Goal: Information Seeking & Learning: Learn about a topic

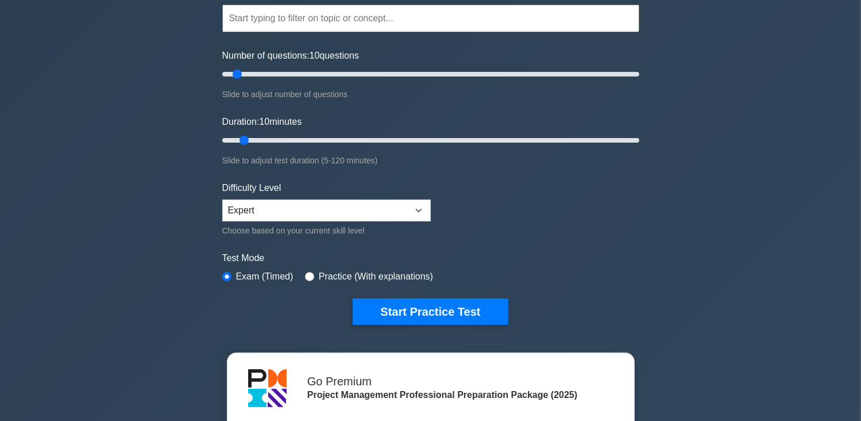
scroll to position [115, 0]
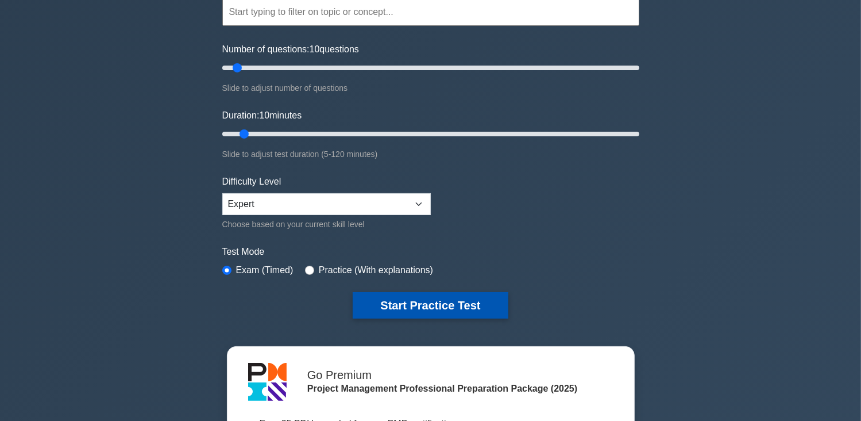
click at [433, 306] on button "Start Practice Test" at bounding box center [430, 305] width 155 height 26
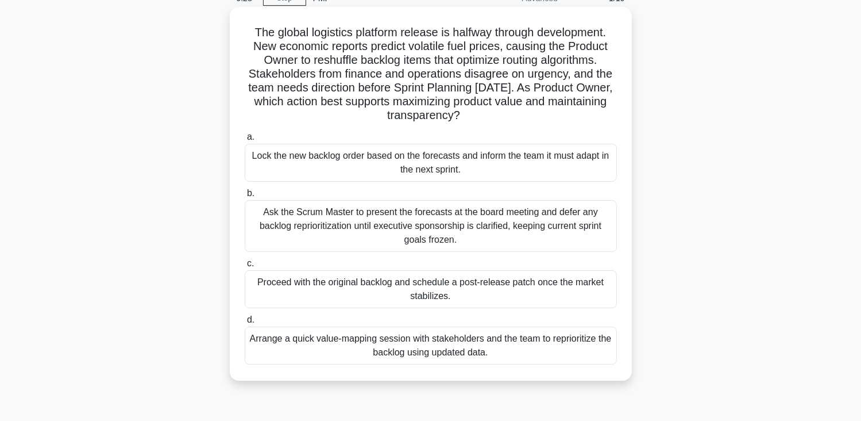
scroll to position [115, 0]
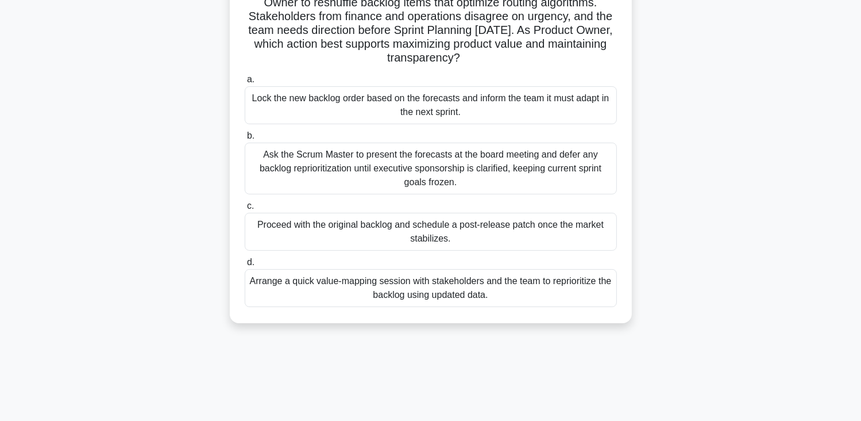
click at [465, 291] on div "Arrange a quick value-mapping session with stakeholders and the team to reprior…" at bounding box center [431, 288] width 372 height 38
click at [245, 266] on input "d. Arrange a quick value-mapping session with stakeholders and the team to repr…" at bounding box center [245, 262] width 0 height 7
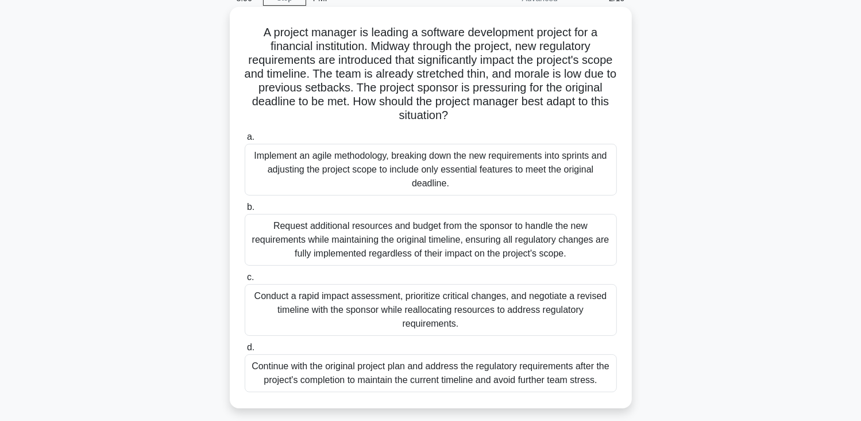
scroll to position [0, 0]
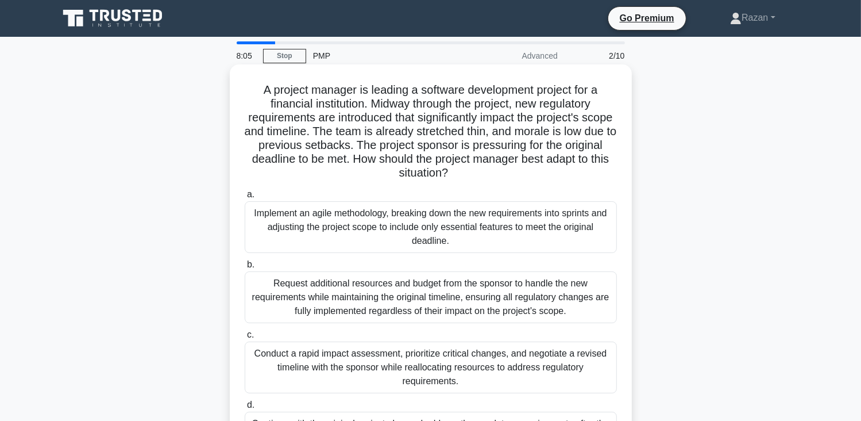
click at [457, 222] on div "Implement an agile methodology, breaking down the new requirements into sprints…" at bounding box center [431, 227] width 372 height 52
click at [245, 198] on input "a. Implement an agile methodology, breaking down the new requirements into spri…" at bounding box center [245, 194] width 0 height 7
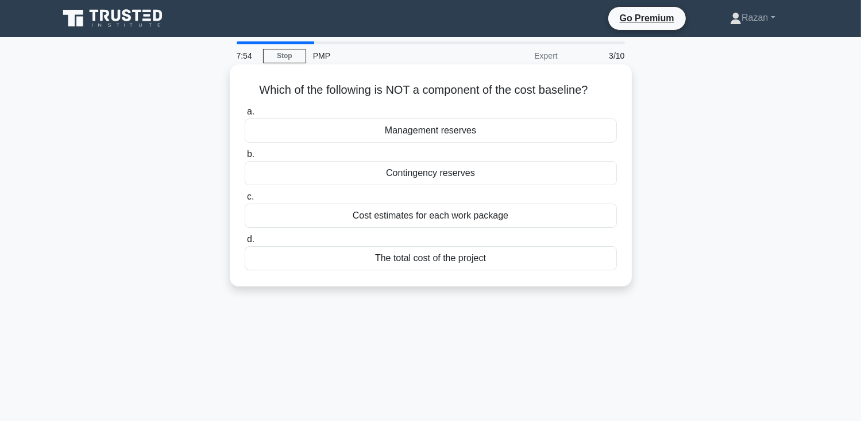
click at [443, 129] on div "Management reserves" at bounding box center [431, 130] width 372 height 24
click at [245, 115] on input "a. Management reserves" at bounding box center [245, 111] width 0 height 7
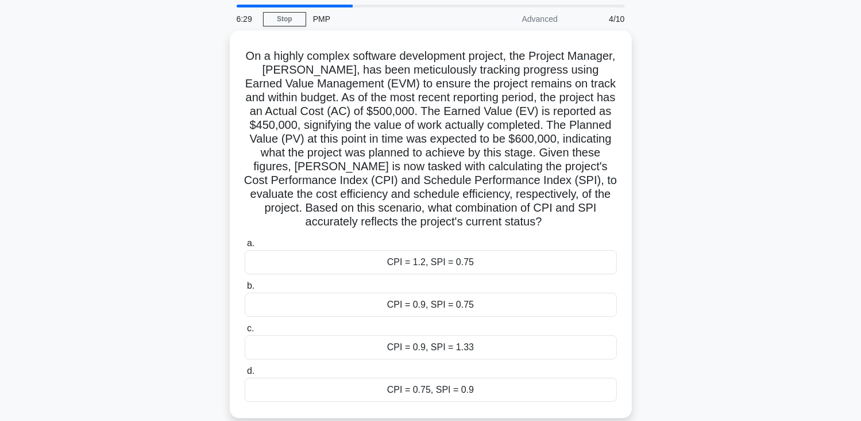
scroll to position [53, 0]
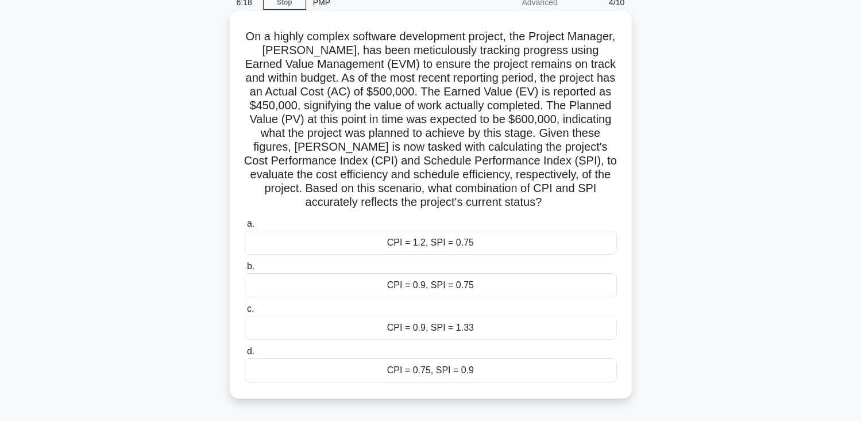
click at [400, 282] on div "CPI = 0.9, SPI = 0.75" at bounding box center [431, 285] width 372 height 24
click at [245, 270] on input "b. CPI = 0.9, SPI = 0.75" at bounding box center [245, 266] width 0 height 7
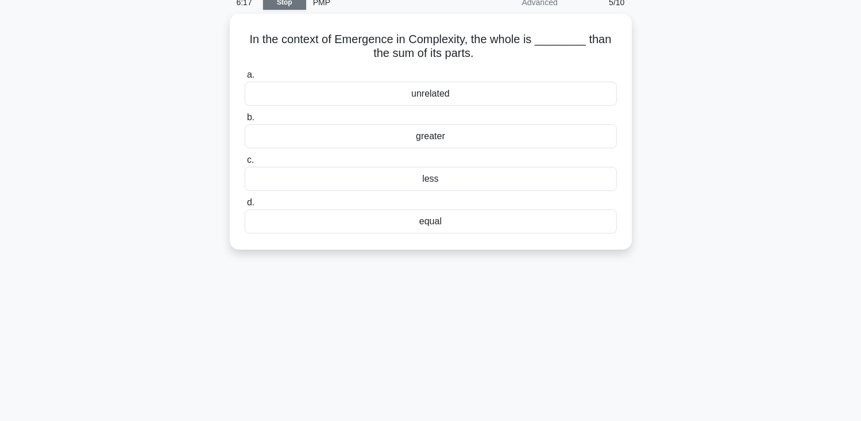
scroll to position [0, 0]
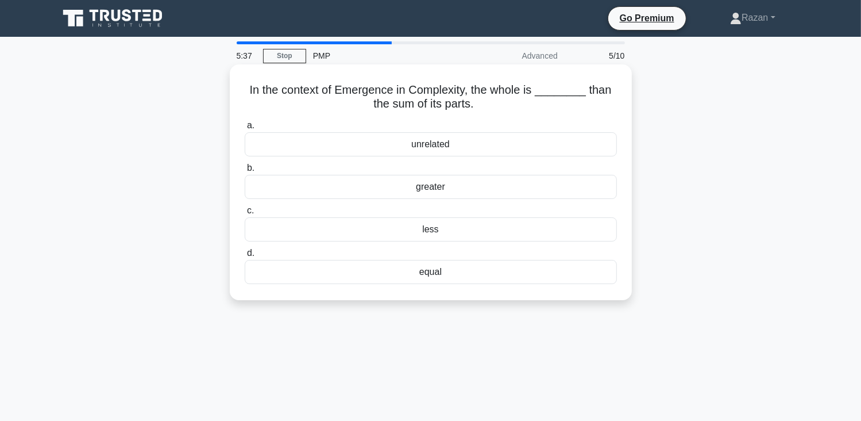
click at [388, 183] on div "greater" at bounding box center [431, 187] width 372 height 24
click at [245, 172] on input "b. greater" at bounding box center [245, 167] width 0 height 7
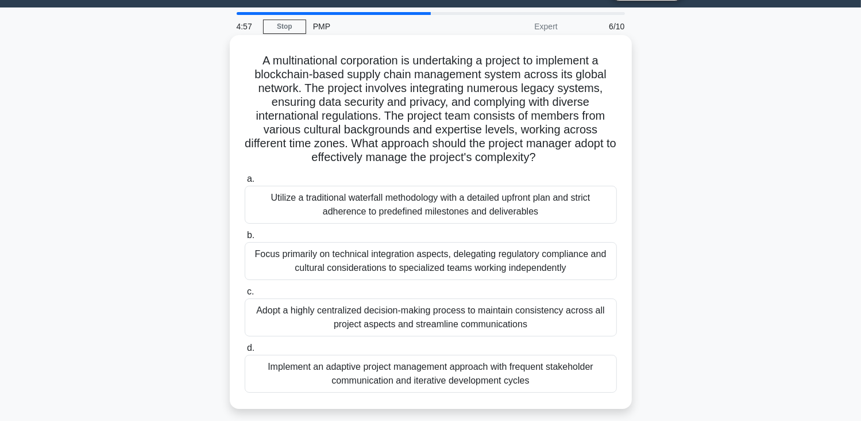
scroll to position [57, 0]
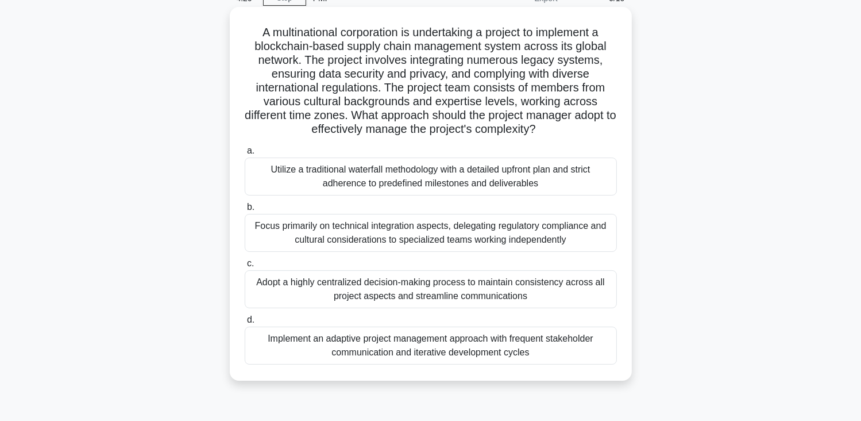
click at [338, 353] on div "Implement an adaptive project management approach with frequent stakeholder com…" at bounding box center [431, 345] width 372 height 38
click at [245, 324] on input "d. Implement an adaptive project management approach with frequent stakeholder …" at bounding box center [245, 319] width 0 height 7
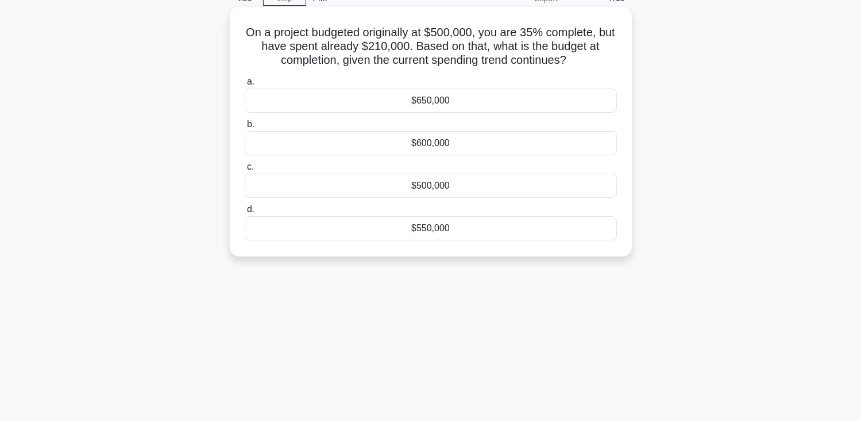
scroll to position [0, 0]
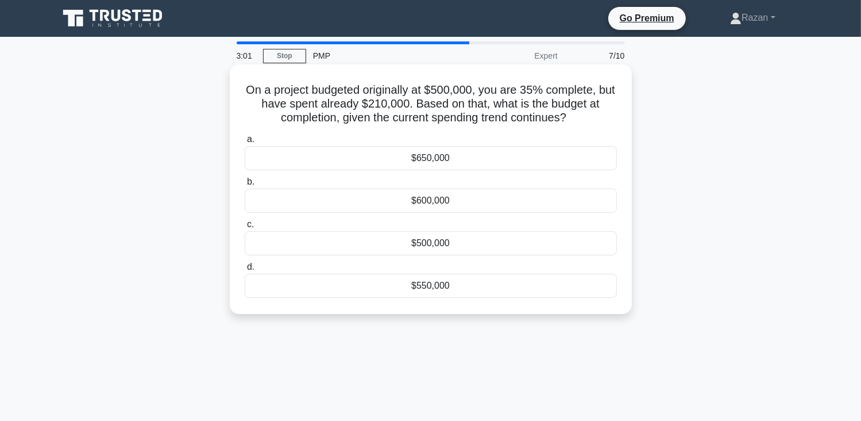
click at [444, 202] on div "$600,000" at bounding box center [431, 200] width 372 height 24
click at [245, 186] on input "b. $600,000" at bounding box center [245, 181] width 0 height 7
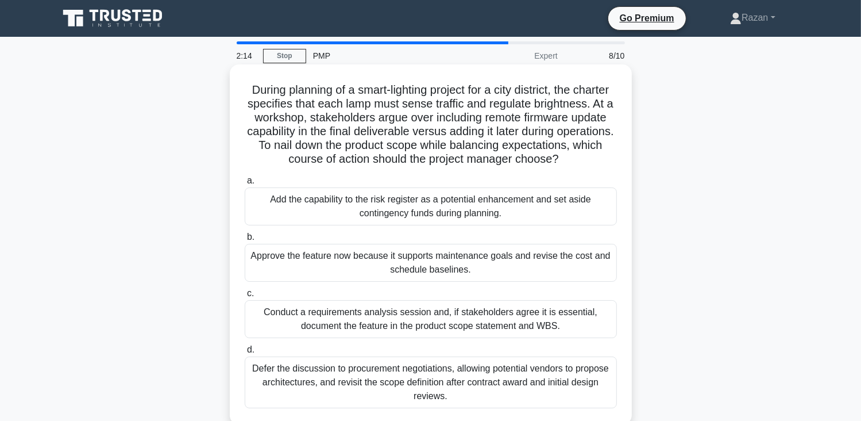
click at [391, 331] on div "Conduct a requirements analysis session and, if stakeholders agree it is essent…" at bounding box center [431, 319] width 372 height 38
click at [245, 297] on input "c. Conduct a requirements analysis session and, if stakeholders agree it is ess…" at bounding box center [245, 293] width 0 height 7
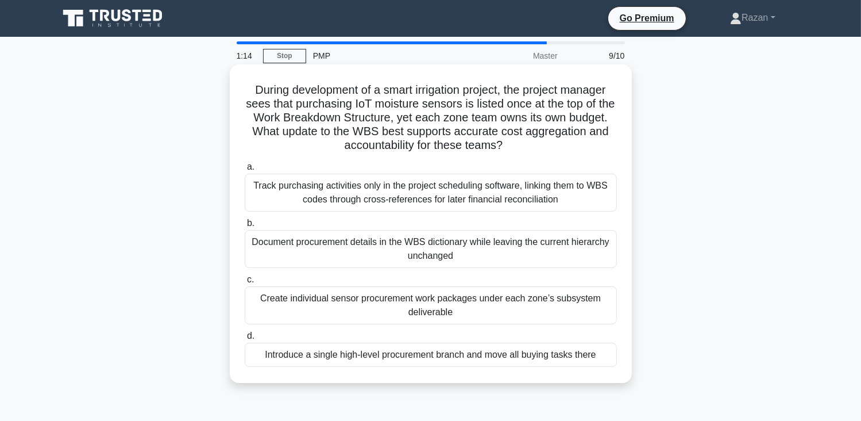
click at [331, 241] on div "Document procurement details in the WBS dictionary while leaving the current hi…" at bounding box center [431, 249] width 372 height 38
click at [245, 227] on input "b. Document procurement details in the WBS dictionary while leaving the current…" at bounding box center [245, 223] width 0 height 7
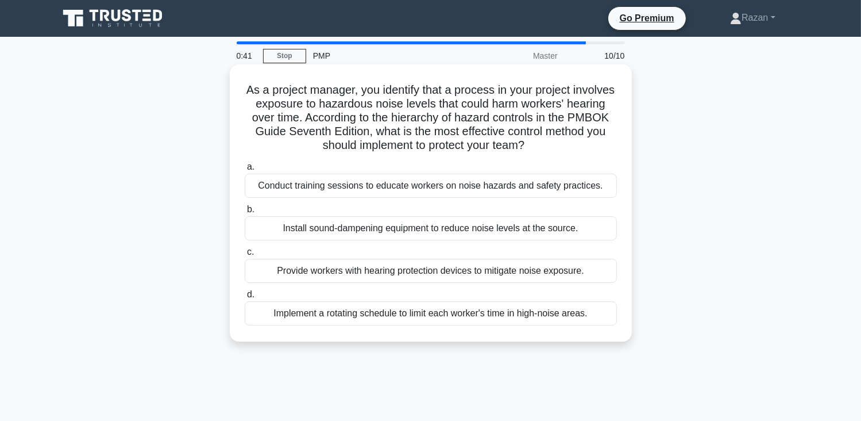
click at [330, 274] on div "Provide workers with hearing protection devices to mitigate noise exposure." at bounding box center [431, 271] width 372 height 24
click at [245, 256] on input "c. Provide workers with hearing protection devices to mitigate noise exposure." at bounding box center [245, 251] width 0 height 7
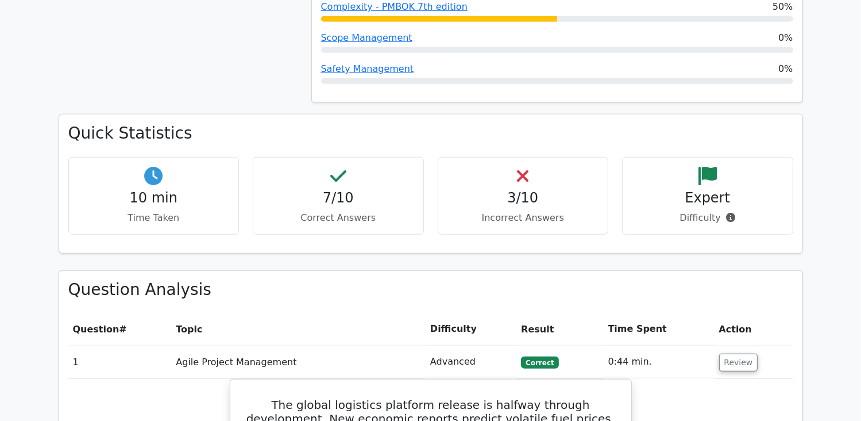
scroll to position [977, 0]
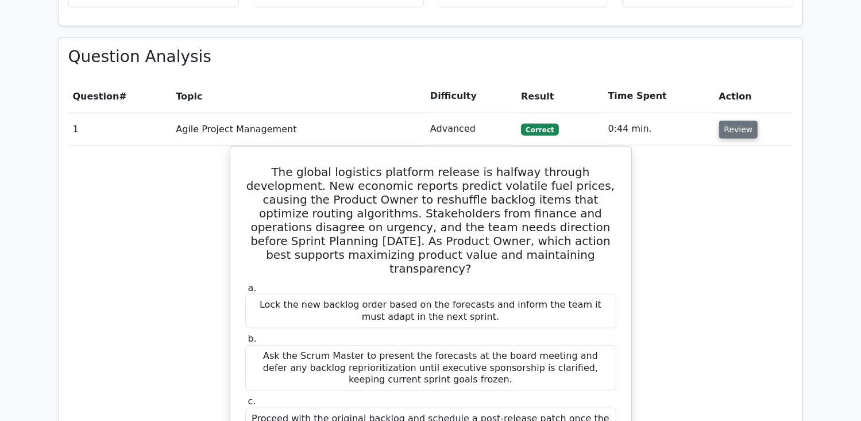
click at [727, 121] on button "Review" at bounding box center [738, 130] width 39 height 18
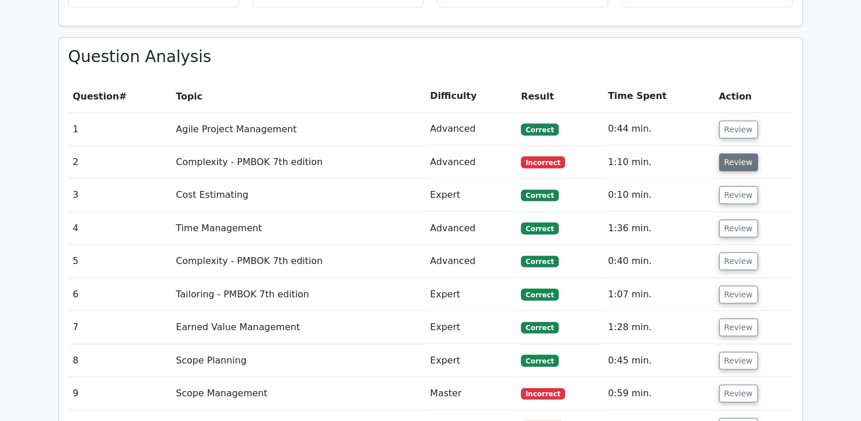
click at [734, 153] on button "Review" at bounding box center [738, 162] width 39 height 18
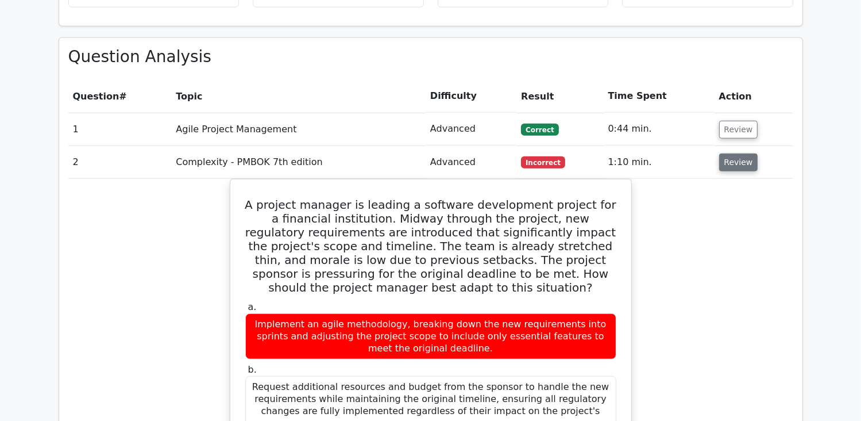
click at [741, 153] on button "Review" at bounding box center [738, 162] width 39 height 18
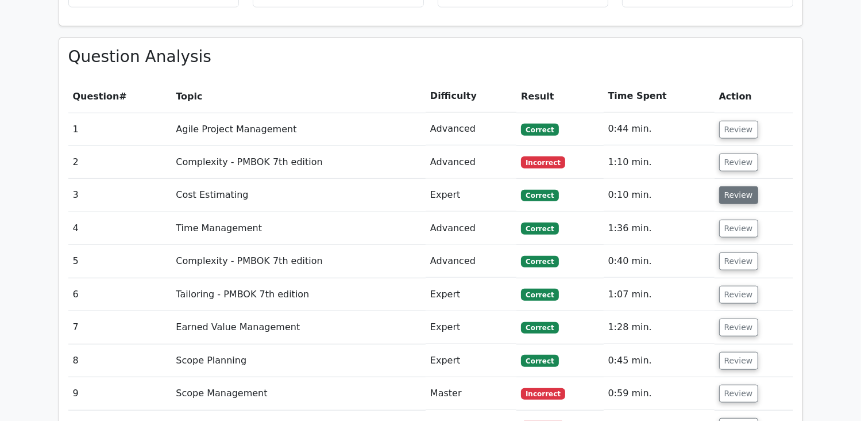
click at [734, 186] on button "Review" at bounding box center [738, 195] width 39 height 18
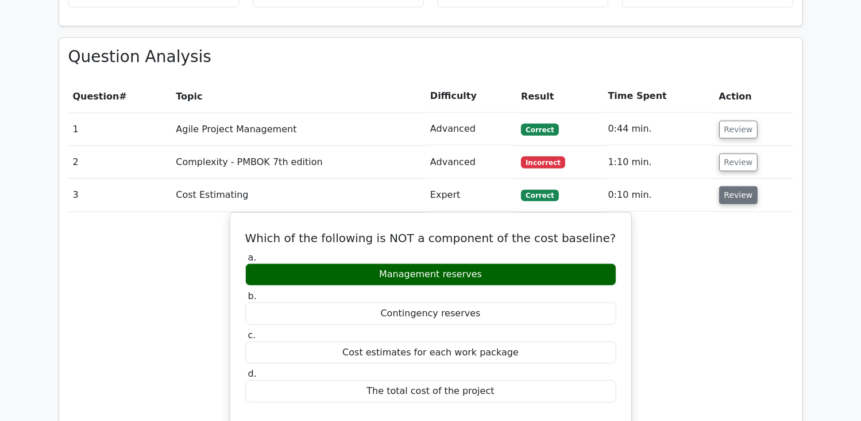
click at [734, 186] on button "Review" at bounding box center [738, 195] width 39 height 18
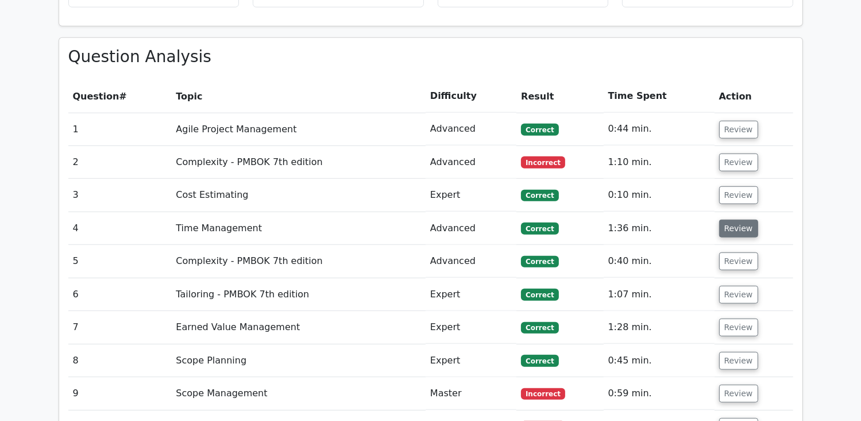
click at [736, 220] on button "Review" at bounding box center [738, 229] width 39 height 18
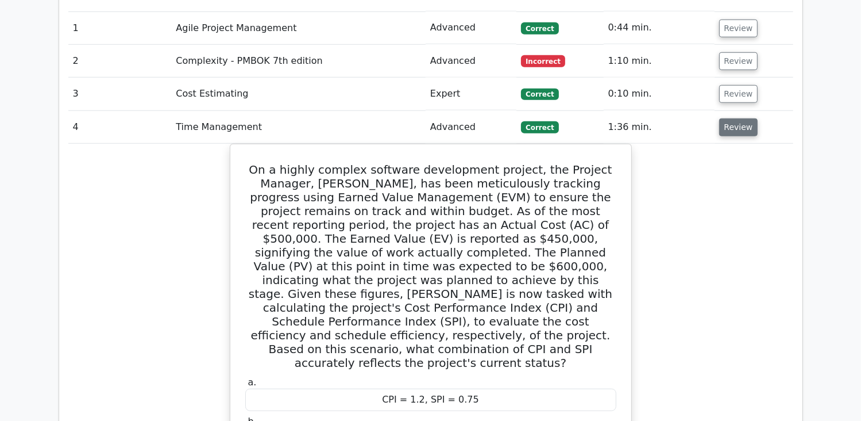
scroll to position [1092, 0]
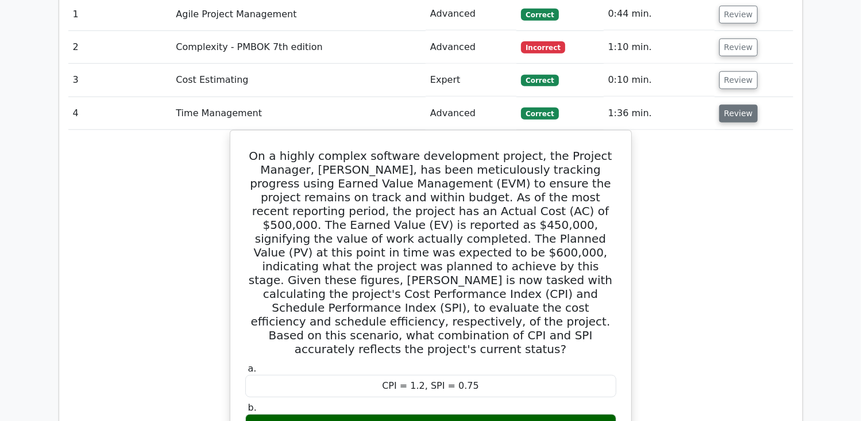
click at [729, 105] on button "Review" at bounding box center [738, 114] width 39 height 18
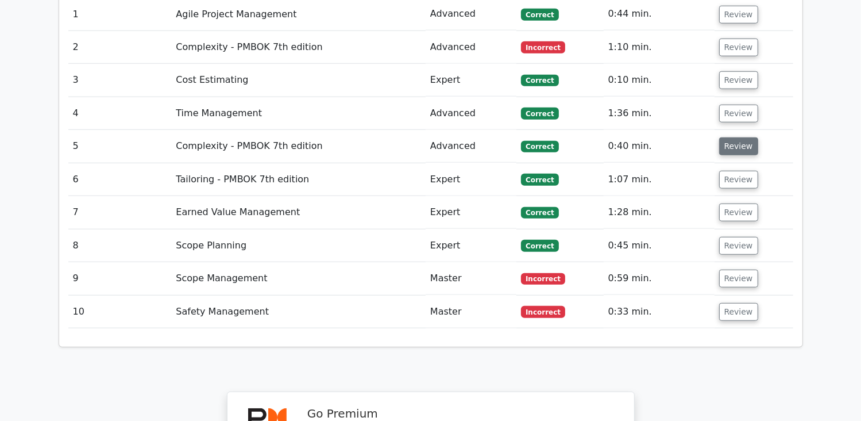
click at [731, 137] on button "Review" at bounding box center [738, 146] width 39 height 18
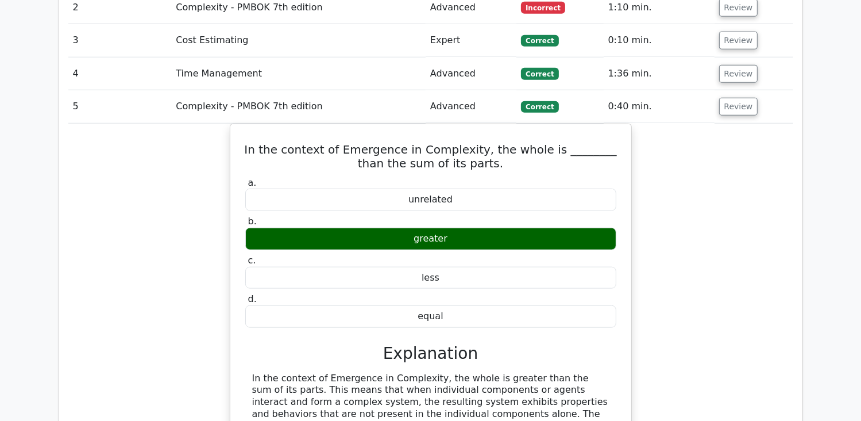
scroll to position [1149, 0]
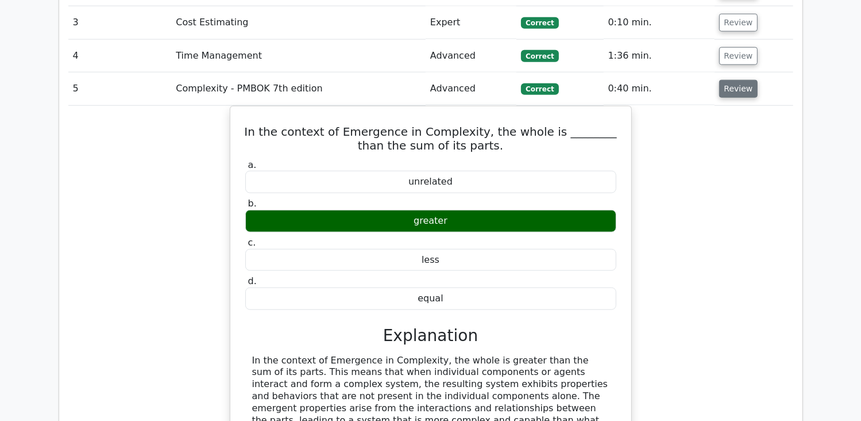
click at [731, 80] on button "Review" at bounding box center [738, 89] width 39 height 18
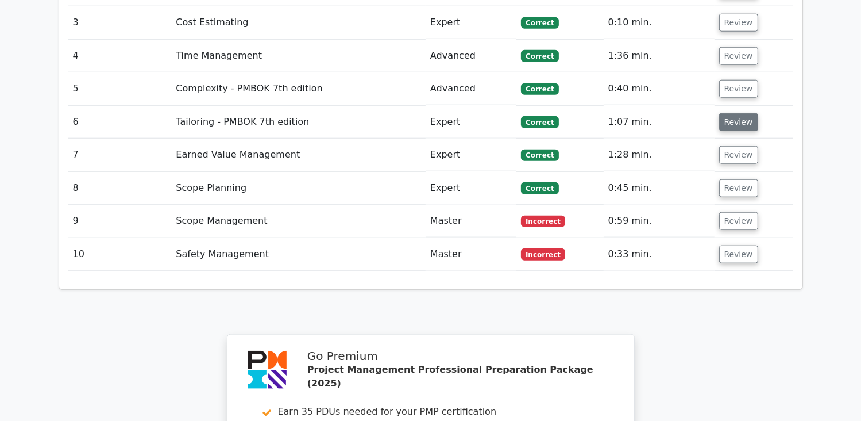
click at [744, 113] on button "Review" at bounding box center [738, 122] width 39 height 18
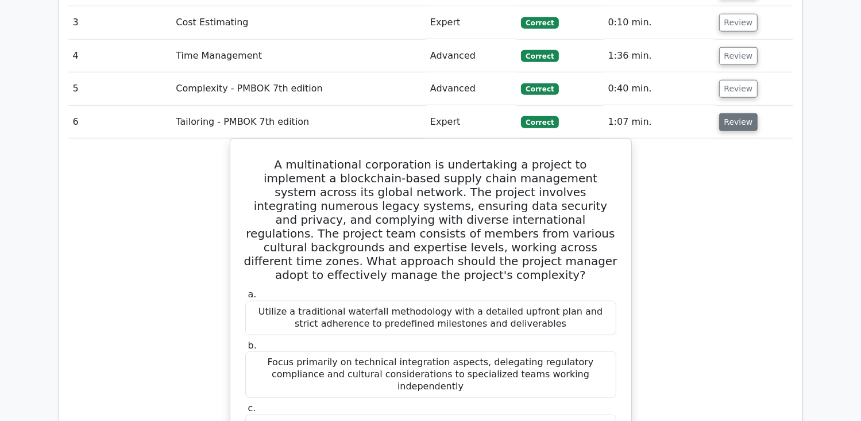
click at [744, 113] on button "Review" at bounding box center [738, 122] width 39 height 18
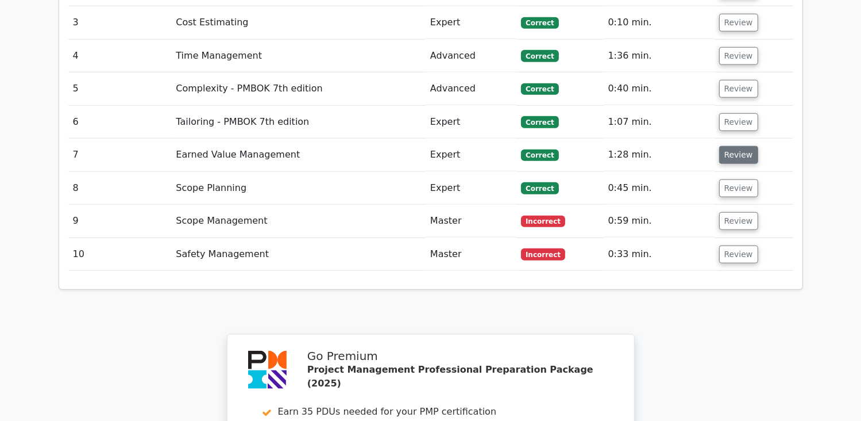
click at [742, 146] on button "Review" at bounding box center [738, 155] width 39 height 18
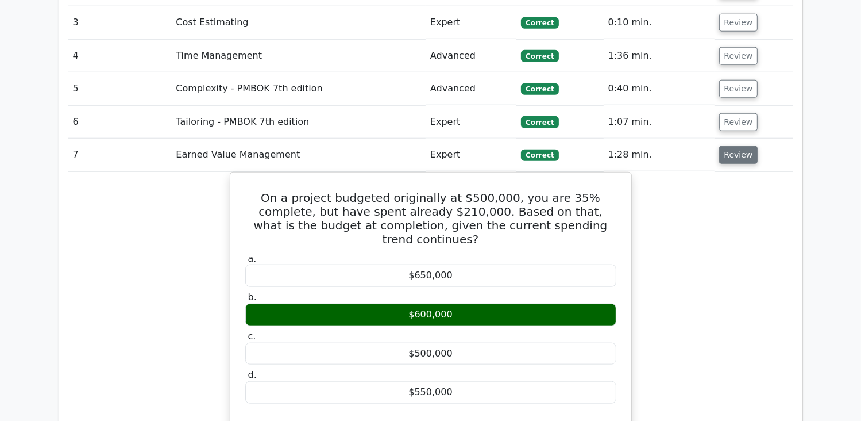
click at [742, 146] on button "Review" at bounding box center [738, 155] width 39 height 18
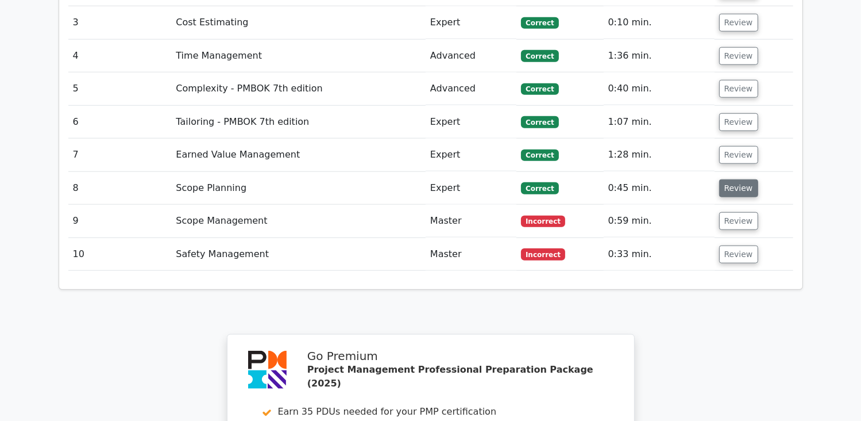
click at [738, 179] on button "Review" at bounding box center [738, 188] width 39 height 18
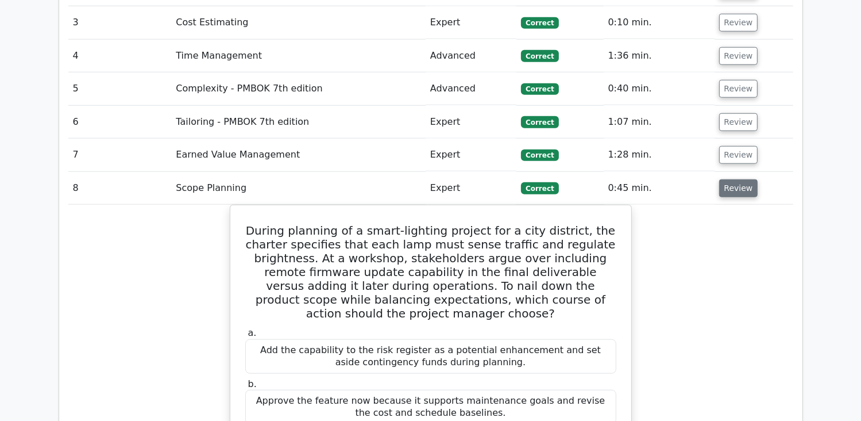
click at [738, 179] on button "Review" at bounding box center [738, 188] width 39 height 18
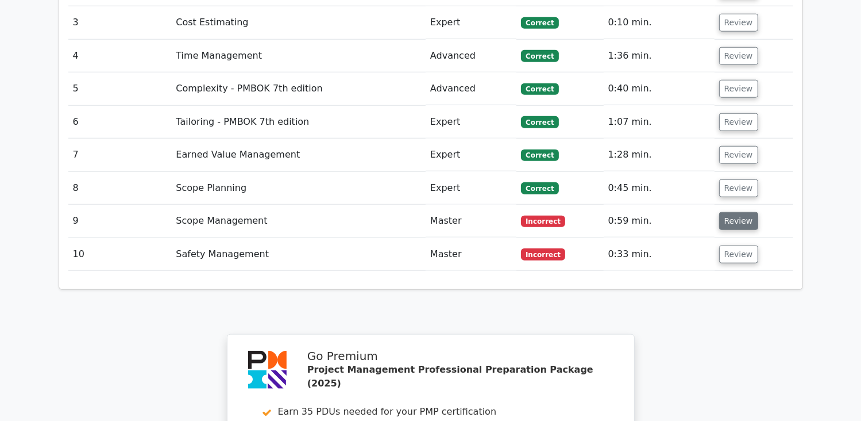
click at [746, 212] on button "Review" at bounding box center [738, 221] width 39 height 18
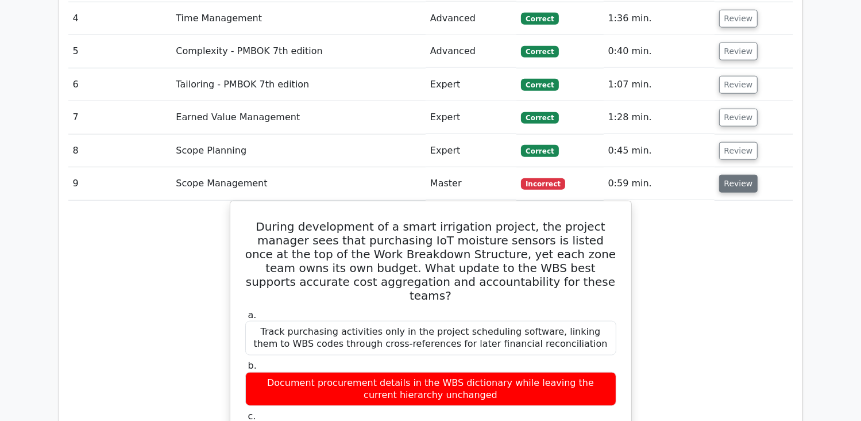
scroll to position [1207, 0]
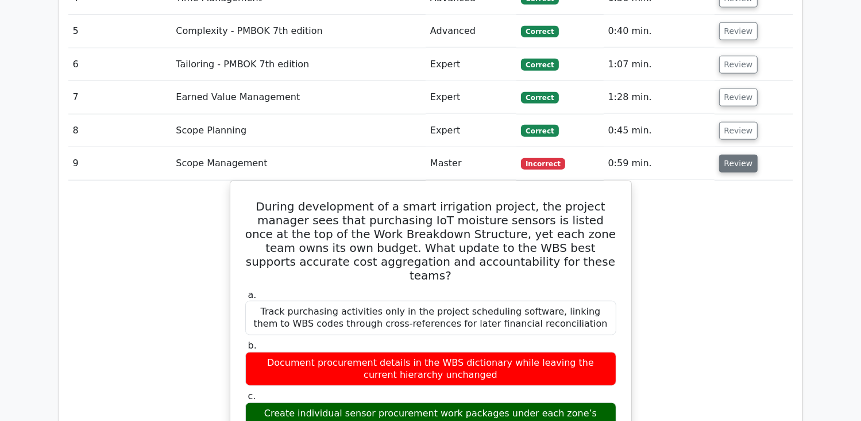
click at [736, 155] on button "Review" at bounding box center [738, 164] width 39 height 18
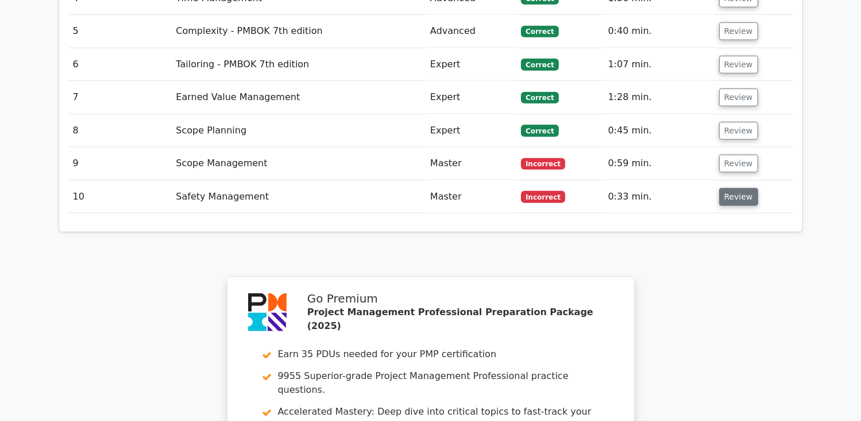
click at [742, 188] on button "Review" at bounding box center [738, 197] width 39 height 18
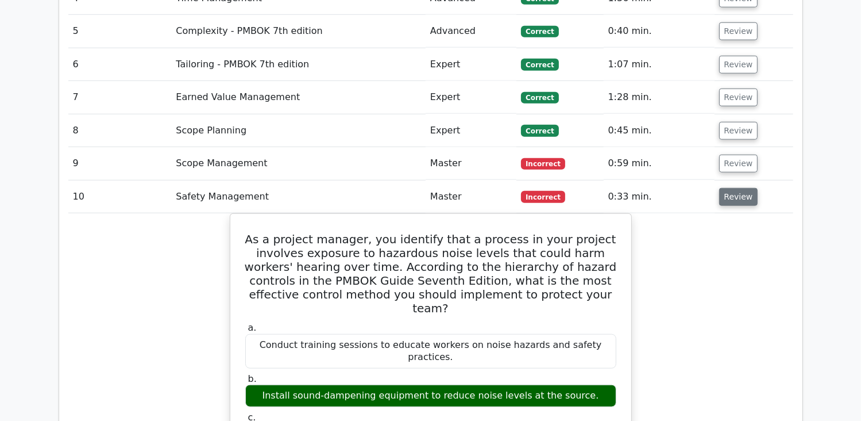
click at [742, 188] on button "Review" at bounding box center [738, 197] width 39 height 18
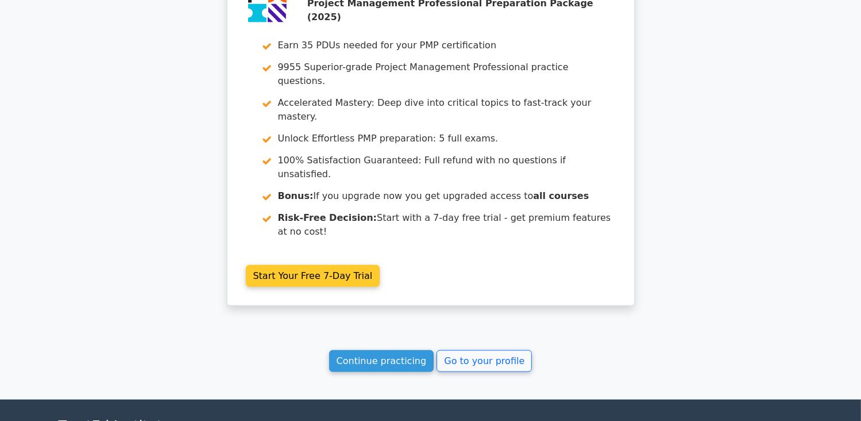
scroll to position [1512, 0]
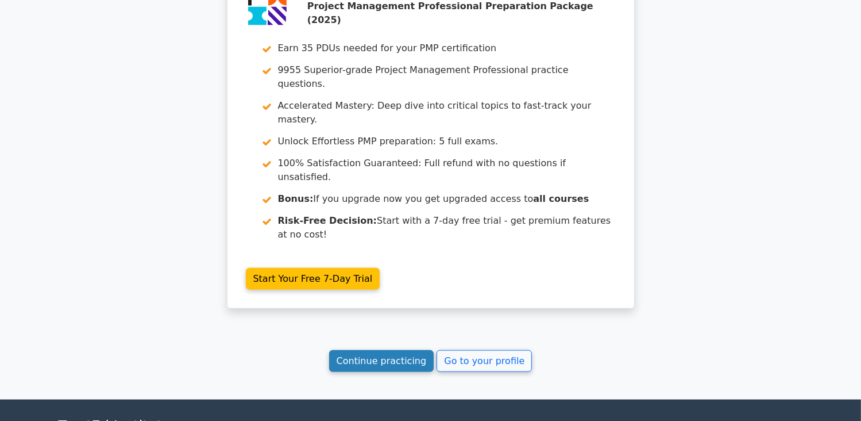
click at [398, 350] on link "Continue practicing" at bounding box center [381, 361] width 105 height 22
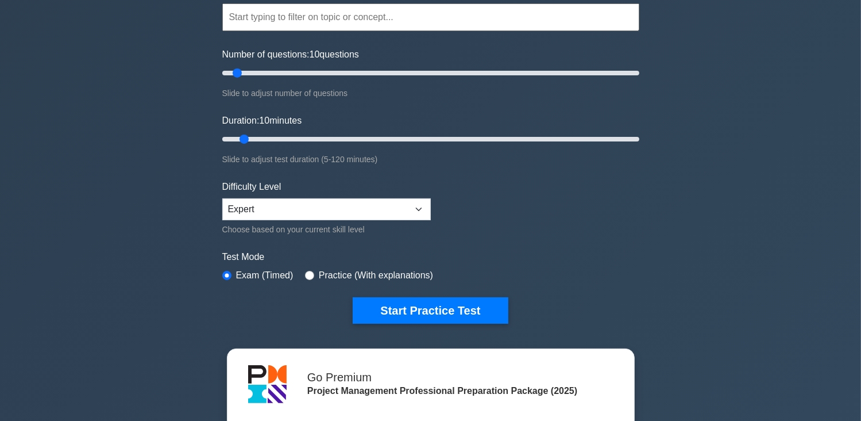
scroll to position [172, 0]
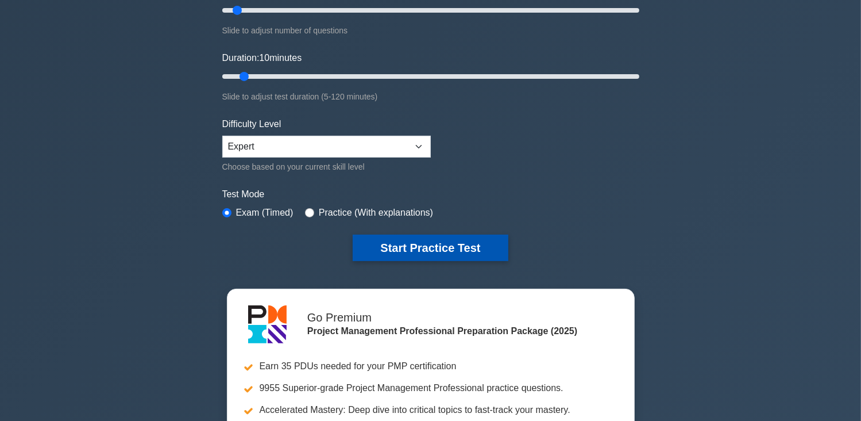
click at [429, 247] on button "Start Practice Test" at bounding box center [430, 247] width 155 height 26
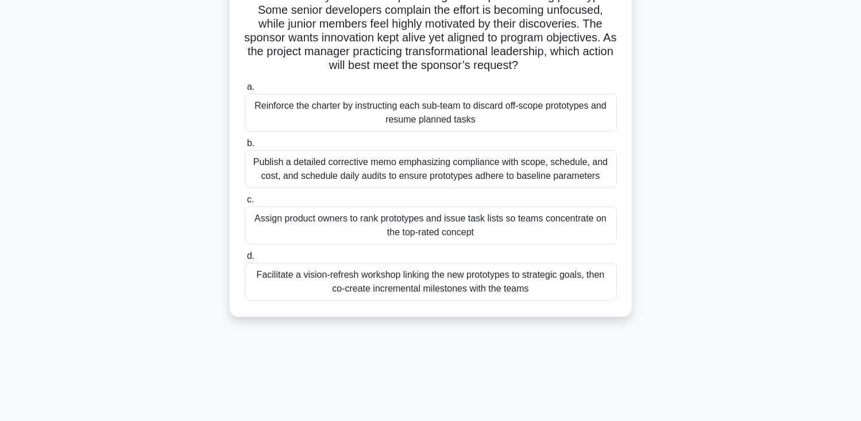
scroll to position [115, 0]
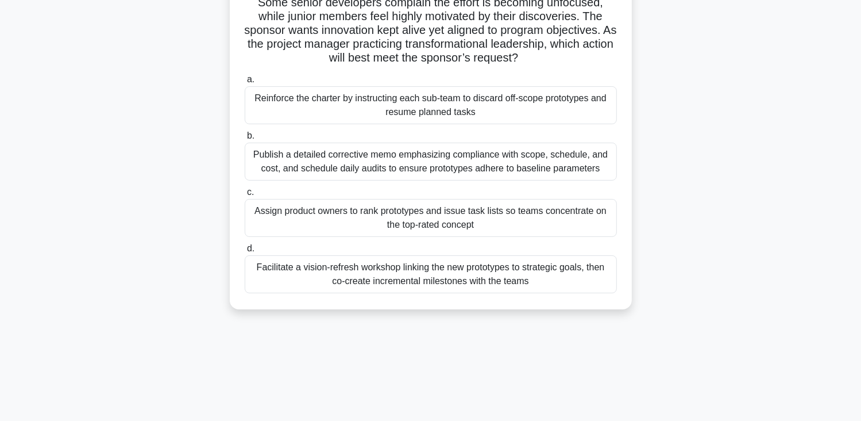
click at [478, 272] on div "Facilitate a vision-refresh workshop linking the new prototypes to strategic go…" at bounding box center [431, 274] width 372 height 38
click at [245, 252] on input "d. Facilitate a vision-refresh workshop linking the new prototypes to strategic…" at bounding box center [245, 248] width 0 height 7
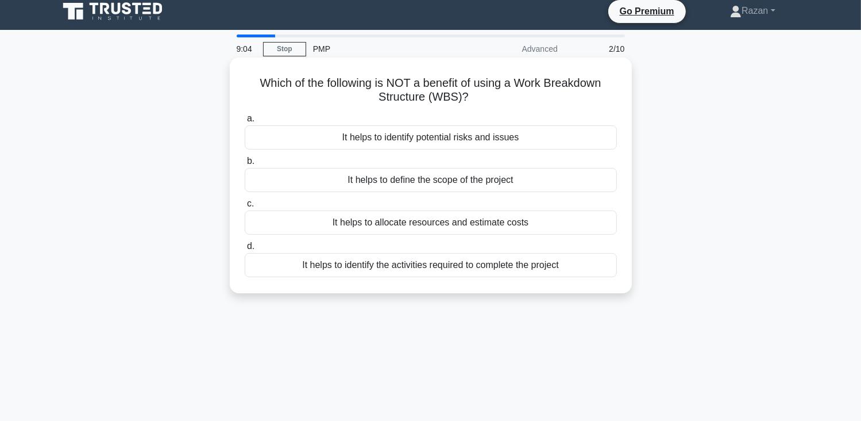
scroll to position [0, 0]
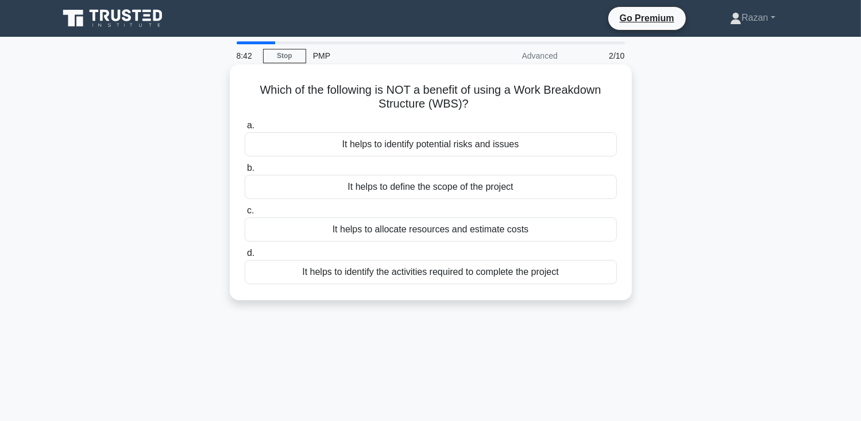
click at [391, 143] on div "It helps to identify potential risks and issues" at bounding box center [431, 144] width 372 height 24
click at [245, 129] on input "a. It helps to identify potential risks and issues" at bounding box center [245, 125] width 0 height 7
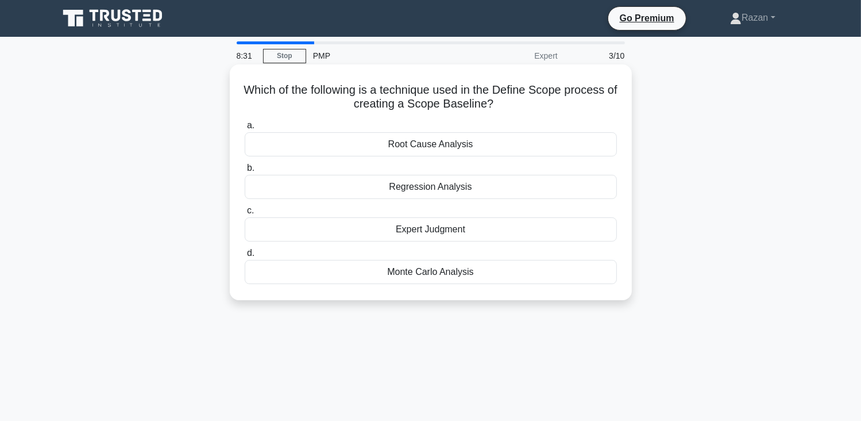
click at [375, 238] on div "Expert Judgment" at bounding box center [431, 229] width 372 height 24
click at [245, 214] on input "c. Expert Judgment" at bounding box center [245, 210] width 0 height 7
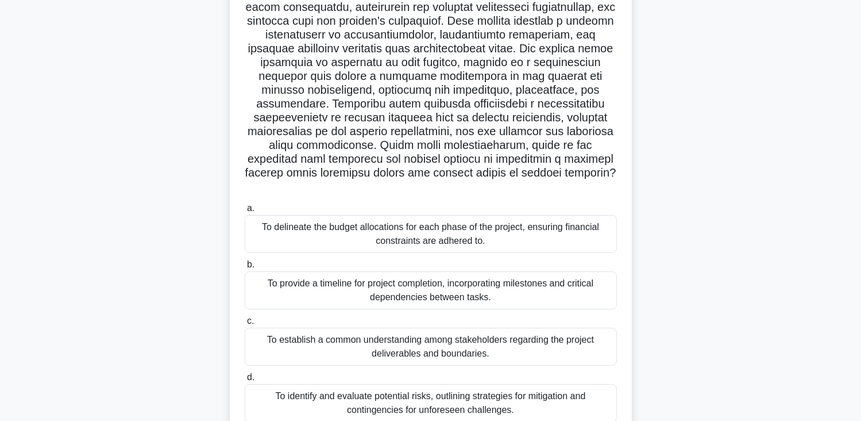
scroll to position [115, 0]
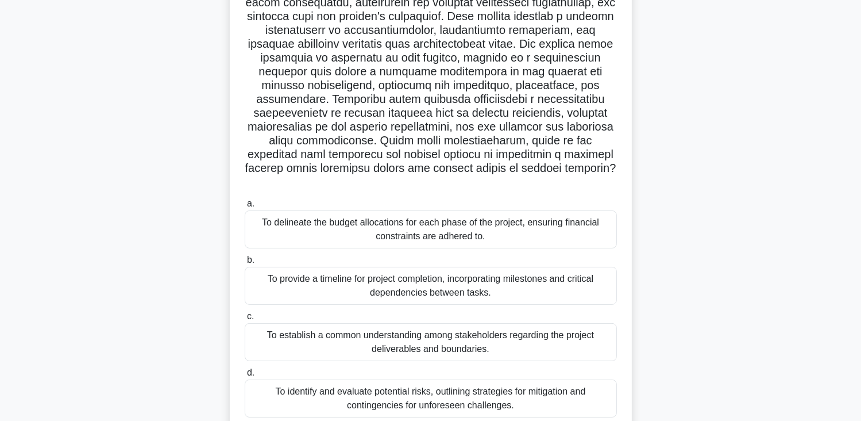
click at [501, 335] on div "To establish a common understanding among stakeholders regarding the project de…" at bounding box center [431, 342] width 372 height 38
click at [245, 320] on input "c. To establish a common understanding among stakeholders regarding the project…" at bounding box center [245, 316] width 0 height 7
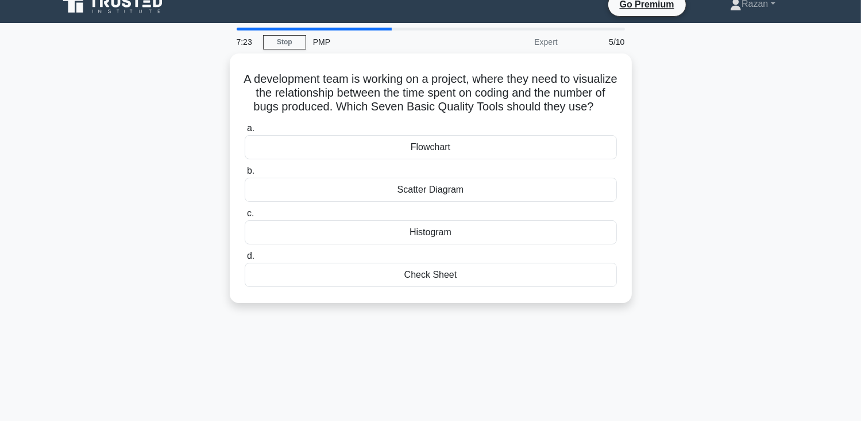
scroll to position [0, 0]
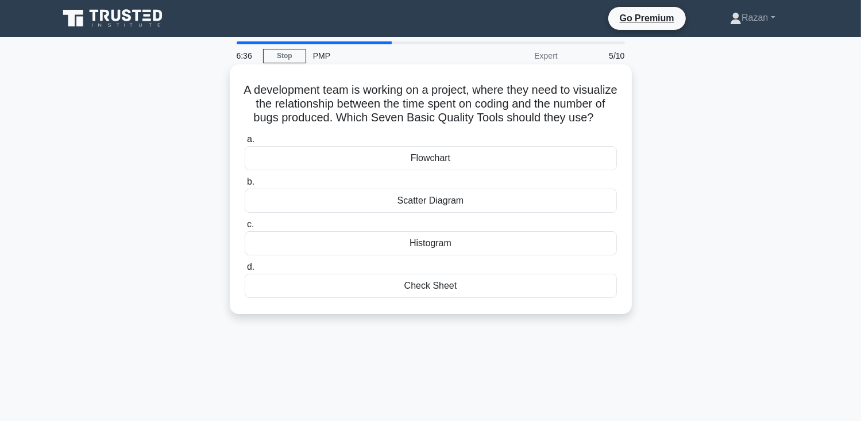
click at [492, 255] on div "Histogram" at bounding box center [431, 243] width 372 height 24
click at [245, 228] on input "c. Histogram" at bounding box center [245, 224] width 0 height 7
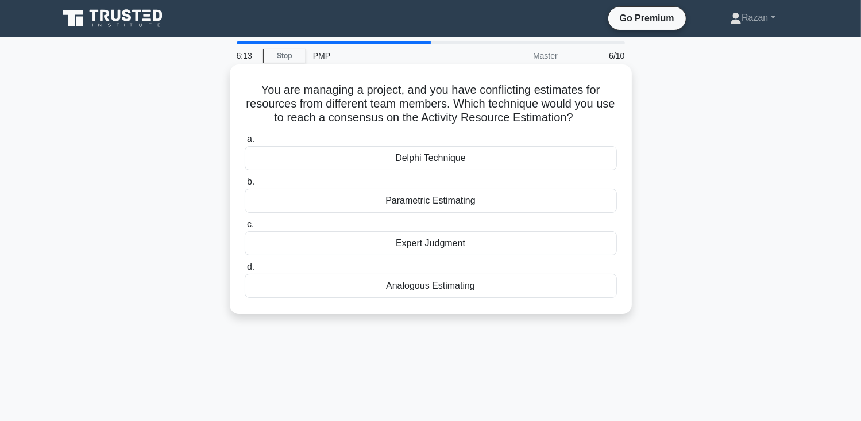
click at [494, 195] on div "Parametric Estimating" at bounding box center [431, 200] width 372 height 24
click at [245, 186] on input "b. Parametric Estimating" at bounding box center [245, 181] width 0 height 7
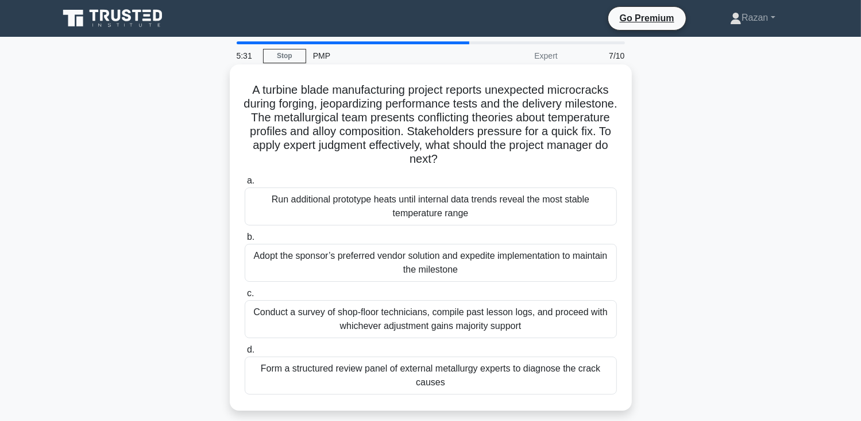
click at [372, 390] on div "Form a structured review panel of external metallurgy experts to diagnose the c…" at bounding box center [431, 375] width 372 height 38
click at [245, 353] on input "d. Form a structured review panel of external metallurgy experts to diagnose th…" at bounding box center [245, 349] width 0 height 7
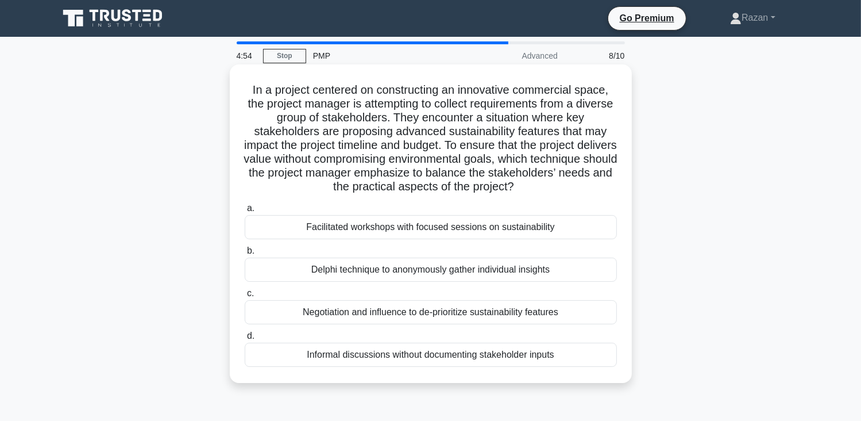
click at [475, 229] on div "Facilitated workshops with focused sessions on sustainability" at bounding box center [431, 227] width 372 height 24
click at [245, 212] on input "a. Facilitated workshops with focused sessions on sustainability" at bounding box center [245, 208] width 0 height 7
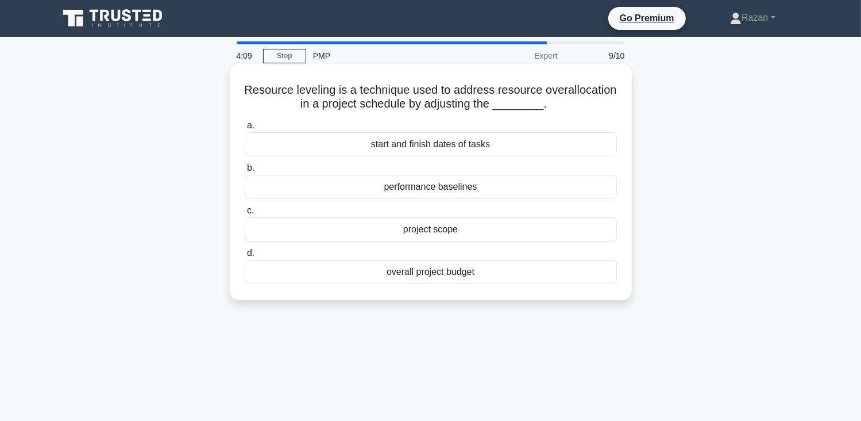
click at [438, 144] on div "start and finish dates of tasks" at bounding box center [431, 144] width 372 height 24
click at [245, 129] on input "a. start and finish dates of tasks" at bounding box center [245, 125] width 0 height 7
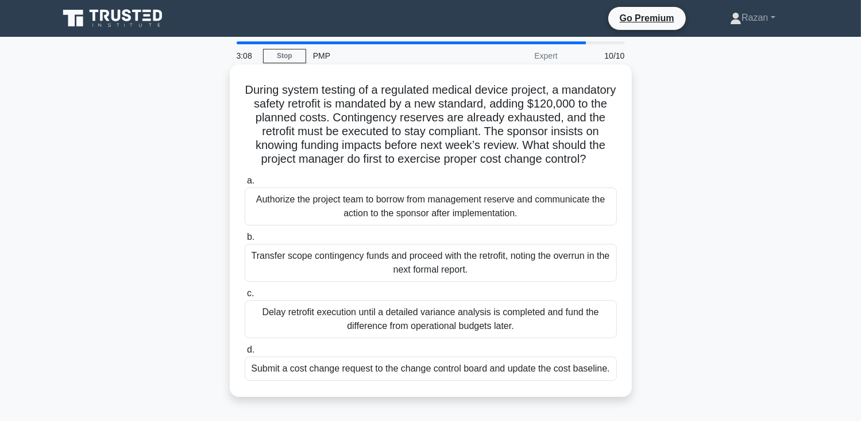
click at [418, 380] on div "Submit a cost change request to the change control board and update the cost ba…" at bounding box center [431, 368] width 372 height 24
click at [245, 353] on input "d. Submit a cost change request to the change control board and update the cost…" at bounding box center [245, 349] width 0 height 7
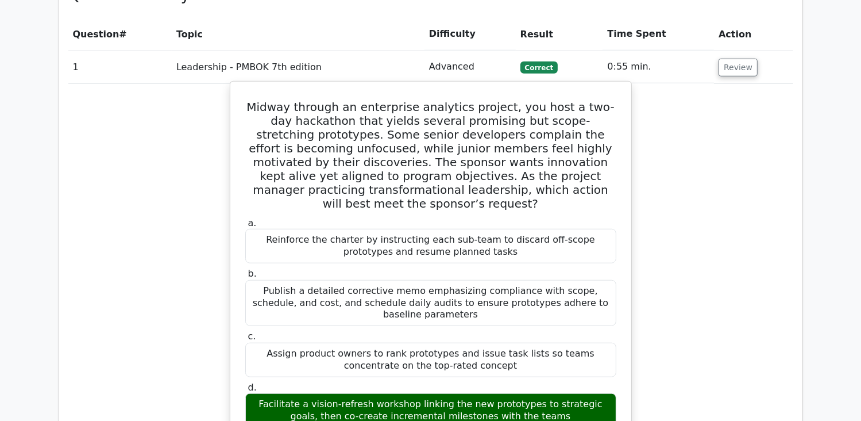
scroll to position [919, 0]
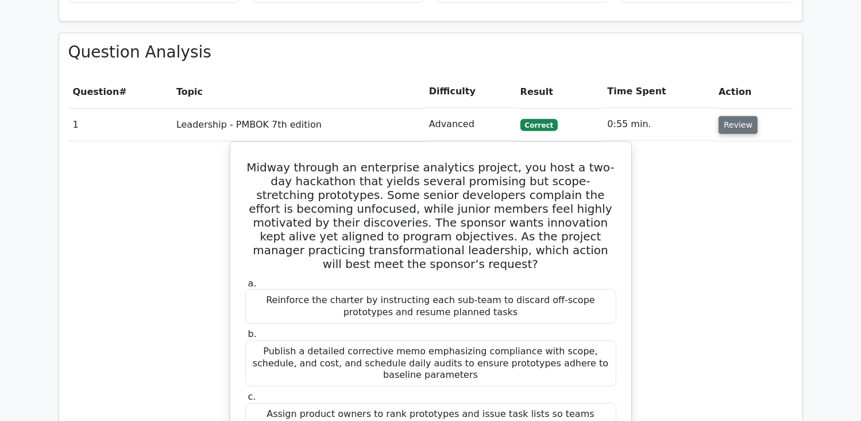
click at [726, 116] on button "Review" at bounding box center [738, 125] width 39 height 18
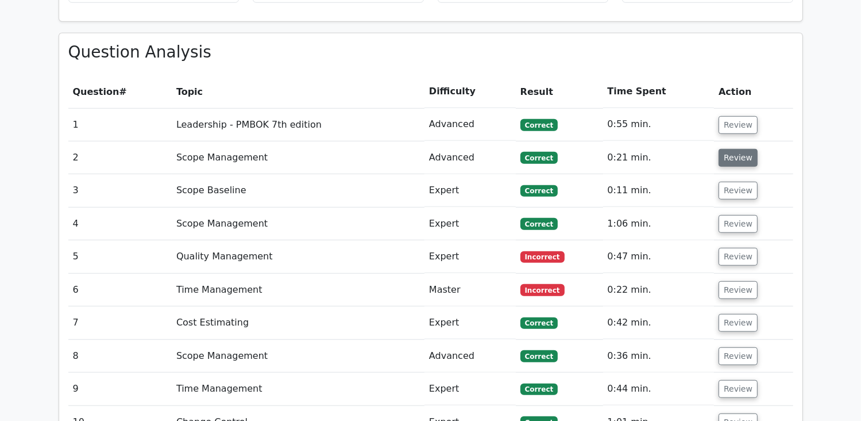
click at [727, 149] on button "Review" at bounding box center [738, 158] width 39 height 18
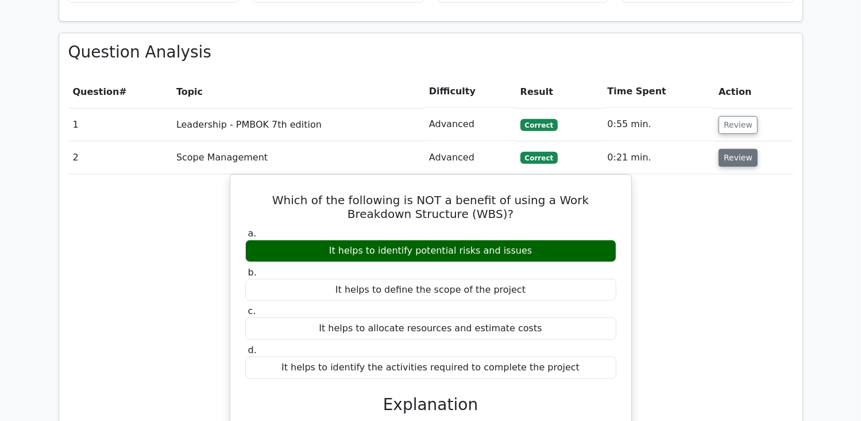
click at [727, 149] on button "Review" at bounding box center [738, 158] width 39 height 18
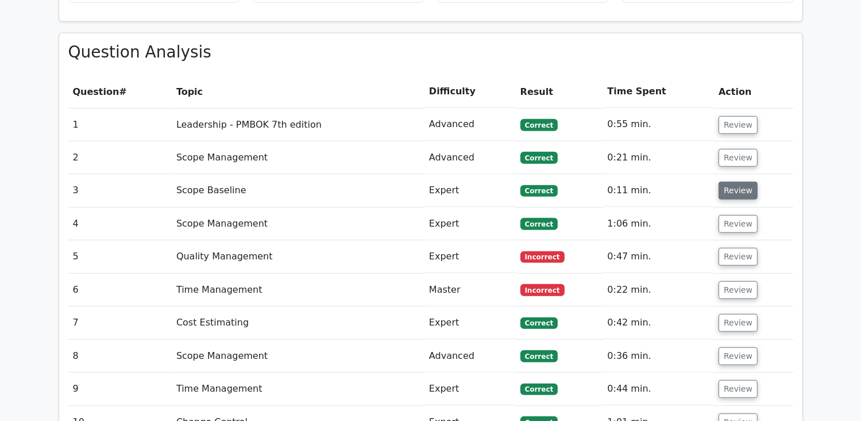
click at [727, 182] on button "Review" at bounding box center [738, 191] width 39 height 18
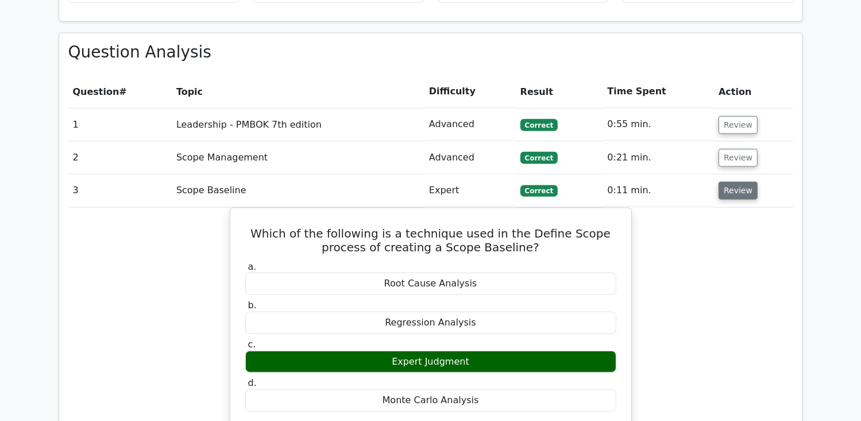
click at [727, 182] on button "Review" at bounding box center [738, 191] width 39 height 18
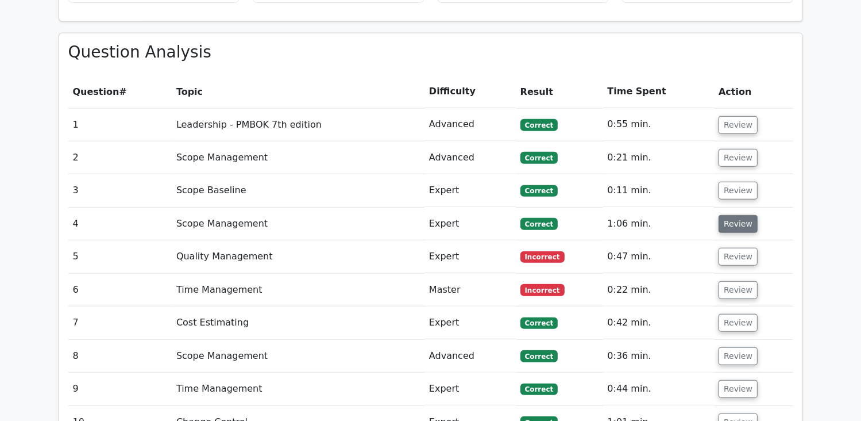
click at [736, 215] on button "Review" at bounding box center [738, 224] width 39 height 18
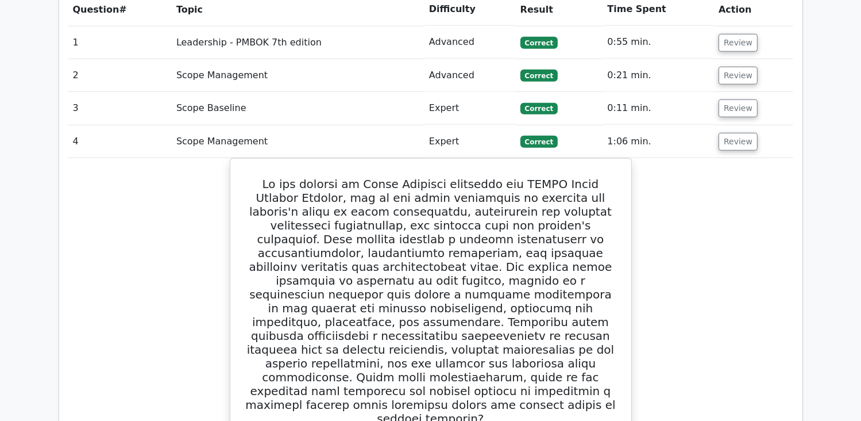
scroll to position [977, 0]
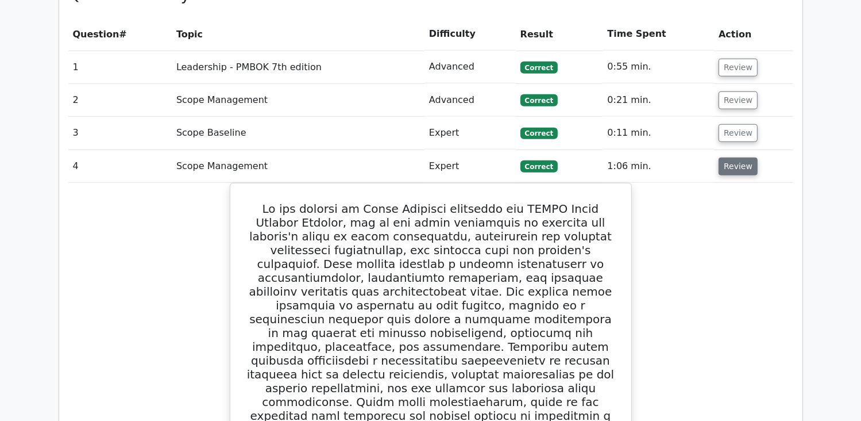
click at [727, 157] on button "Review" at bounding box center [738, 166] width 39 height 18
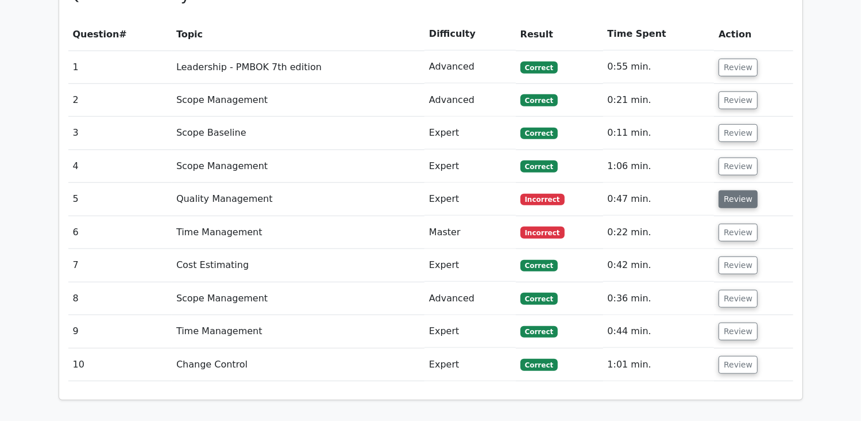
click at [729, 190] on button "Review" at bounding box center [738, 199] width 39 height 18
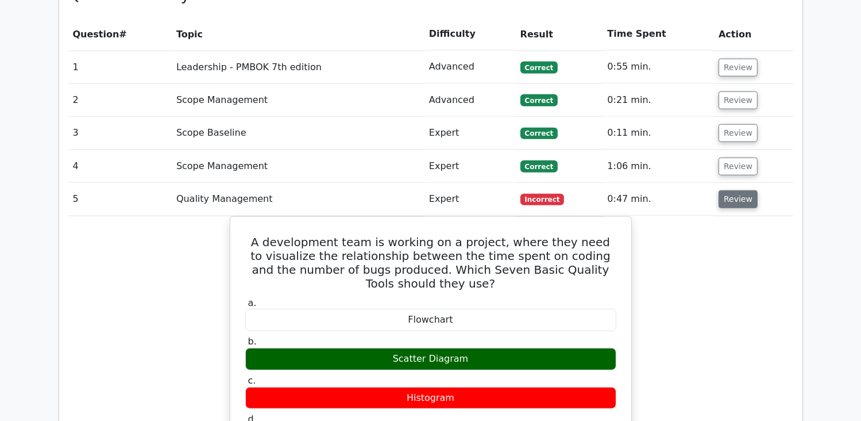
click at [726, 190] on button "Review" at bounding box center [738, 199] width 39 height 18
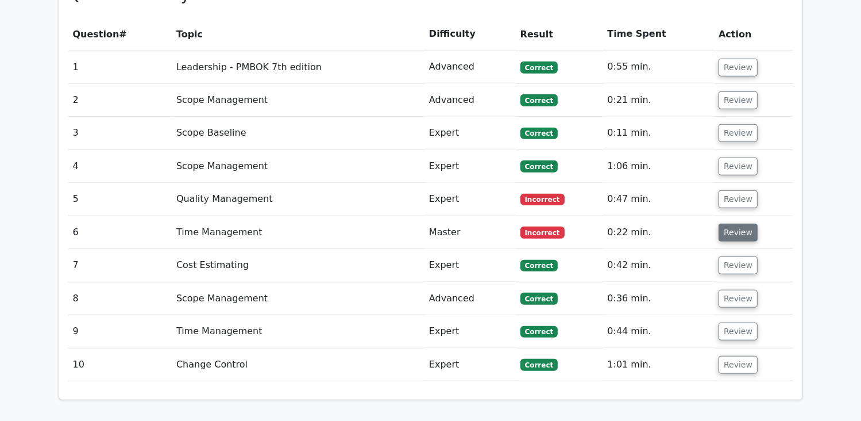
click at [736, 224] on button "Review" at bounding box center [738, 233] width 39 height 18
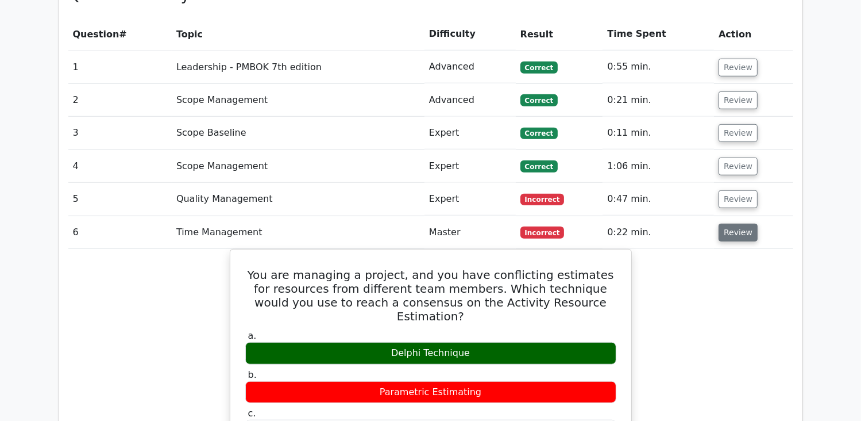
click at [736, 224] on button "Review" at bounding box center [738, 233] width 39 height 18
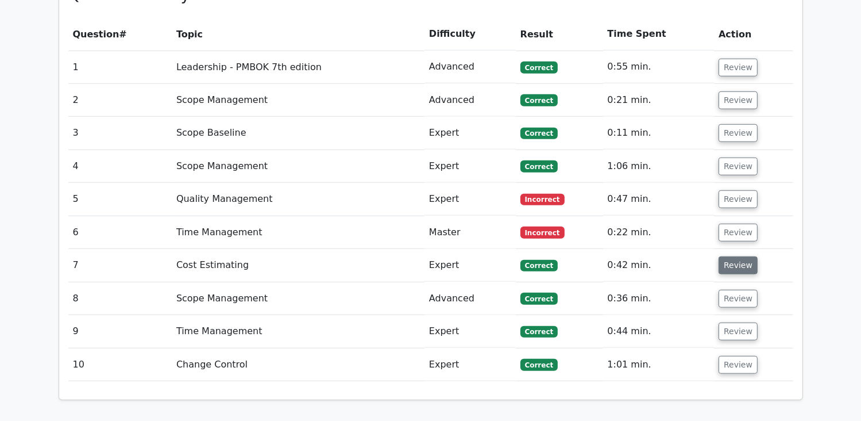
click at [738, 256] on button "Review" at bounding box center [738, 265] width 39 height 18
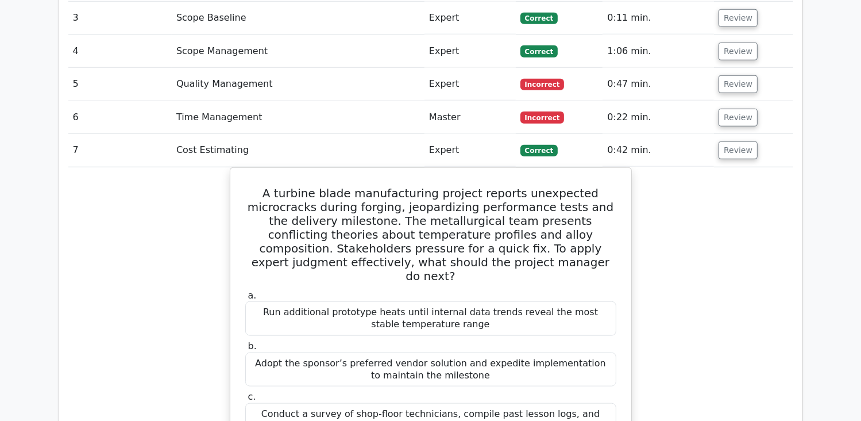
scroll to position [1034, 0]
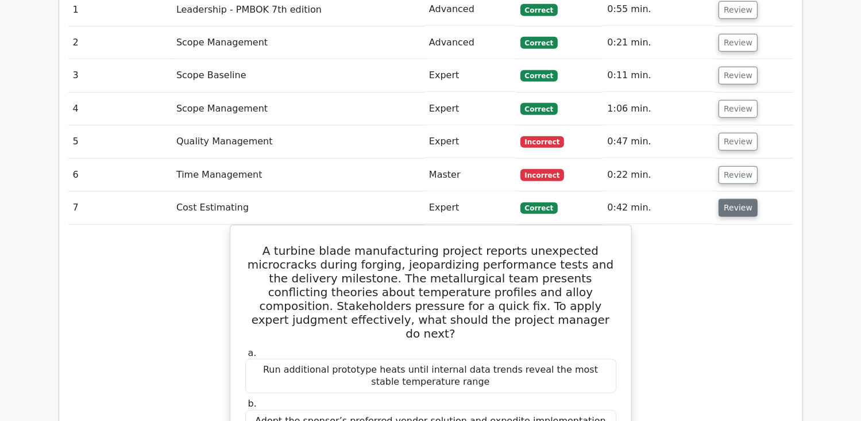
click at [733, 199] on button "Review" at bounding box center [738, 208] width 39 height 18
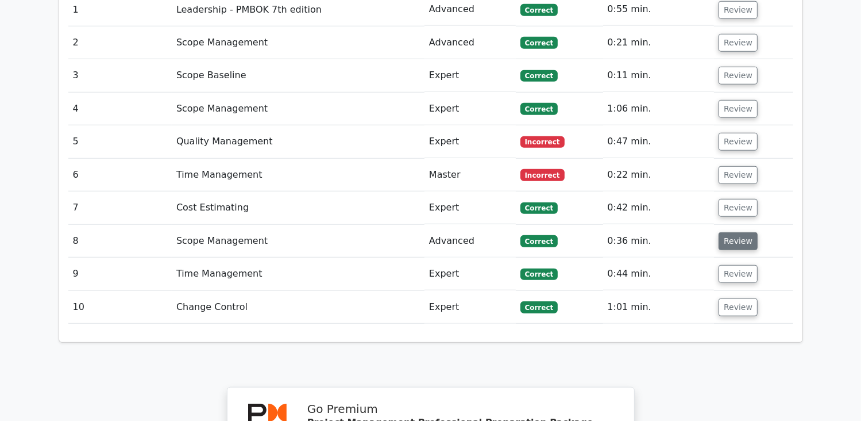
click at [739, 232] on button "Review" at bounding box center [738, 241] width 39 height 18
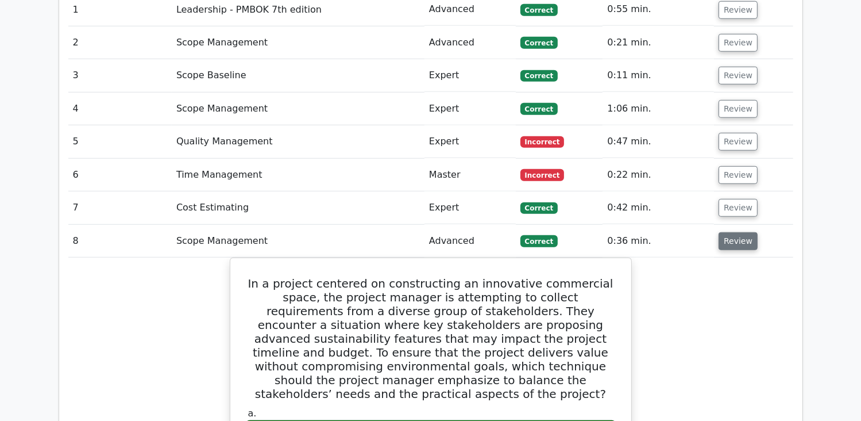
click at [739, 232] on button "Review" at bounding box center [738, 241] width 39 height 18
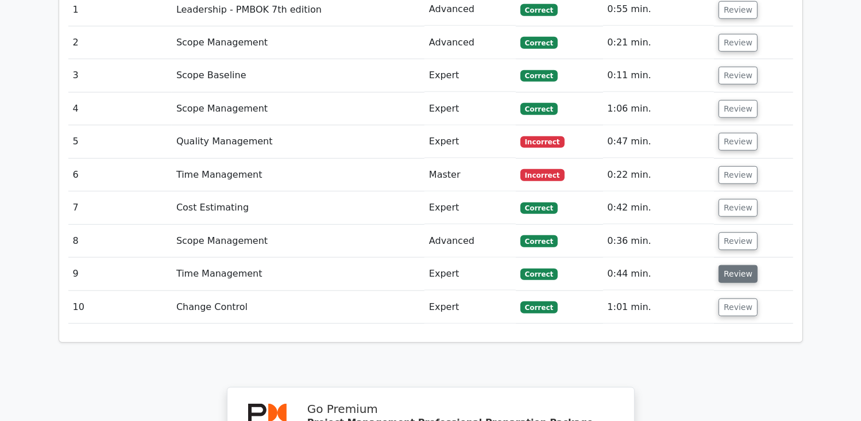
click at [740, 265] on button "Review" at bounding box center [738, 274] width 39 height 18
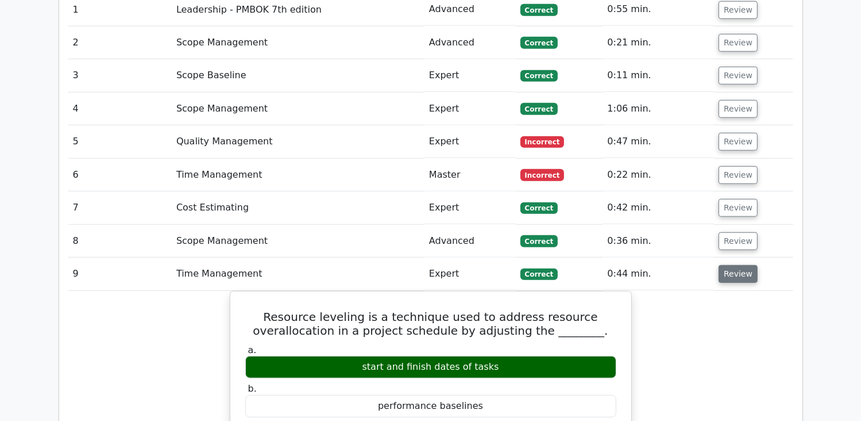
click at [740, 265] on button "Review" at bounding box center [738, 274] width 39 height 18
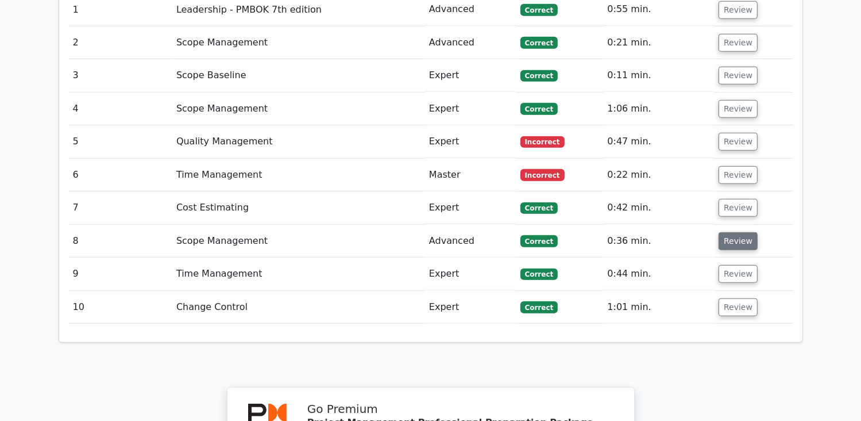
click at [733, 232] on button "Review" at bounding box center [738, 241] width 39 height 18
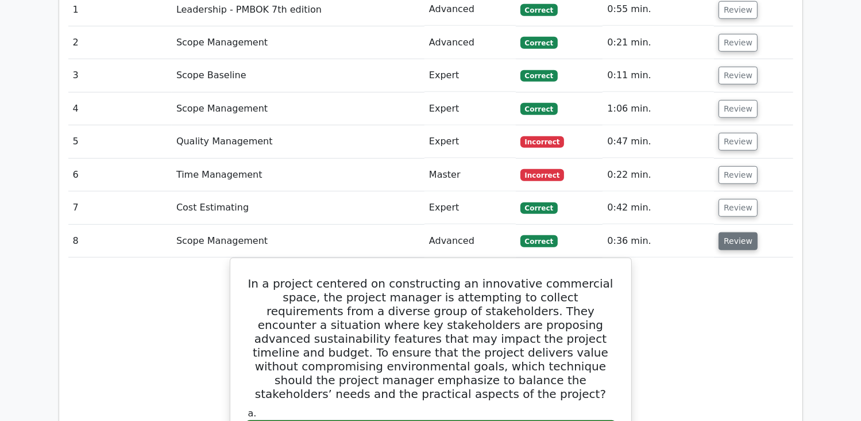
click at [733, 232] on button "Review" at bounding box center [738, 241] width 39 height 18
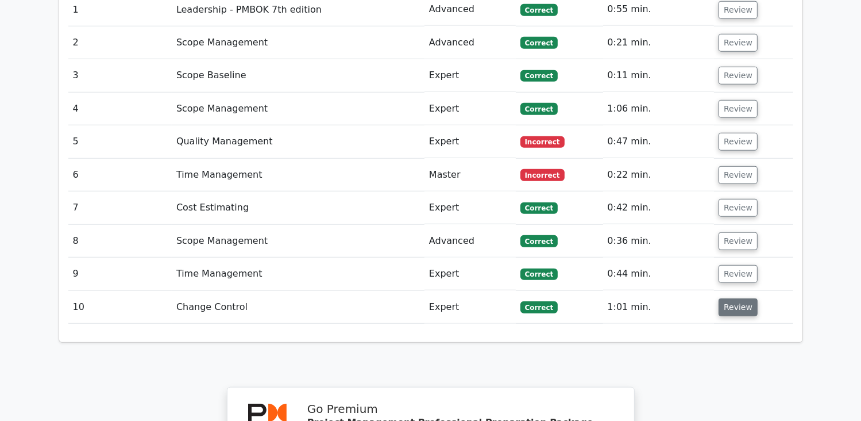
click at [736, 298] on button "Review" at bounding box center [738, 307] width 39 height 18
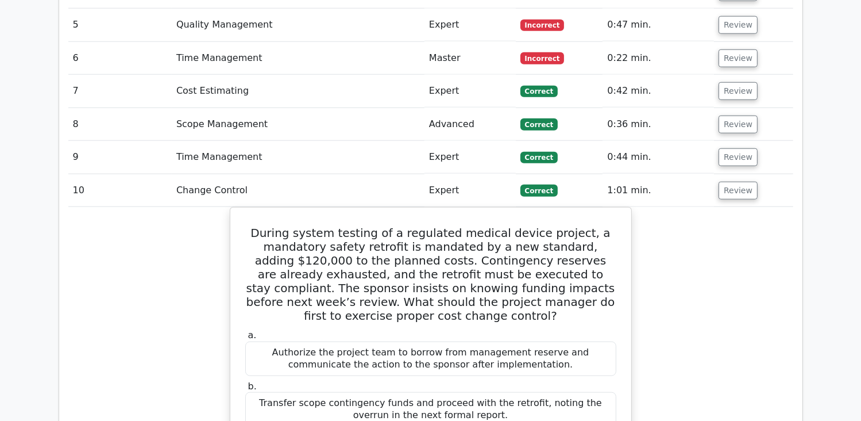
scroll to position [1092, 0]
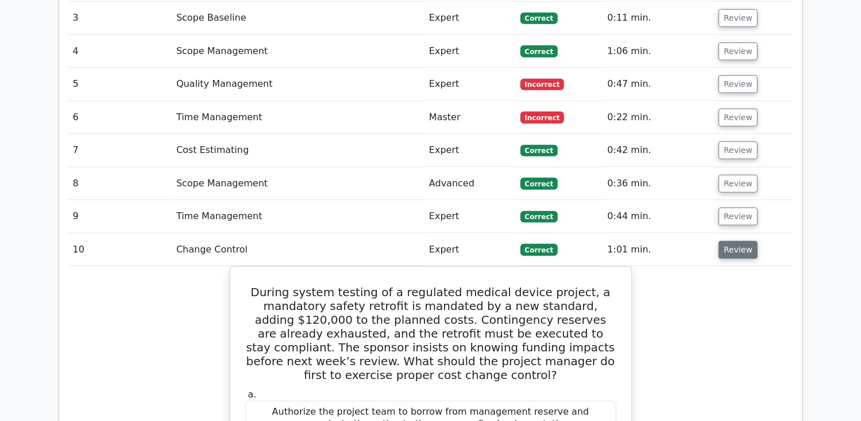
click at [730, 241] on button "Review" at bounding box center [738, 250] width 39 height 18
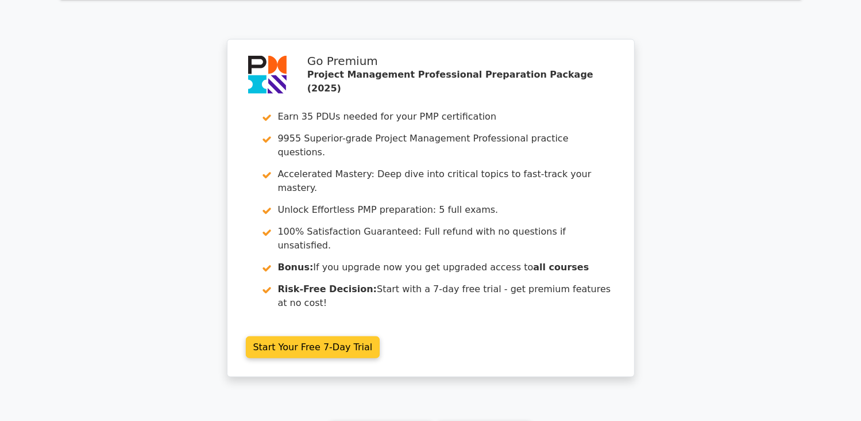
scroll to position [1450, 0]
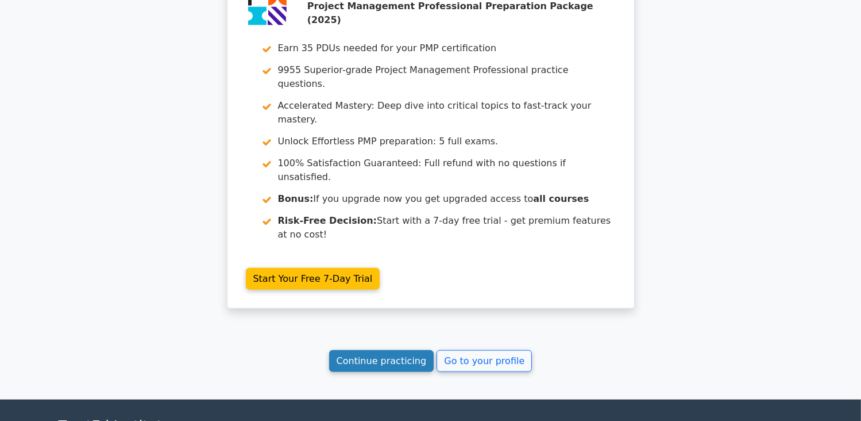
click at [395, 350] on link "Continue practicing" at bounding box center [381, 361] width 105 height 22
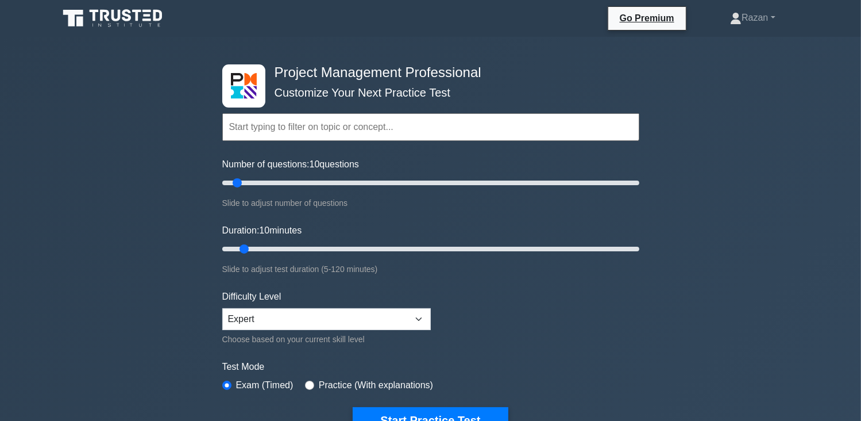
scroll to position [230, 0]
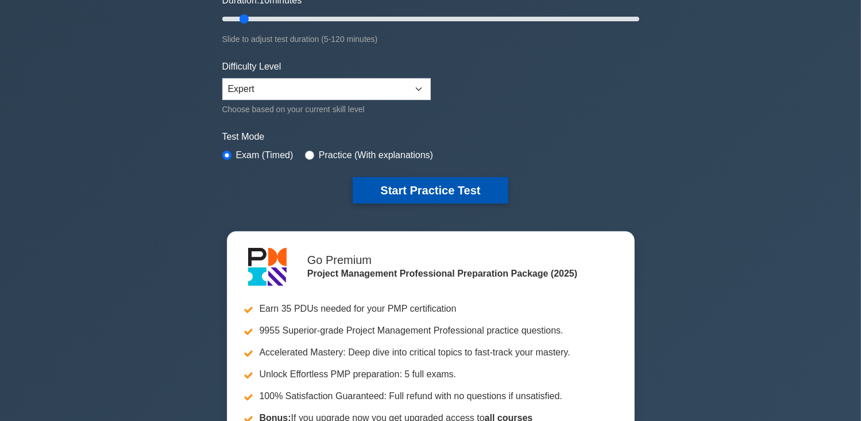
click at [402, 183] on button "Start Practice Test" at bounding box center [430, 190] width 155 height 26
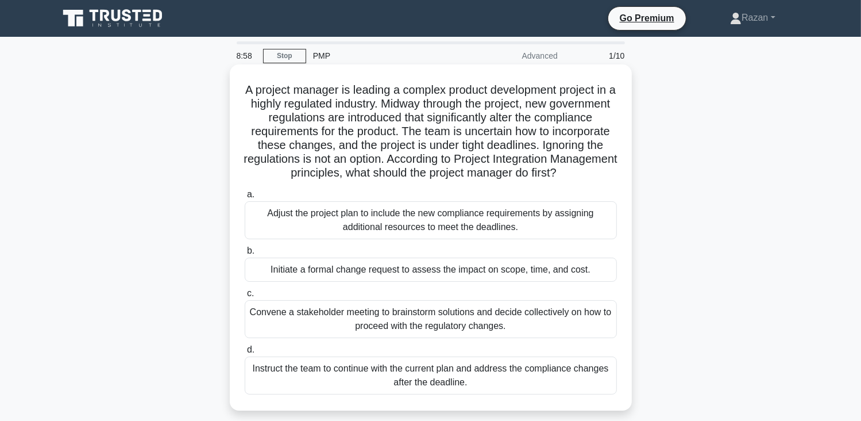
click at [461, 282] on div "Initiate a formal change request to assess the impact on scope, time, and cost." at bounding box center [431, 269] width 372 height 24
click at [245, 255] on input "b. Initiate a formal change request to assess the impact on scope, time, and co…" at bounding box center [245, 250] width 0 height 7
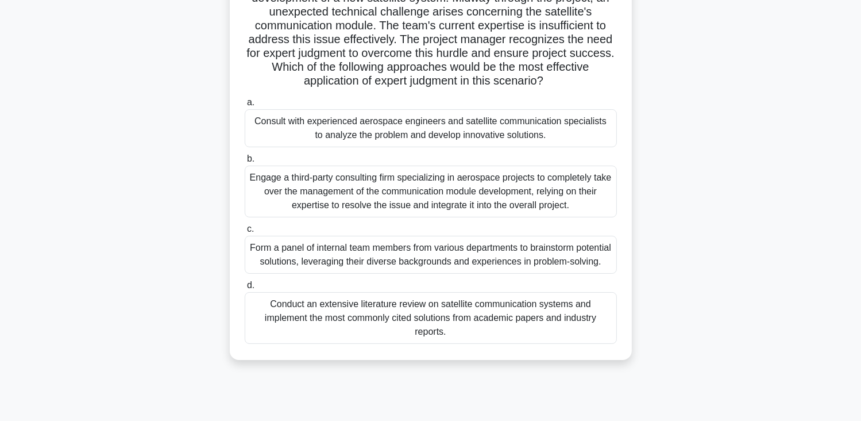
scroll to position [115, 0]
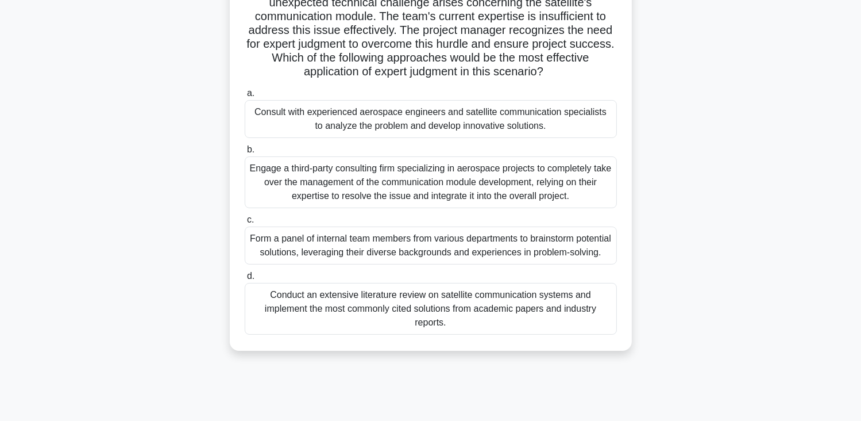
click at [418, 130] on div "Consult with experienced aerospace engineers and satellite communication specia…" at bounding box center [431, 119] width 372 height 38
click at [245, 97] on input "a. Consult with experienced aerospace engineers and satellite communication spe…" at bounding box center [245, 93] width 0 height 7
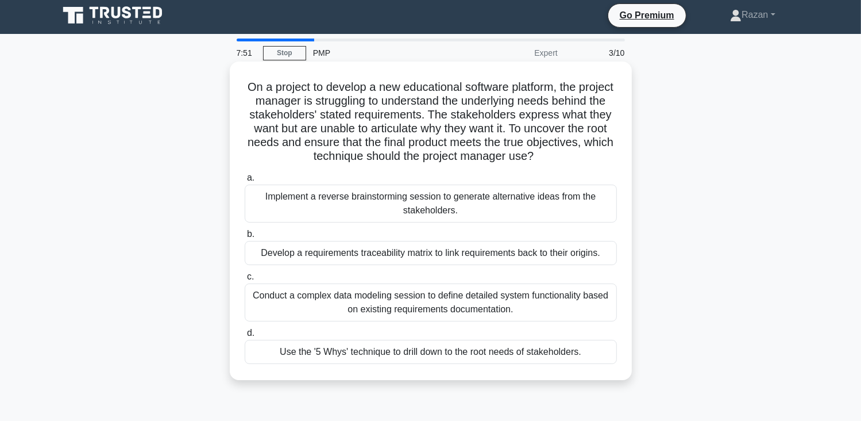
scroll to position [0, 0]
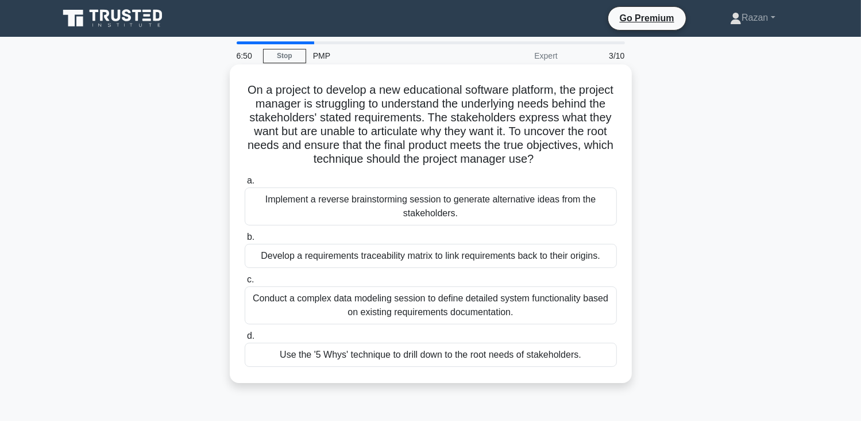
click at [460, 268] on div "Develop a requirements traceability matrix to link requirements back to their o…" at bounding box center [431, 256] width 372 height 24
click at [245, 241] on input "b. Develop a requirements traceability matrix to link requirements back to thei…" at bounding box center [245, 236] width 0 height 7
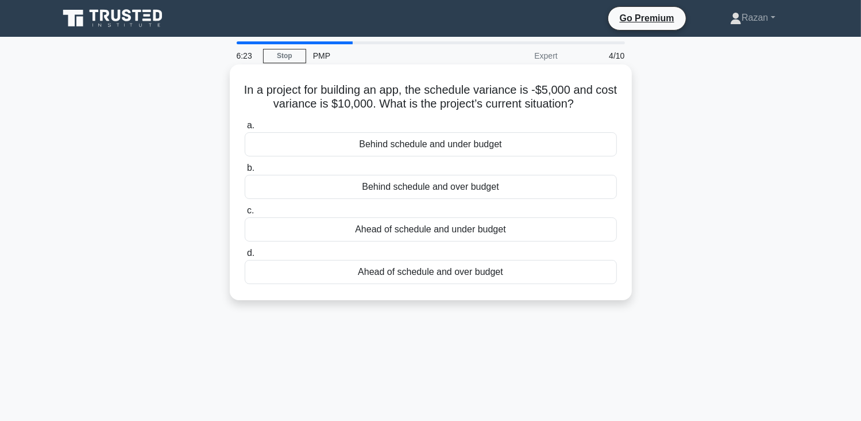
click at [467, 194] on div "Behind schedule and over budget" at bounding box center [431, 187] width 372 height 24
click at [245, 172] on input "b. Behind schedule and over budget" at bounding box center [245, 167] width 0 height 7
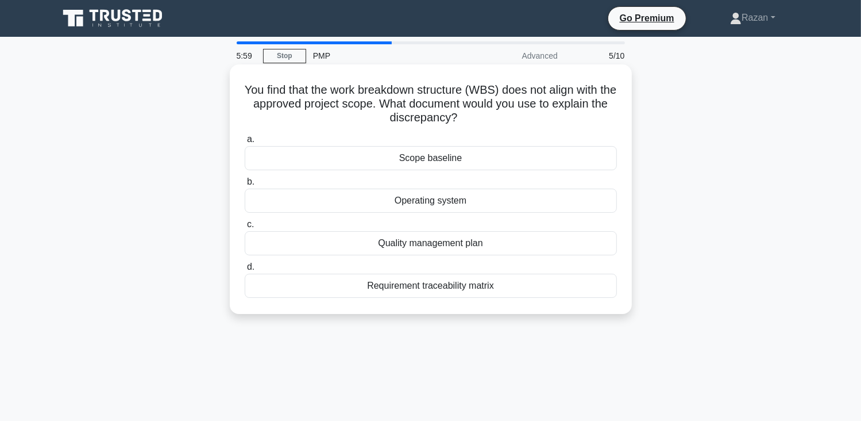
click at [448, 245] on div "Quality management plan" at bounding box center [431, 243] width 372 height 24
click at [245, 228] on input "c. Quality management plan" at bounding box center [245, 224] width 0 height 7
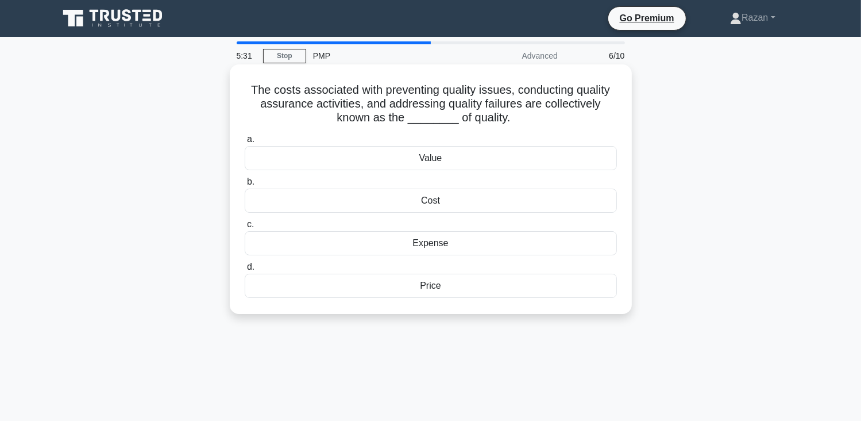
click at [455, 202] on div "Cost" at bounding box center [431, 200] width 372 height 24
click at [245, 186] on input "b. Cost" at bounding box center [245, 181] width 0 height 7
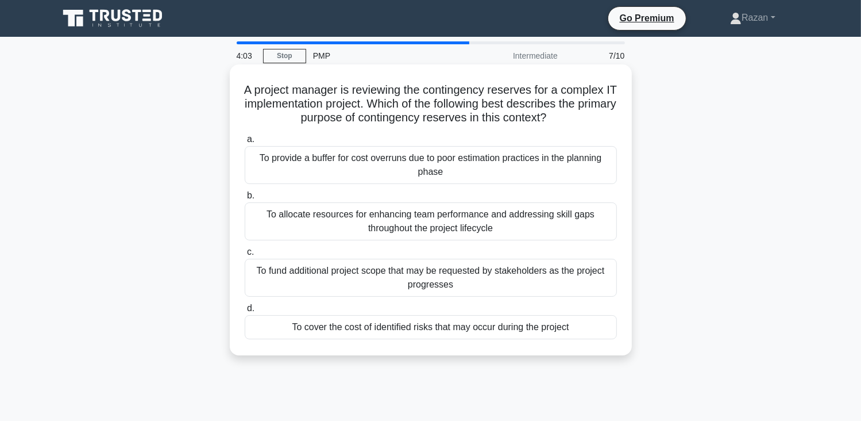
click at [426, 332] on div "To cover the cost of identified risks that may occur during the project" at bounding box center [431, 327] width 372 height 24
click at [245, 312] on input "d. To cover the cost of identified risks that may occur during the project" at bounding box center [245, 308] width 0 height 7
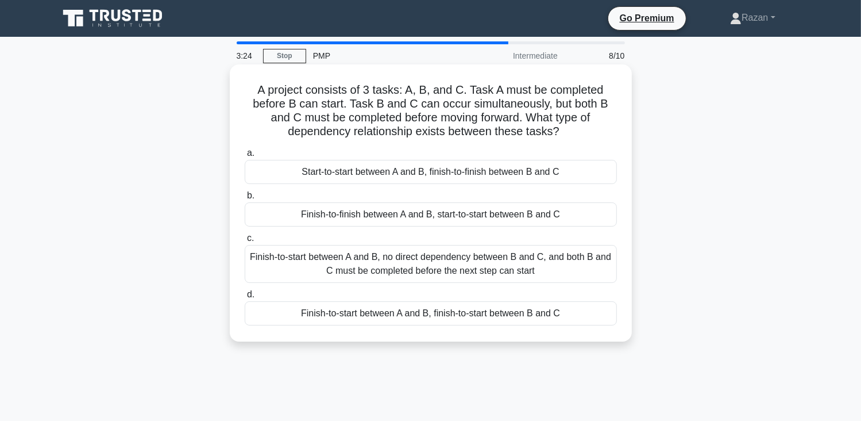
click at [321, 259] on div "Finish-to-start between A and B, no direct dependency between B and C, and both…" at bounding box center [431, 264] width 372 height 38
click at [245, 242] on input "c. Finish-to-start between A and B, no direct dependency between B and C, and b…" at bounding box center [245, 237] width 0 height 7
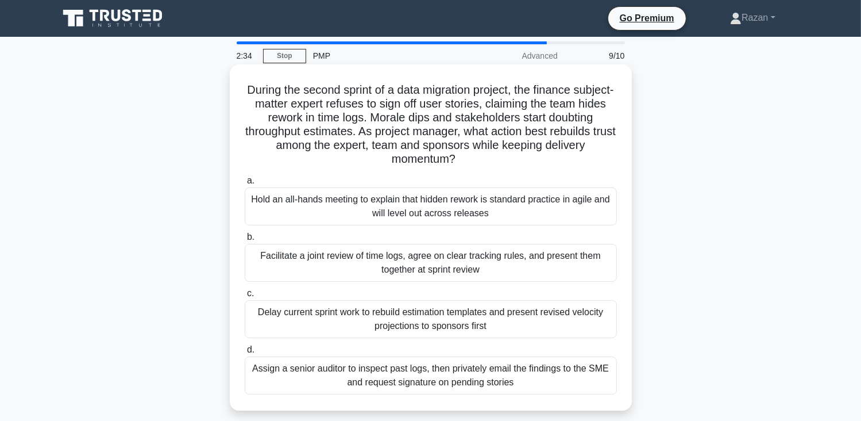
click at [287, 268] on div "Facilitate a joint review of time logs, agree on clear tracking rules, and pres…" at bounding box center [431, 263] width 372 height 38
click at [245, 241] on input "b. Facilitate a joint review of time logs, agree on clear tracking rules, and p…" at bounding box center [245, 236] width 0 height 7
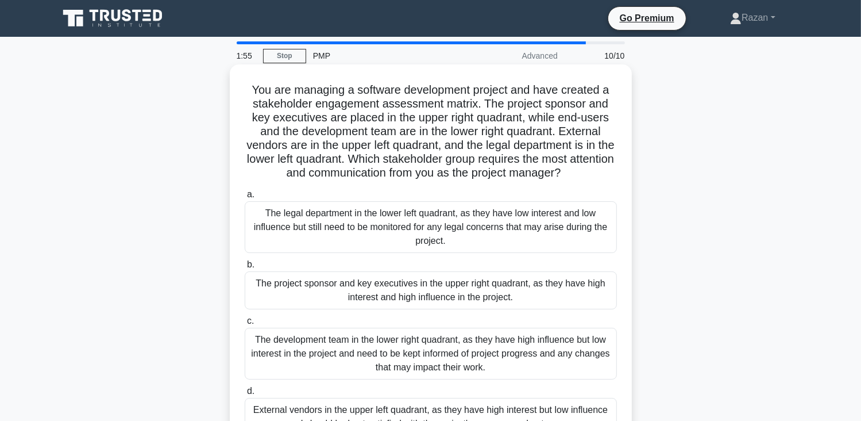
click at [359, 301] on div "The project sponsor and key executives in the upper right quadrant, as they hav…" at bounding box center [431, 290] width 372 height 38
click at [245, 268] on input "b. The project sponsor and key executives in the upper right quadrant, as they …" at bounding box center [245, 264] width 0 height 7
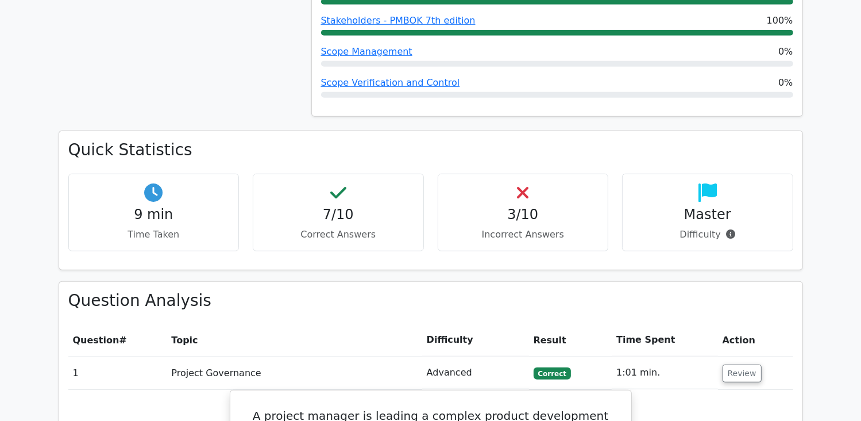
scroll to position [747, 0]
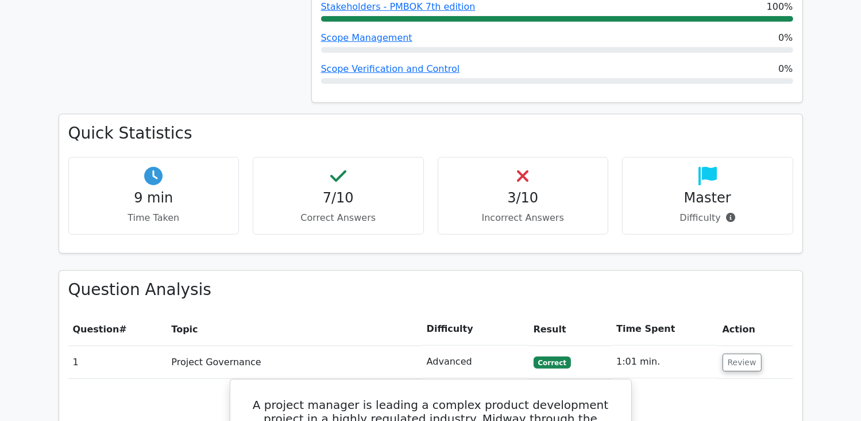
click at [559, 157] on div "3/10 Incorrect Answers" at bounding box center [523, 196] width 171 height 78
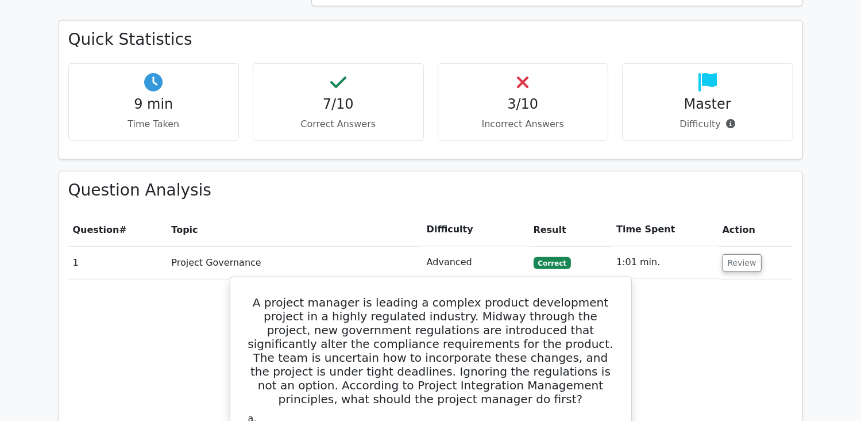
scroll to position [977, 0]
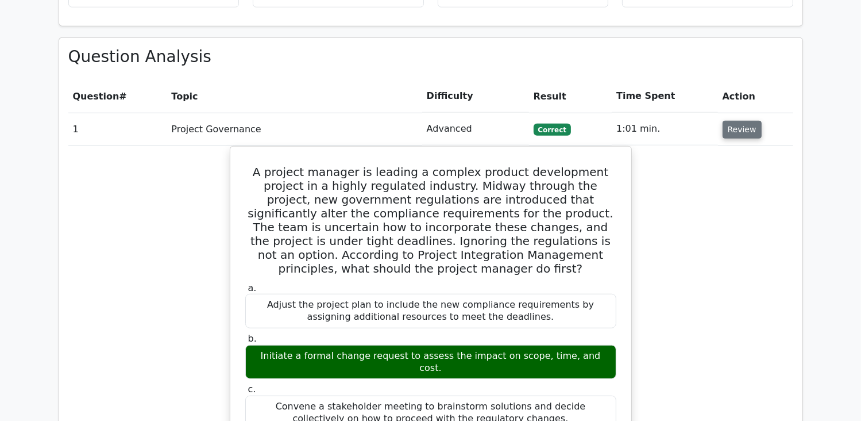
click at [741, 121] on button "Review" at bounding box center [742, 130] width 39 height 18
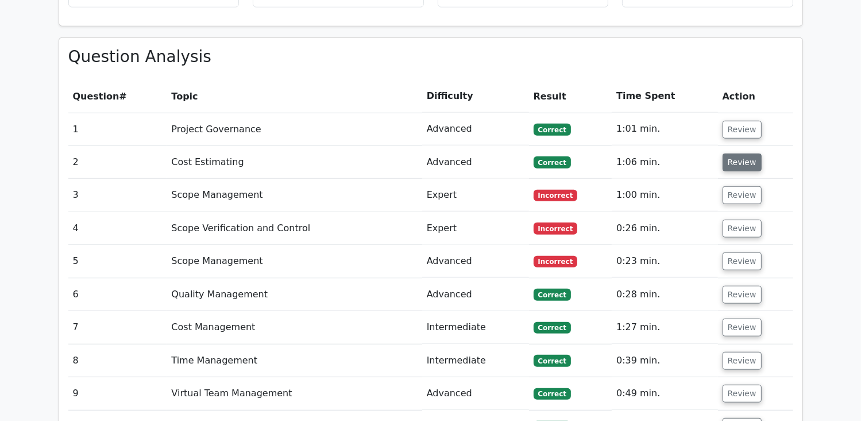
click at [740, 153] on button "Review" at bounding box center [742, 162] width 39 height 18
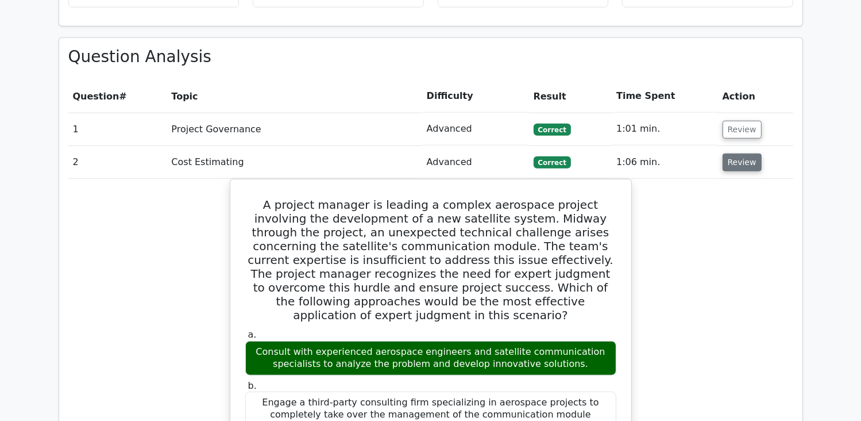
click at [738, 153] on button "Review" at bounding box center [742, 162] width 39 height 18
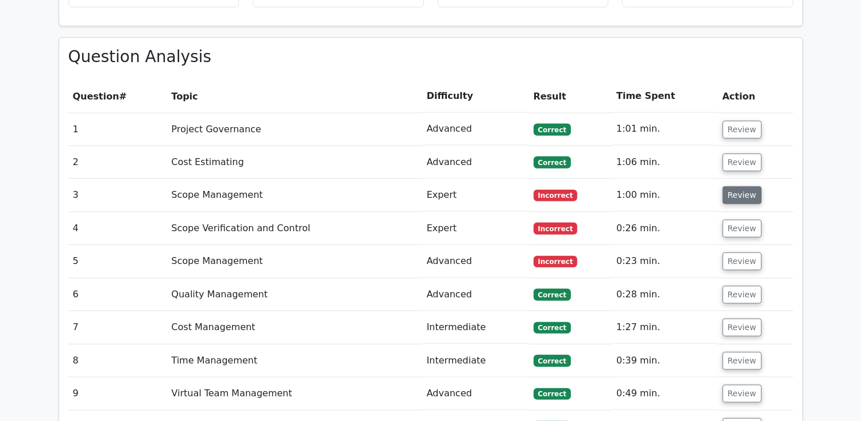
click at [728, 186] on button "Review" at bounding box center [742, 195] width 39 height 18
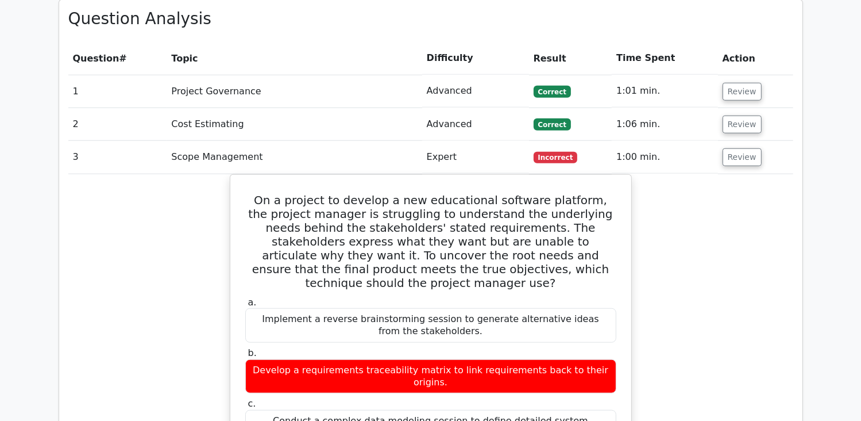
scroll to position [1034, 0]
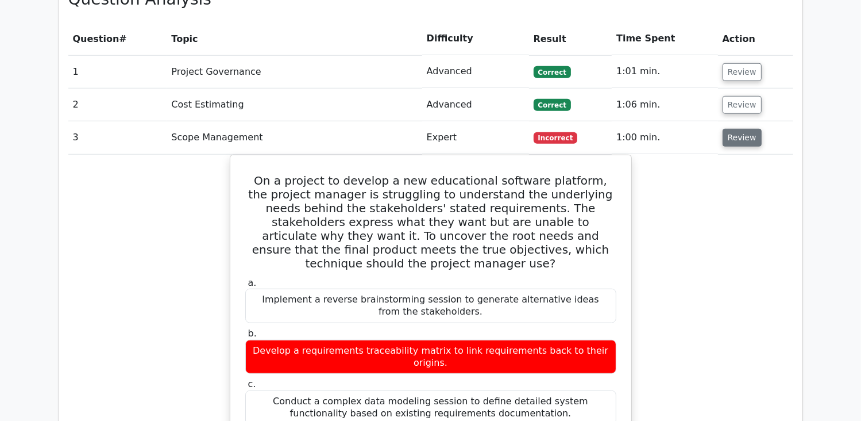
click at [736, 129] on button "Review" at bounding box center [742, 138] width 39 height 18
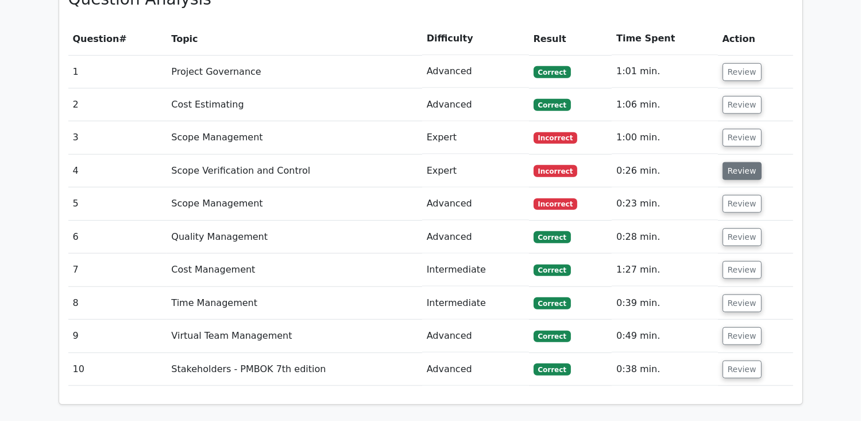
click at [731, 162] on button "Review" at bounding box center [742, 171] width 39 height 18
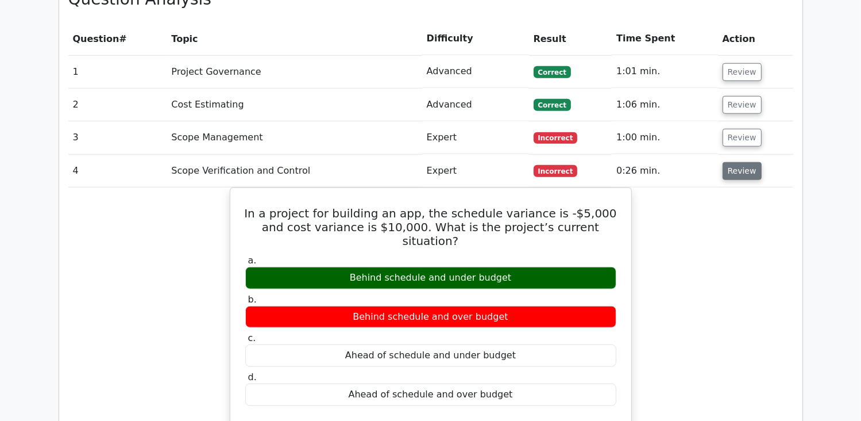
click at [731, 162] on button "Review" at bounding box center [742, 171] width 39 height 18
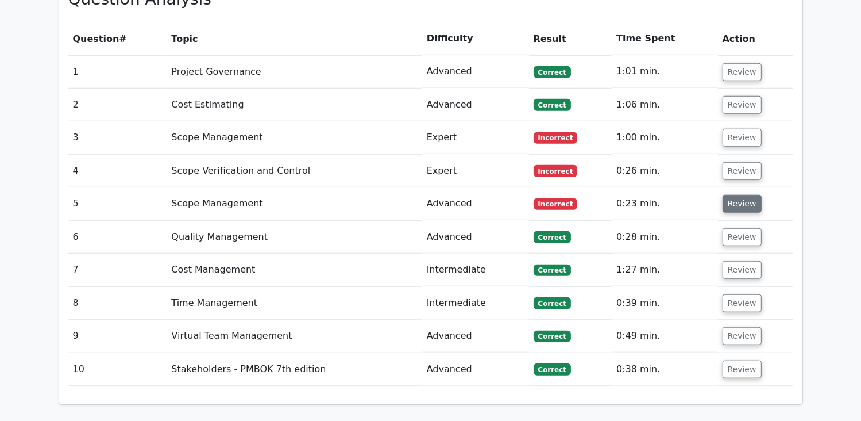
click at [736, 195] on button "Review" at bounding box center [742, 204] width 39 height 18
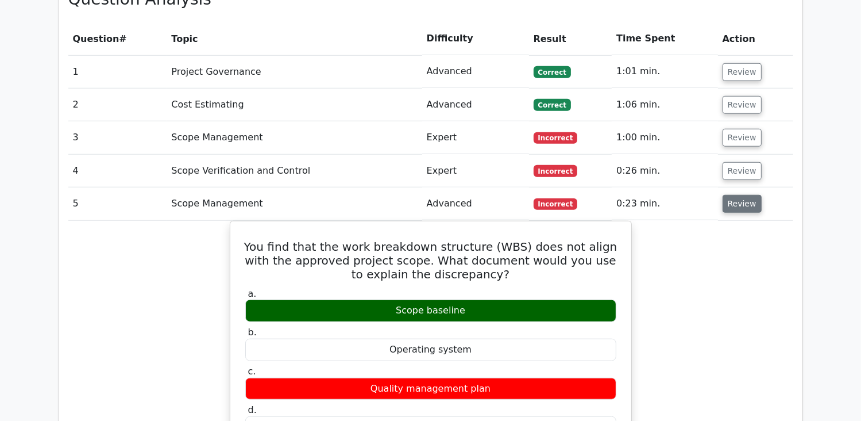
click at [731, 195] on button "Review" at bounding box center [742, 204] width 39 height 18
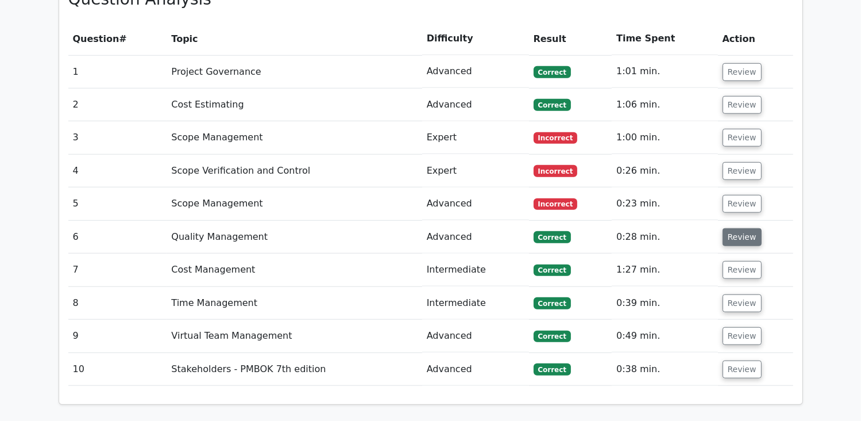
click at [735, 228] on button "Review" at bounding box center [742, 237] width 39 height 18
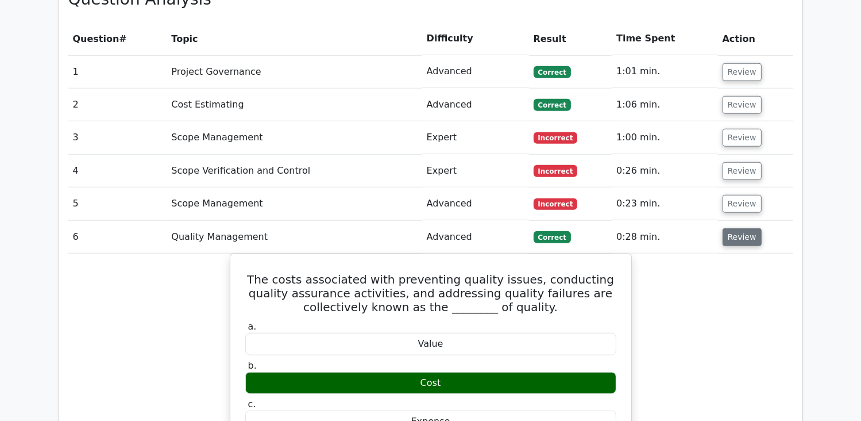
click at [735, 228] on button "Review" at bounding box center [742, 237] width 39 height 18
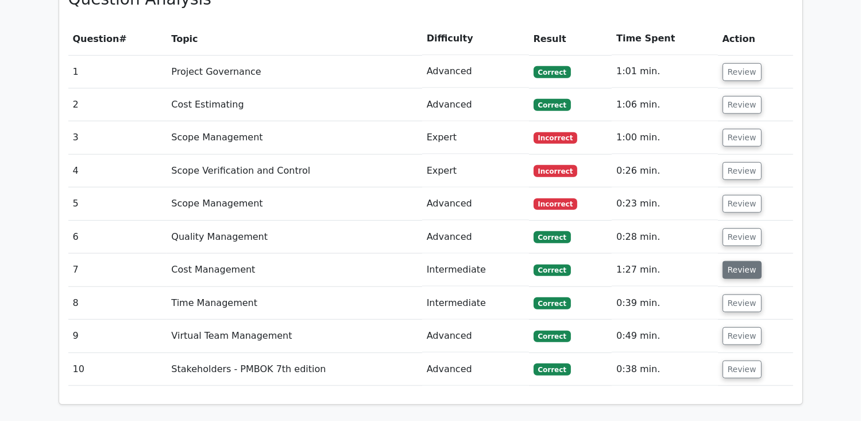
click at [732, 261] on button "Review" at bounding box center [742, 270] width 39 height 18
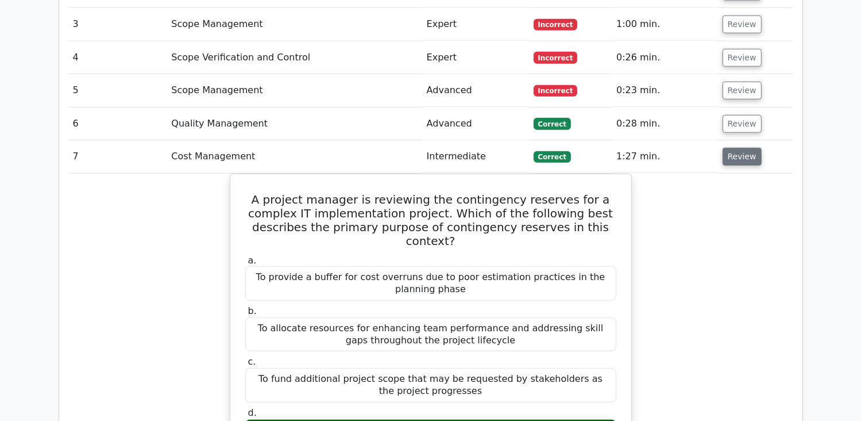
scroll to position [1149, 0]
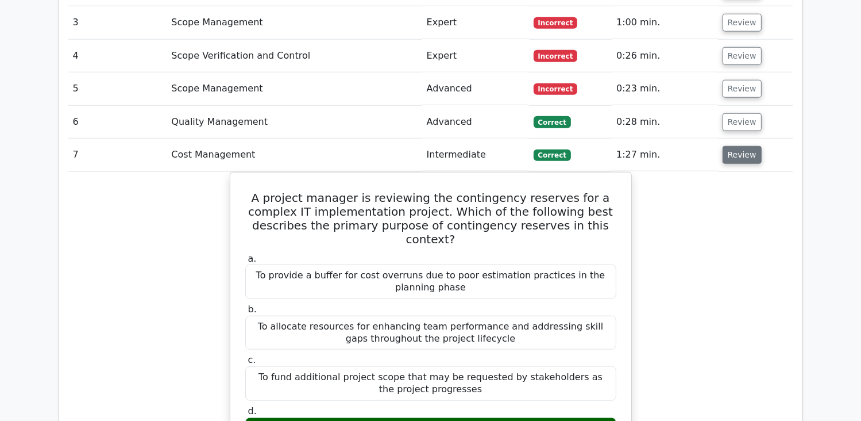
click at [747, 146] on button "Review" at bounding box center [742, 155] width 39 height 18
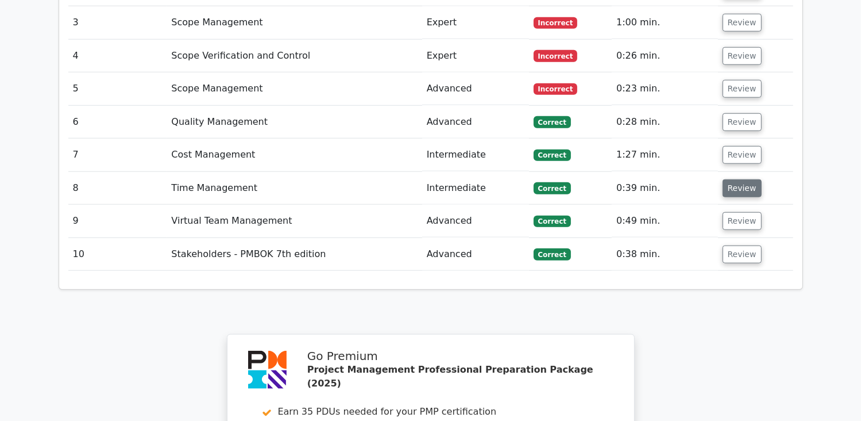
click at [738, 179] on button "Review" at bounding box center [742, 188] width 39 height 18
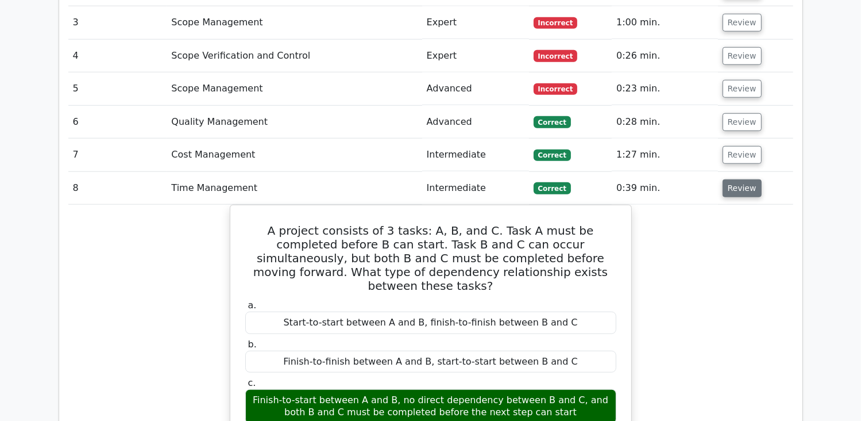
click at [737, 179] on button "Review" at bounding box center [742, 188] width 39 height 18
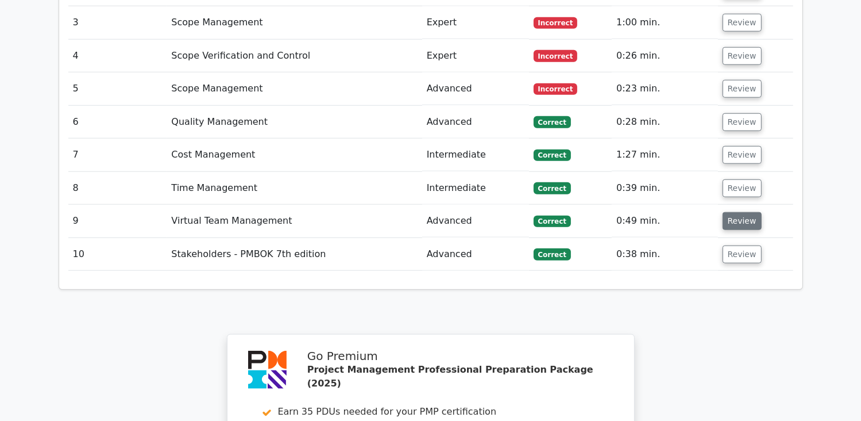
click at [740, 212] on button "Review" at bounding box center [742, 221] width 39 height 18
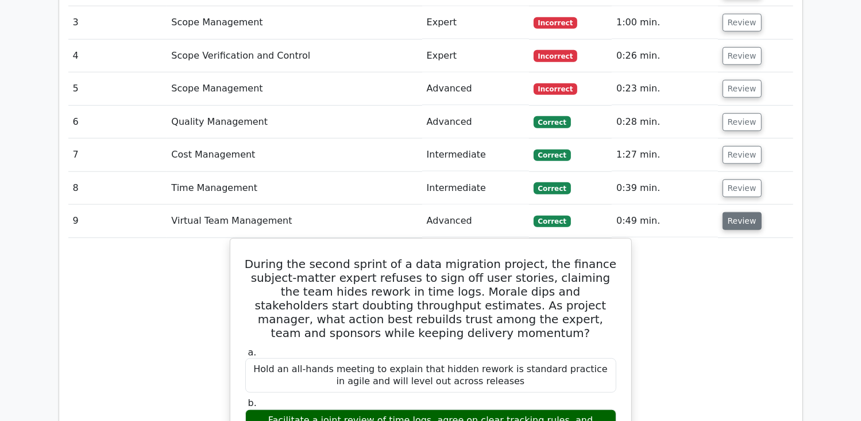
click at [739, 212] on button "Review" at bounding box center [742, 221] width 39 height 18
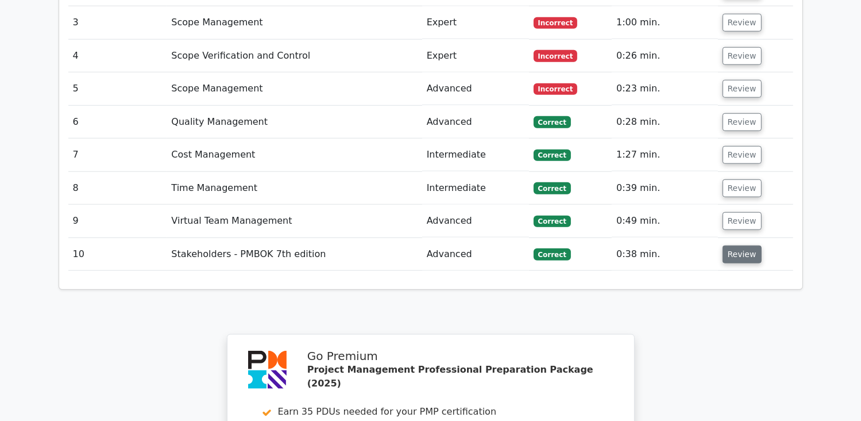
click at [742, 245] on button "Review" at bounding box center [742, 254] width 39 height 18
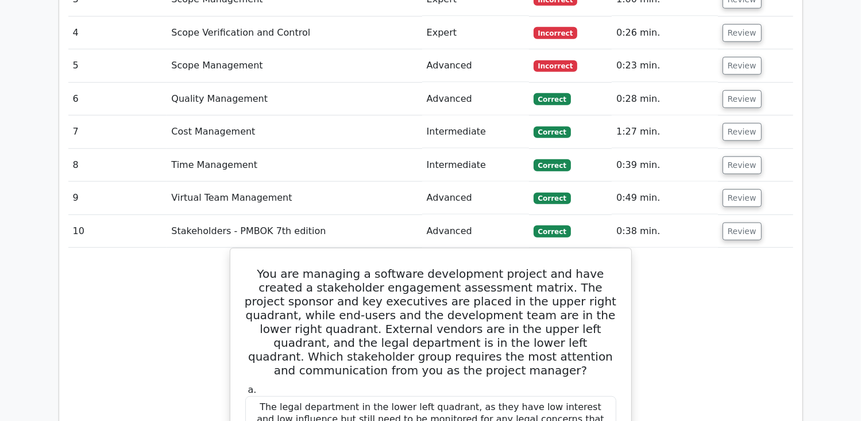
scroll to position [1207, 0]
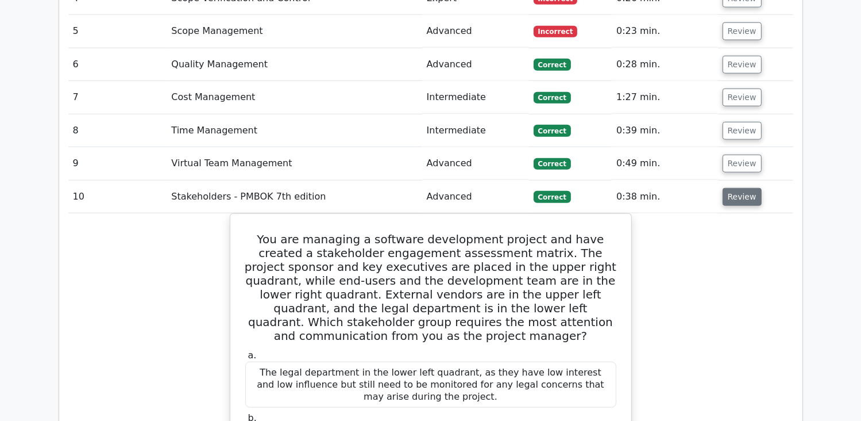
click at [737, 188] on button "Review" at bounding box center [742, 197] width 39 height 18
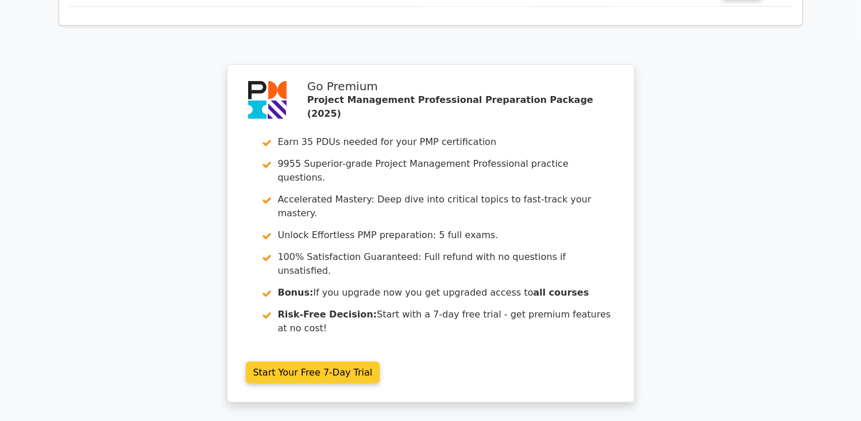
scroll to position [1512, 0]
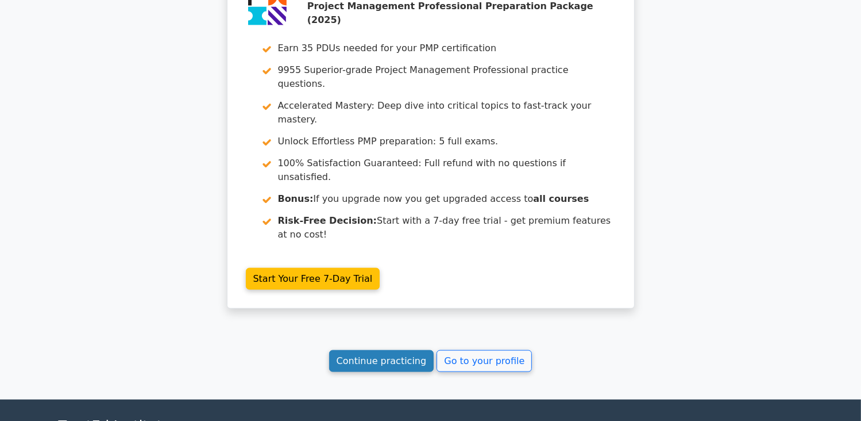
click at [399, 350] on link "Continue practicing" at bounding box center [381, 361] width 105 height 22
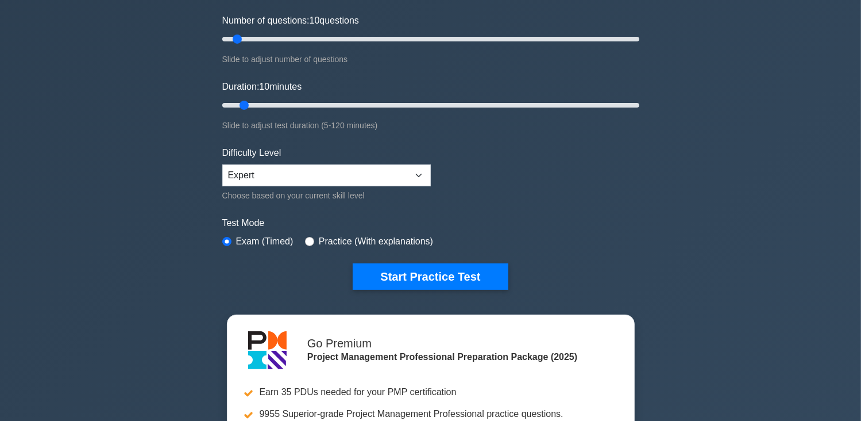
scroll to position [345, 0]
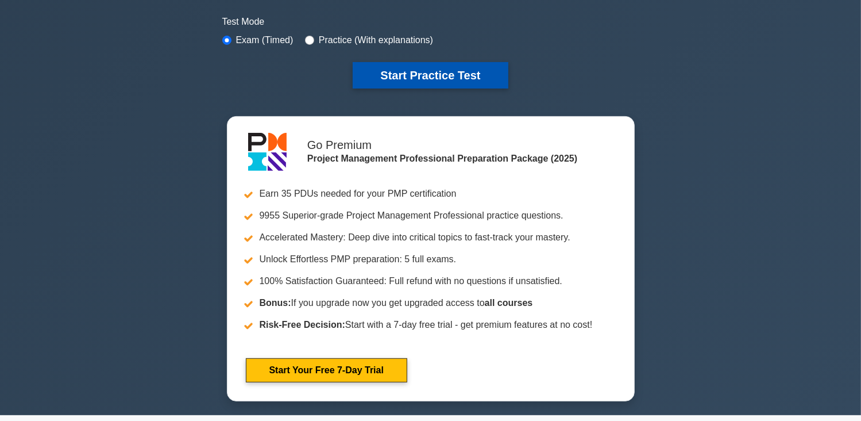
click at [368, 73] on button "Start Practice Test" at bounding box center [430, 75] width 155 height 26
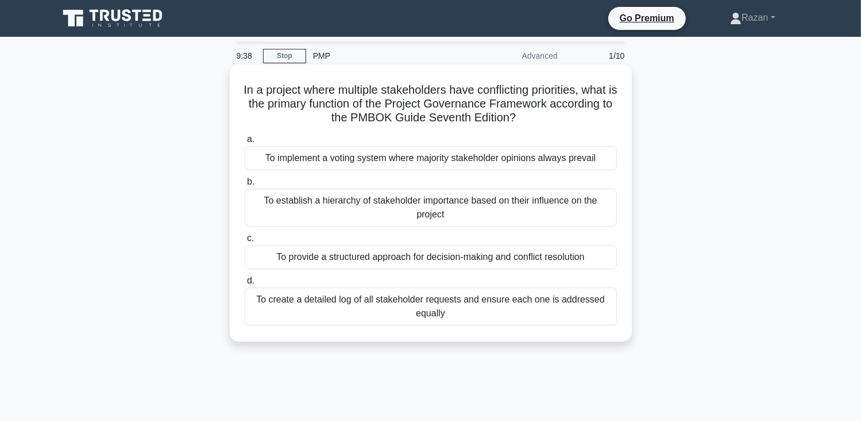
click at [429, 259] on div "To provide a structured approach for decision-making and conflict resolution" at bounding box center [431, 257] width 372 height 24
click at [245, 242] on input "c. To provide a structured approach for decision-making and conflict resolution" at bounding box center [245, 237] width 0 height 7
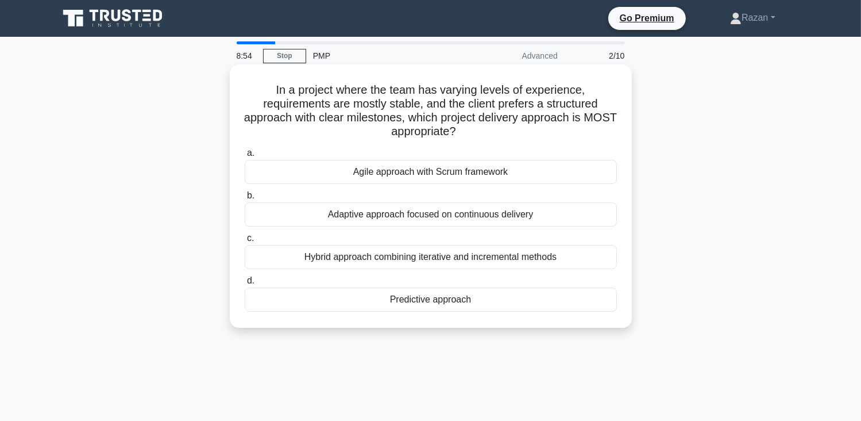
click at [464, 295] on div "Predictive approach" at bounding box center [431, 299] width 372 height 24
click at [245, 284] on input "d. Predictive approach" at bounding box center [245, 280] width 0 height 7
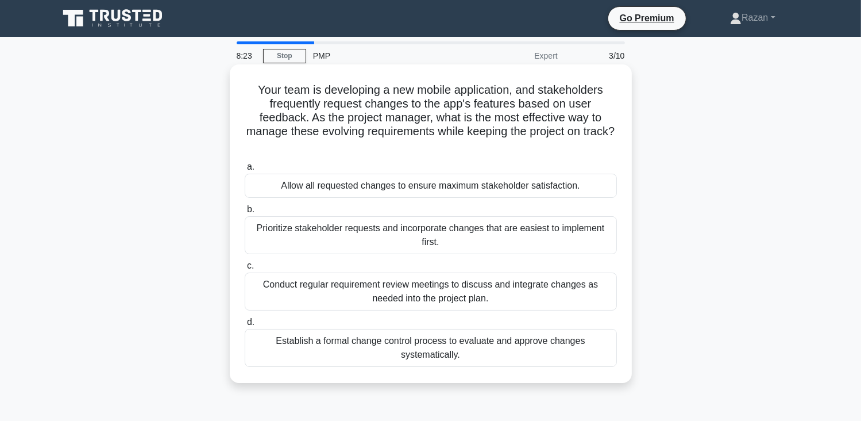
click at [429, 342] on div "Establish a formal change control process to evaluate and approve changes syste…" at bounding box center [431, 348] width 372 height 38
click at [245, 326] on input "d. Establish a formal change control process to evaluate and approve changes sy…" at bounding box center [245, 321] width 0 height 7
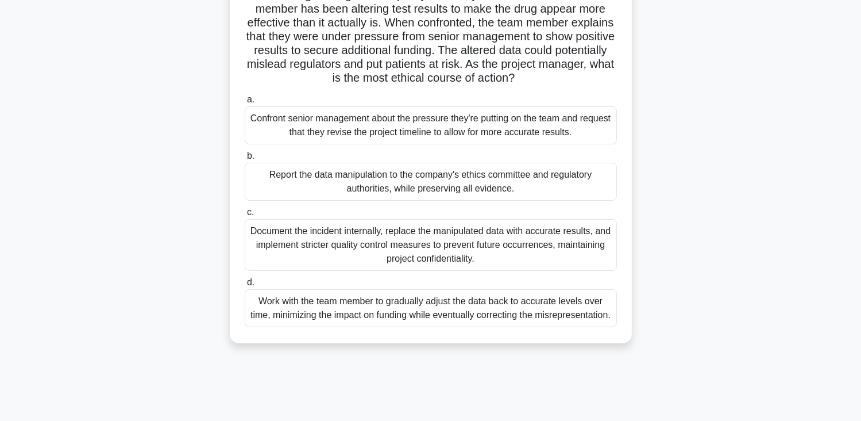
scroll to position [115, 0]
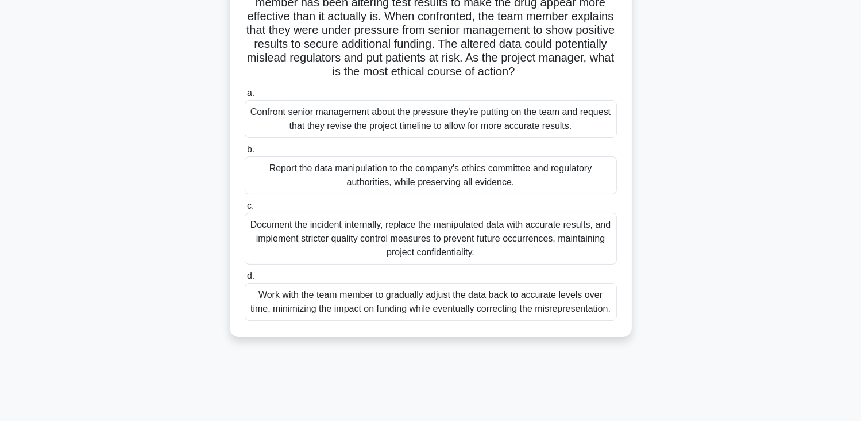
click at [326, 303] on div "Work with the team member to gradually adjust the data back to accurate levels …" at bounding box center [431, 302] width 372 height 38
click at [245, 280] on input "d. Work with the team member to gradually adjust the data back to accurate leve…" at bounding box center [245, 275] width 0 height 7
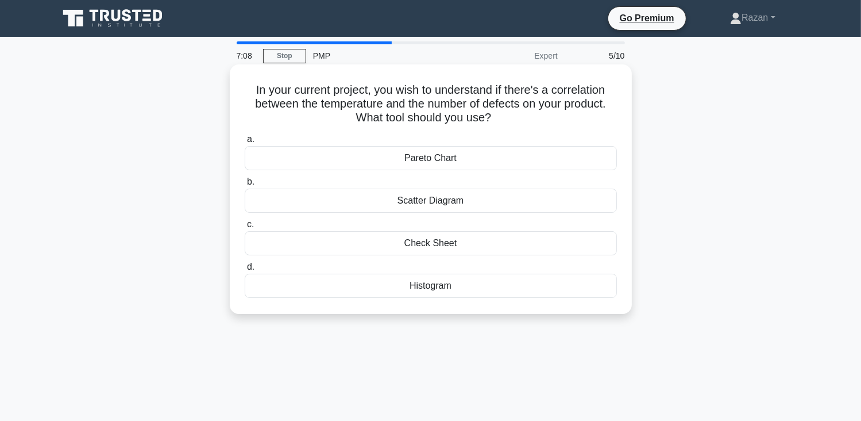
scroll to position [0, 0]
click at [353, 204] on div "Scatter Diagram" at bounding box center [431, 200] width 372 height 24
click at [245, 186] on input "b. Scatter Diagram" at bounding box center [245, 181] width 0 height 7
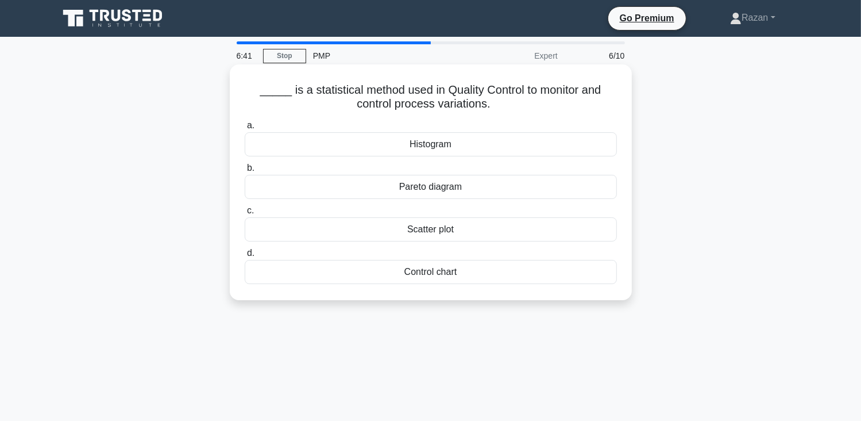
click at [351, 282] on div "Control chart" at bounding box center [431, 272] width 372 height 24
click at [245, 257] on input "d. Control chart" at bounding box center [245, 252] width 0 height 7
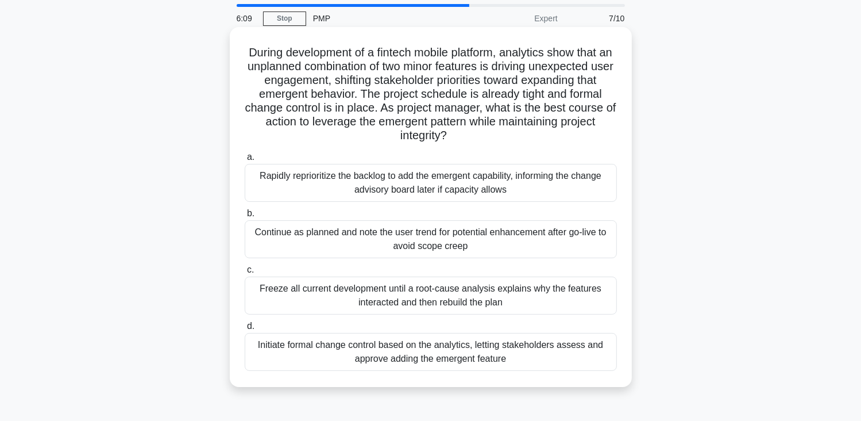
scroll to position [57, 0]
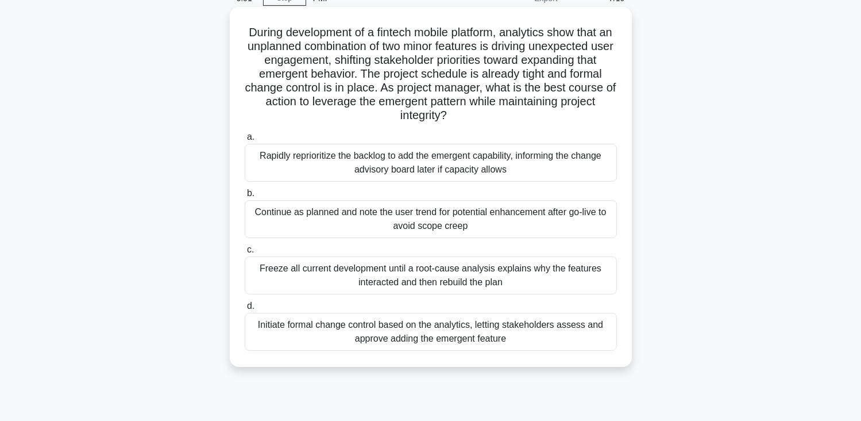
click at [256, 344] on div "Initiate formal change control based on the analytics, letting stakeholders ass…" at bounding box center [431, 332] width 372 height 38
click at [245, 310] on input "d. Initiate formal change control based on the analytics, letting stakeholders …" at bounding box center [245, 305] width 0 height 7
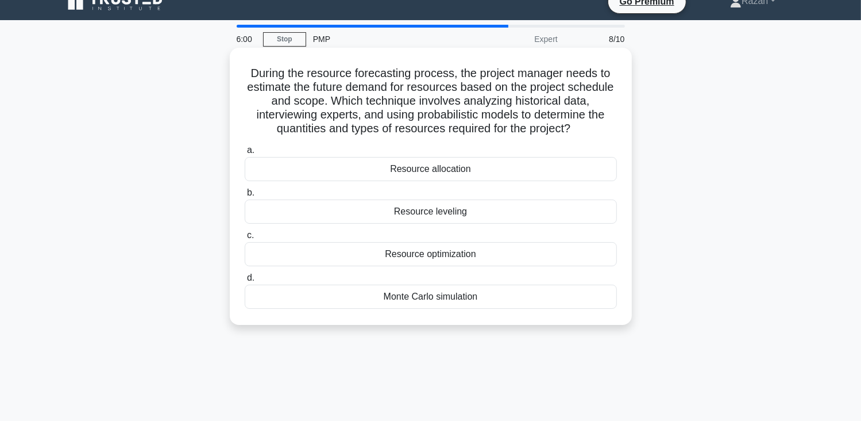
scroll to position [0, 0]
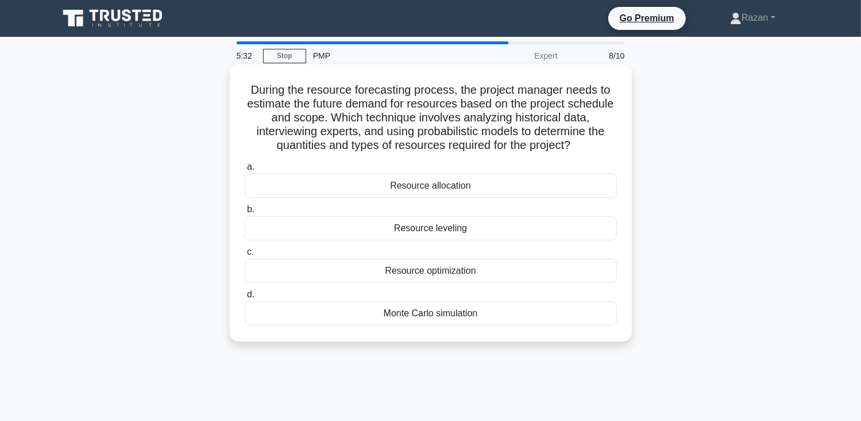
click at [282, 314] on div "Monte Carlo simulation" at bounding box center [431, 313] width 372 height 24
click at [245, 298] on input "d. Monte Carlo simulation" at bounding box center [245, 294] width 0 height 7
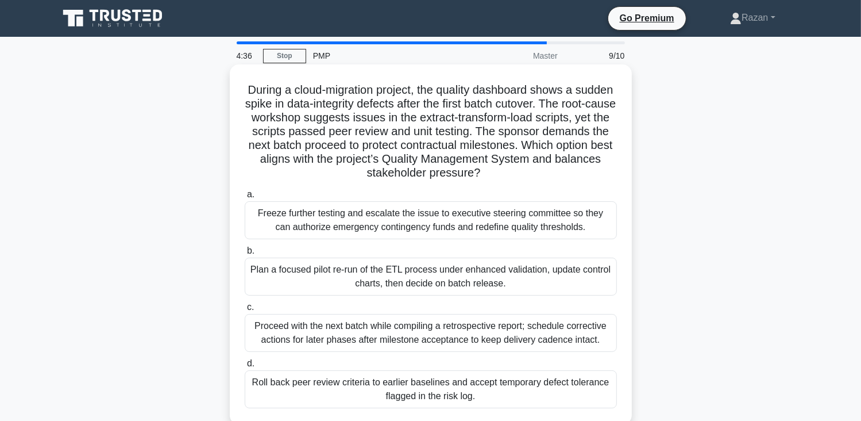
click at [413, 291] on div "Plan a focused pilot re-run of the ETL process under enhanced validation, updat…" at bounding box center [431, 276] width 372 height 38
click at [245, 255] on input "b. Plan a focused pilot re-run of the ETL process under enhanced validation, up…" at bounding box center [245, 250] width 0 height 7
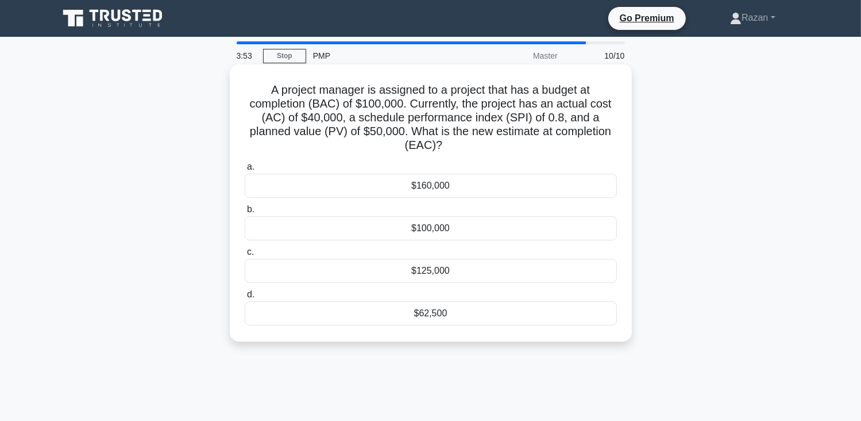
click at [467, 232] on div "$100,000" at bounding box center [431, 228] width 372 height 24
click at [245, 213] on input "b. $100,000" at bounding box center [245, 209] width 0 height 7
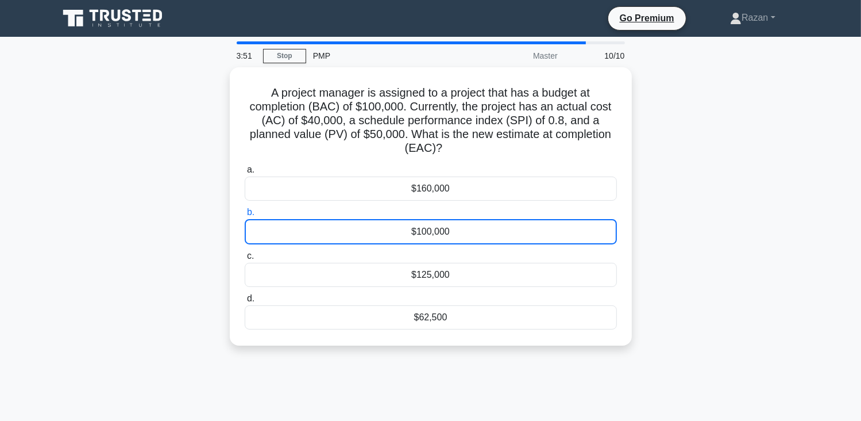
scroll to position [60, 0]
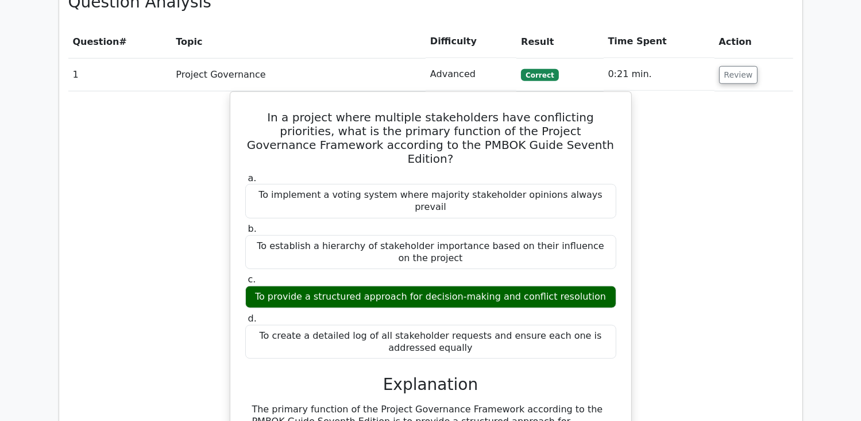
scroll to position [977, 0]
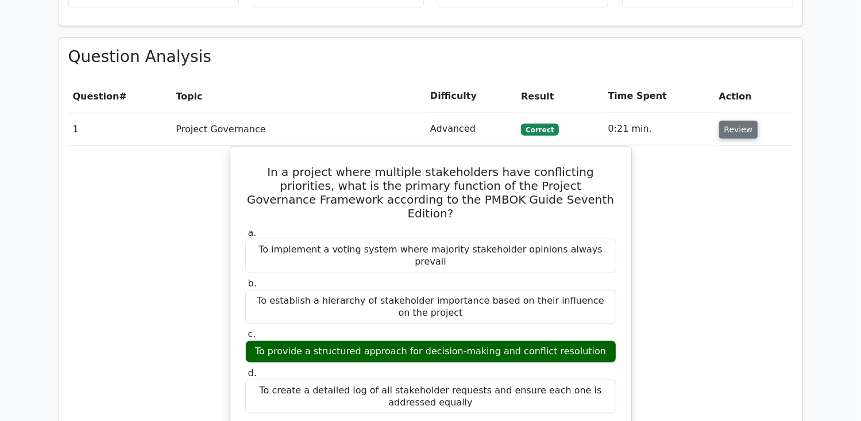
click at [736, 121] on button "Review" at bounding box center [738, 130] width 39 height 18
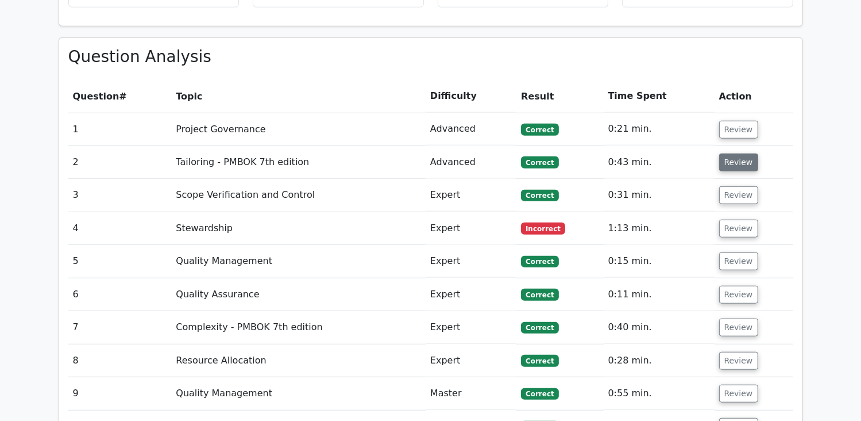
click at [738, 153] on button "Review" at bounding box center [738, 162] width 39 height 18
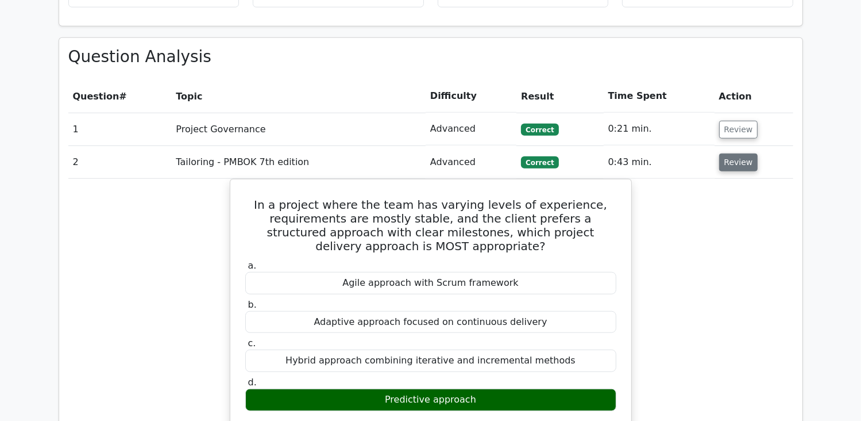
click at [738, 153] on button "Review" at bounding box center [738, 162] width 39 height 18
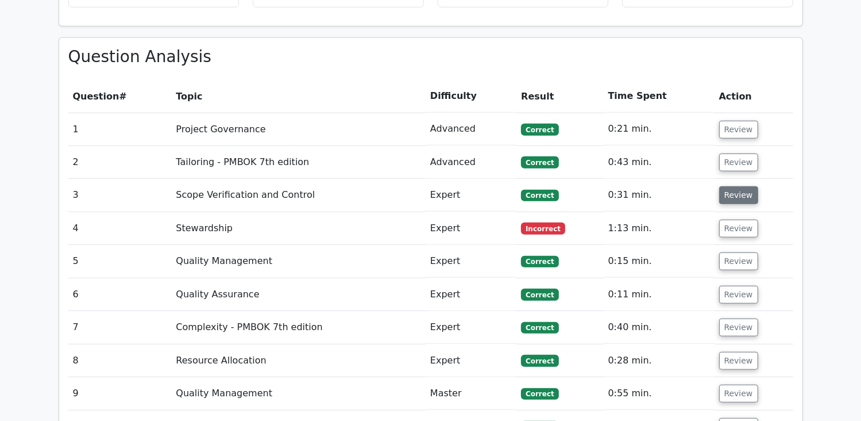
click at [738, 186] on button "Review" at bounding box center [738, 195] width 39 height 18
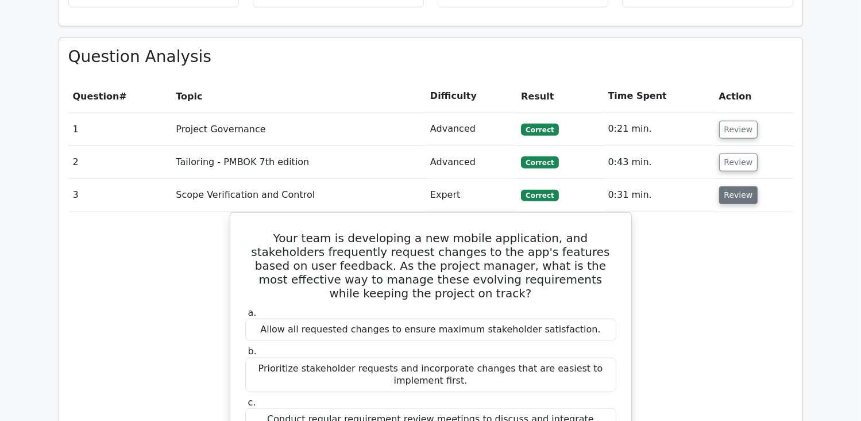
click at [738, 186] on button "Review" at bounding box center [738, 195] width 39 height 18
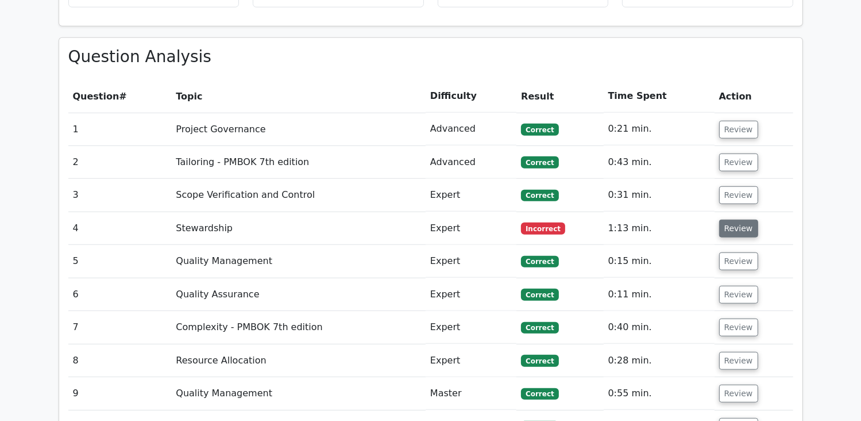
click at [734, 220] on button "Review" at bounding box center [738, 229] width 39 height 18
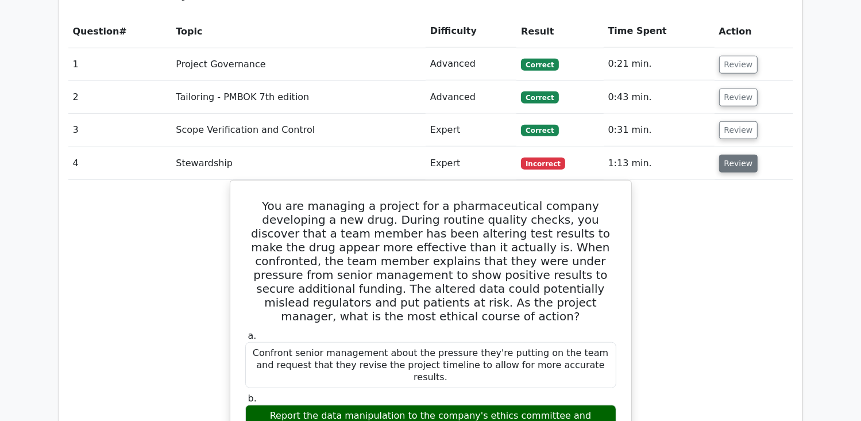
scroll to position [1092, 0]
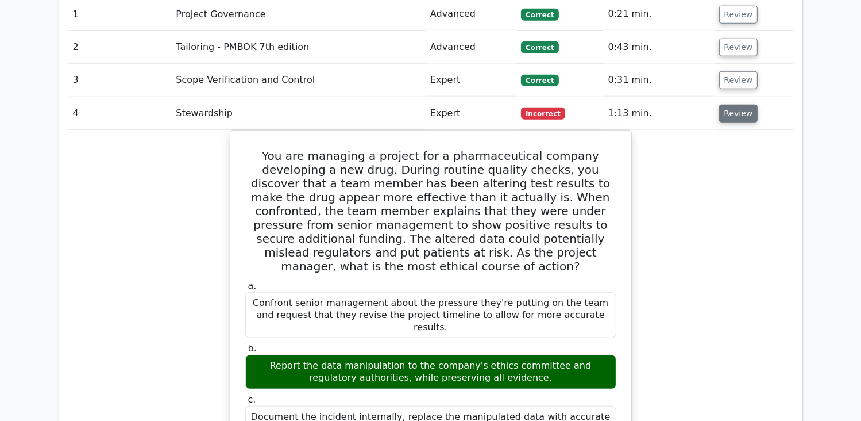
click at [736, 105] on button "Review" at bounding box center [738, 114] width 39 height 18
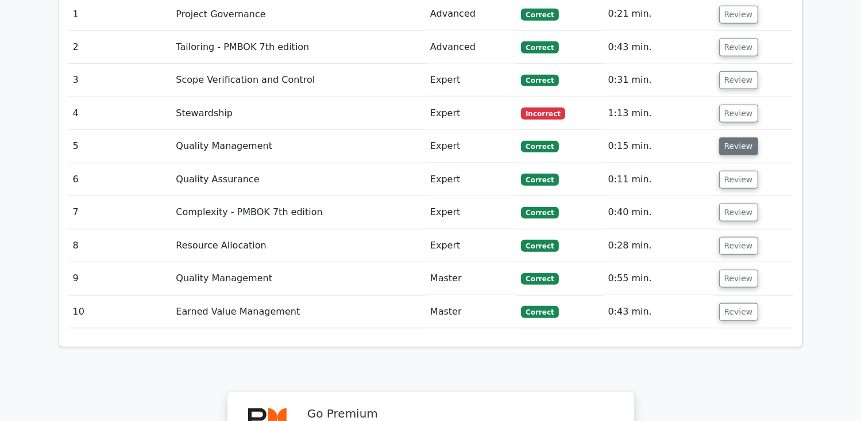
click at [731, 137] on button "Review" at bounding box center [738, 146] width 39 height 18
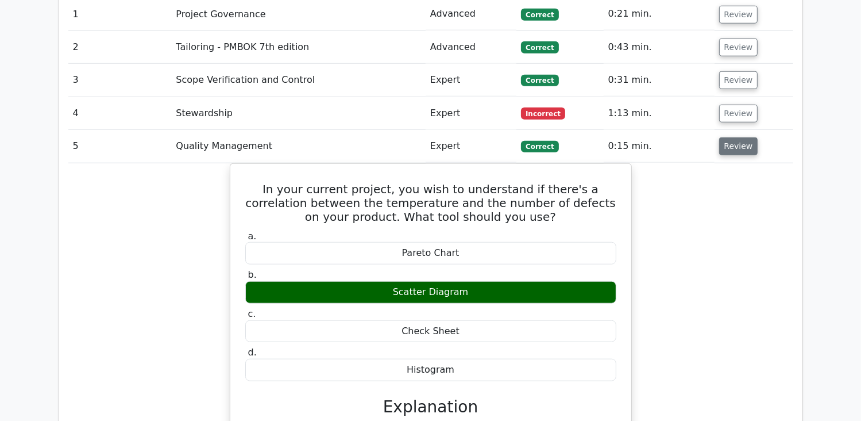
click at [731, 137] on button "Review" at bounding box center [738, 146] width 39 height 18
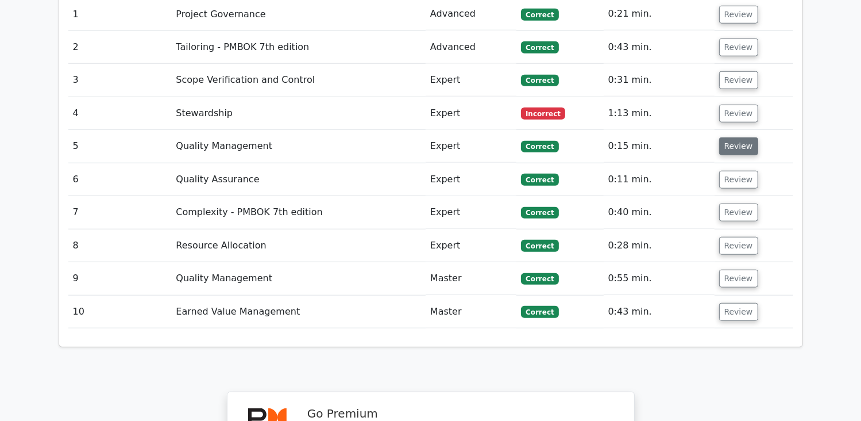
click at [736, 137] on button "Review" at bounding box center [738, 146] width 39 height 18
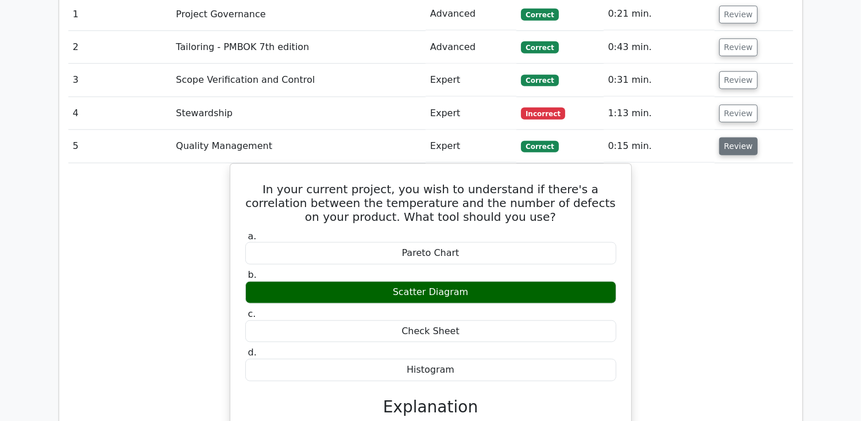
click at [736, 137] on button "Review" at bounding box center [738, 146] width 39 height 18
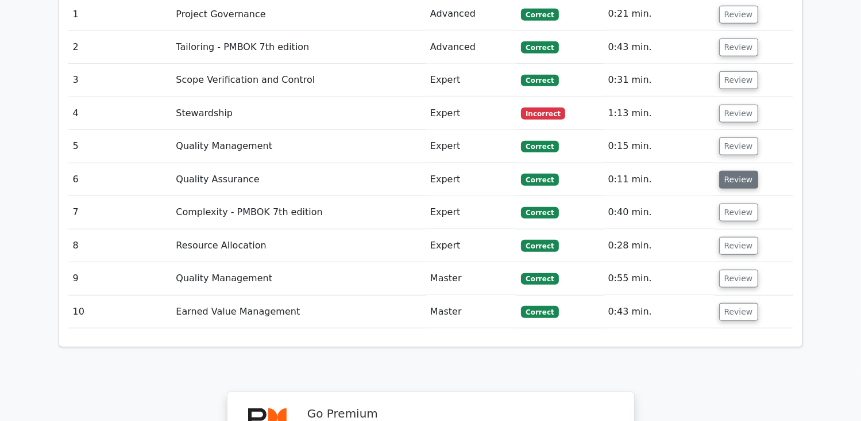
click at [734, 171] on button "Review" at bounding box center [738, 180] width 39 height 18
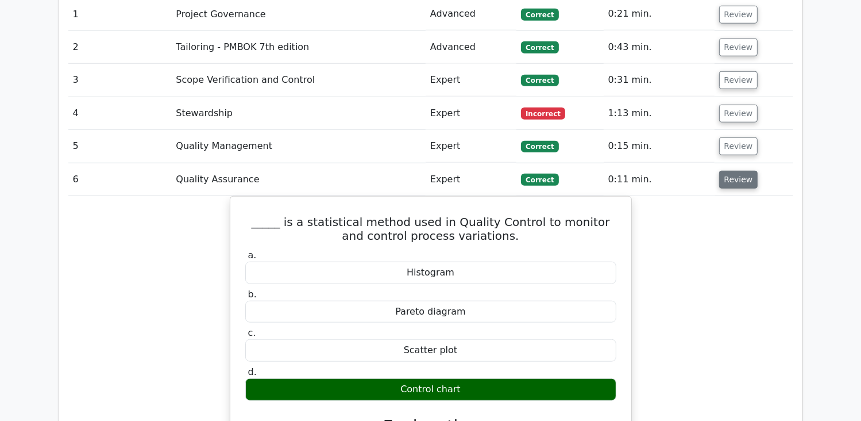
click at [734, 171] on button "Review" at bounding box center [738, 180] width 39 height 18
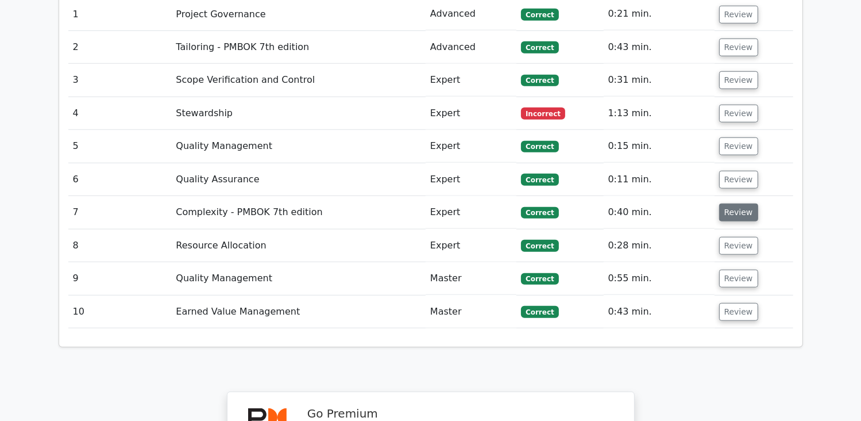
click at [723, 203] on button "Review" at bounding box center [738, 212] width 39 height 18
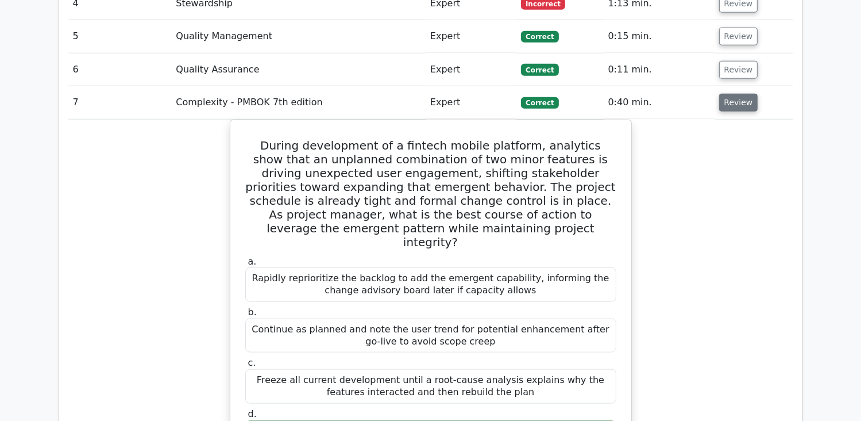
scroll to position [1207, 0]
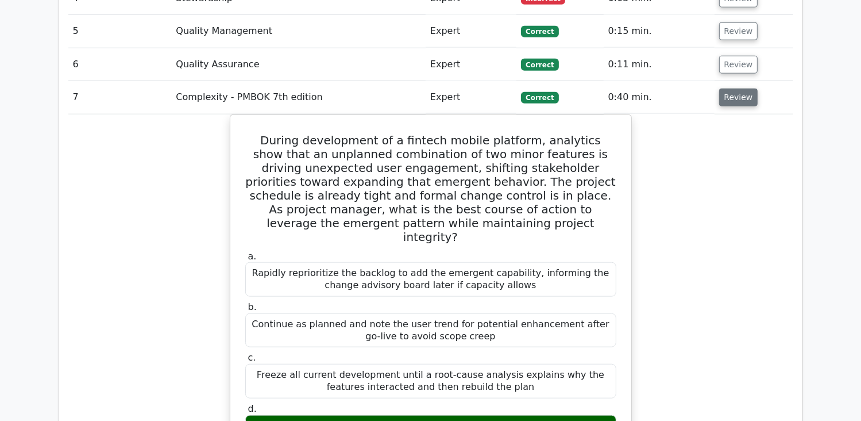
click at [742, 88] on button "Review" at bounding box center [738, 97] width 39 height 18
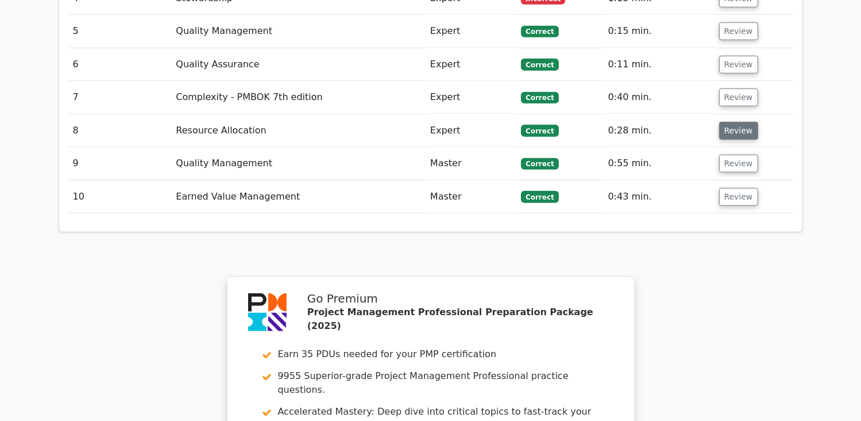
click at [729, 122] on button "Review" at bounding box center [738, 131] width 39 height 18
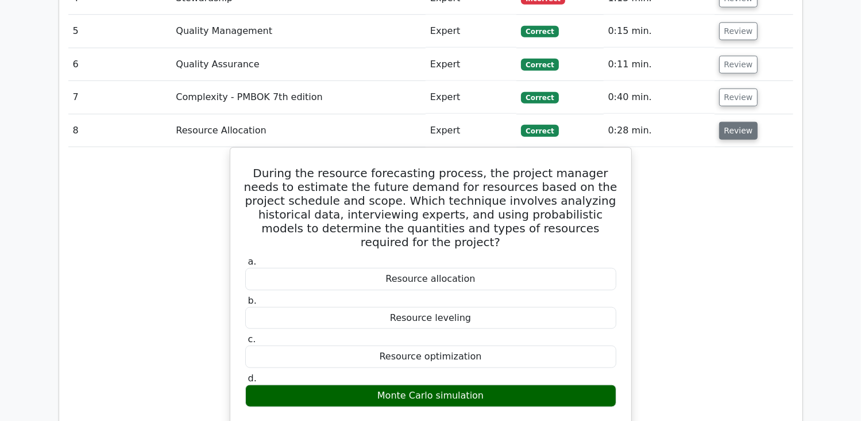
click at [742, 122] on button "Review" at bounding box center [738, 131] width 39 height 18
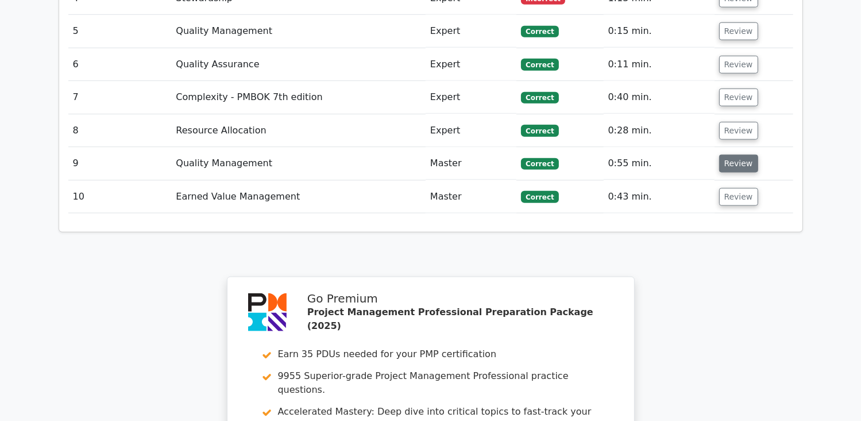
click at [734, 155] on button "Review" at bounding box center [738, 164] width 39 height 18
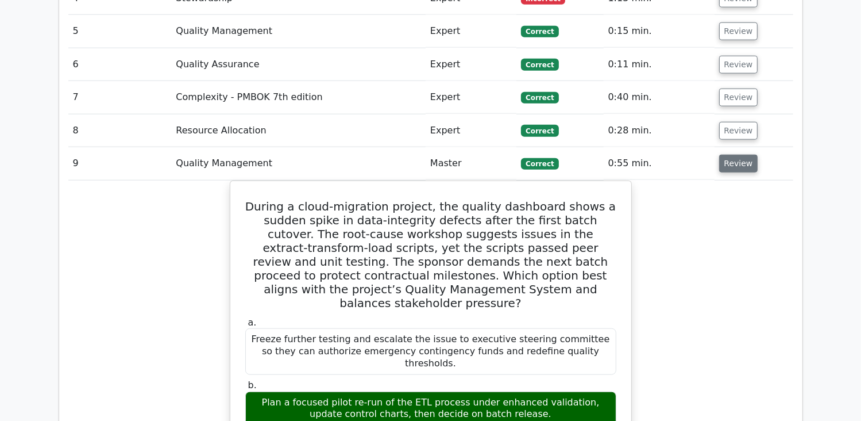
click at [739, 155] on button "Review" at bounding box center [738, 164] width 39 height 18
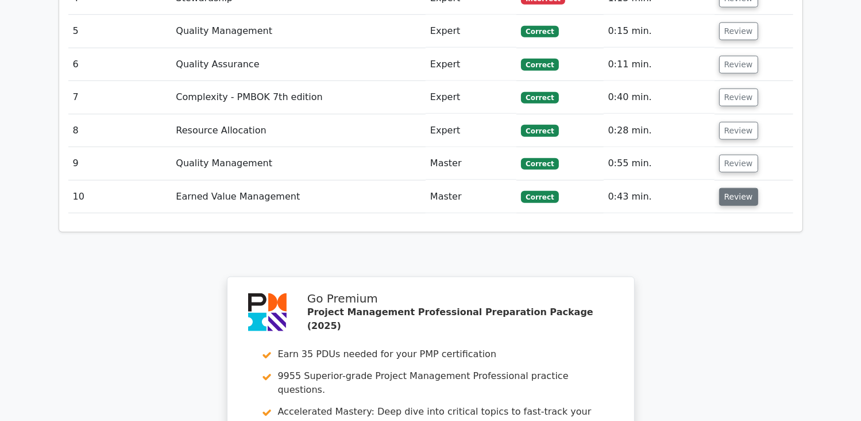
click at [725, 188] on button "Review" at bounding box center [738, 197] width 39 height 18
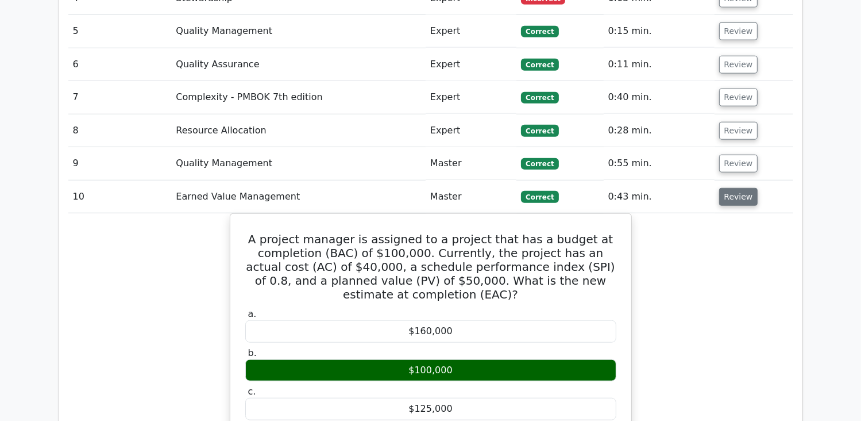
click at [725, 188] on button "Review" at bounding box center [738, 197] width 39 height 18
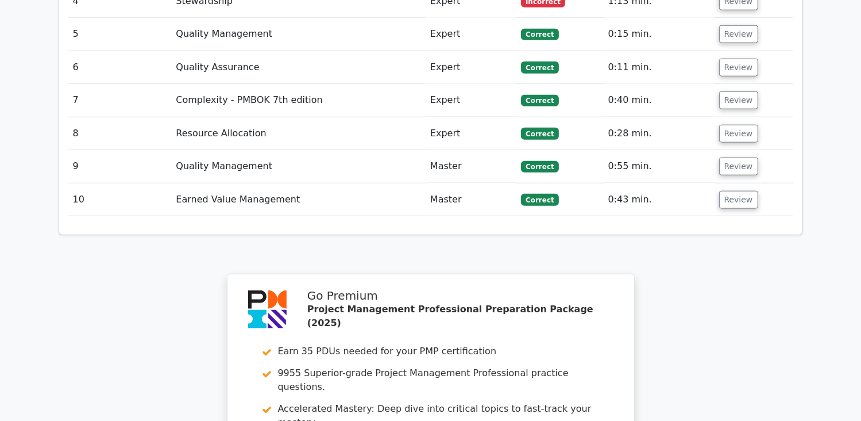
scroll to position [1512, 0]
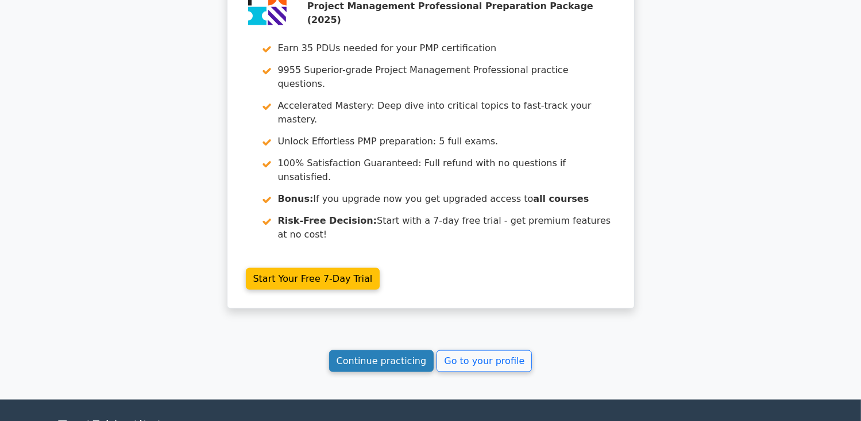
click at [365, 350] on link "Continue practicing" at bounding box center [381, 361] width 105 height 22
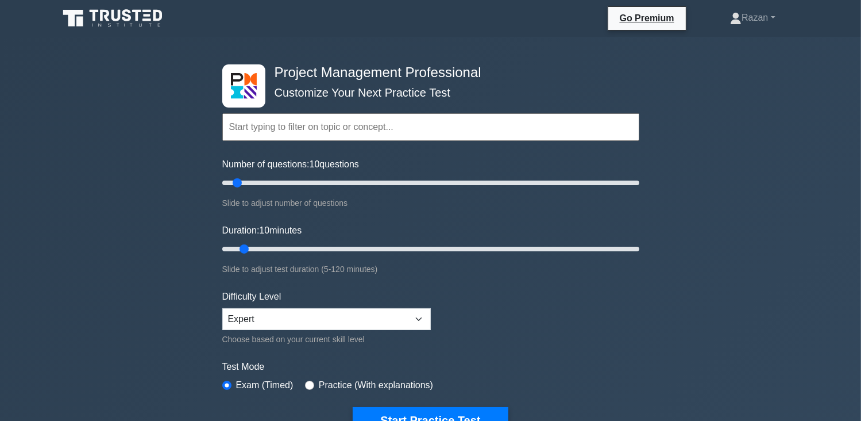
click at [136, 182] on div "Project Management Professional Customize Your Next Practice Test Topics Scope …" at bounding box center [430, 398] width 861 height 723
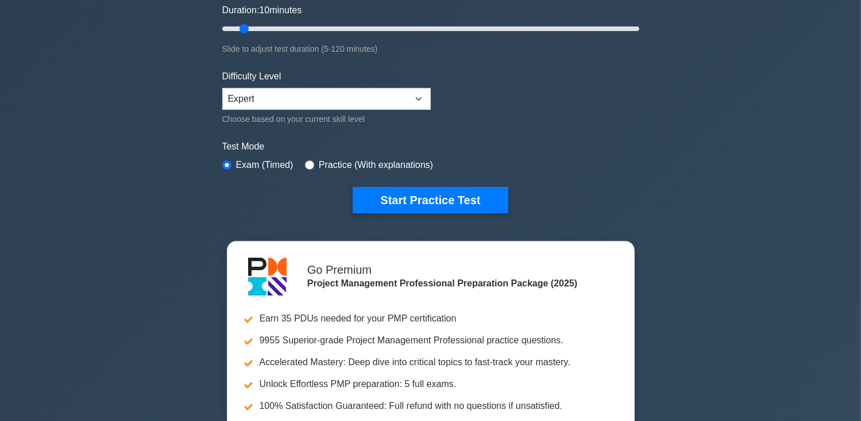
scroll to position [230, 0]
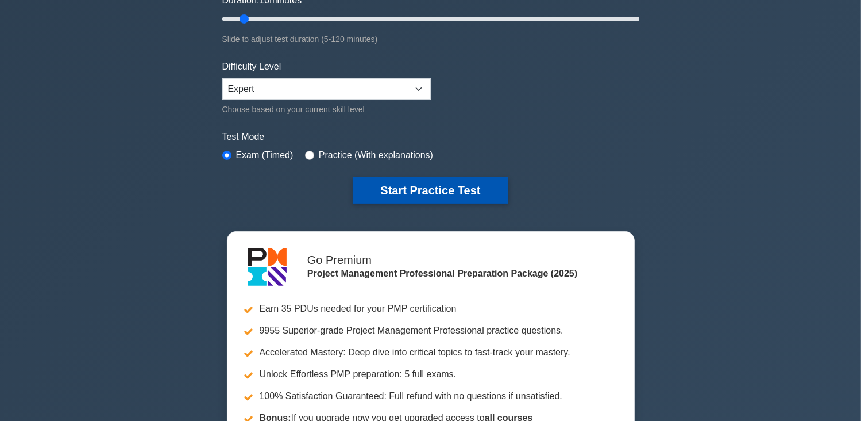
click at [446, 185] on button "Start Practice Test" at bounding box center [430, 190] width 155 height 26
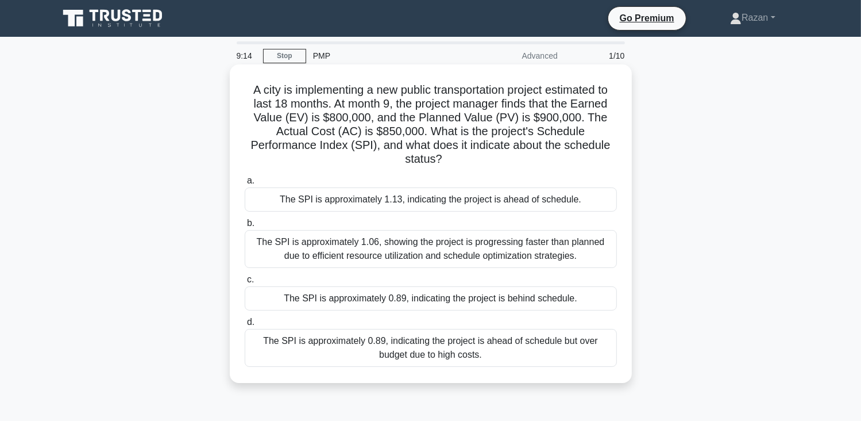
click at [446, 297] on div "The SPI is approximately 0.89, indicating the project is behind schedule." at bounding box center [431, 298] width 372 height 24
click at [245, 283] on input "c. The SPI is approximately 0.89, indicating the project is behind schedule." at bounding box center [245, 279] width 0 height 7
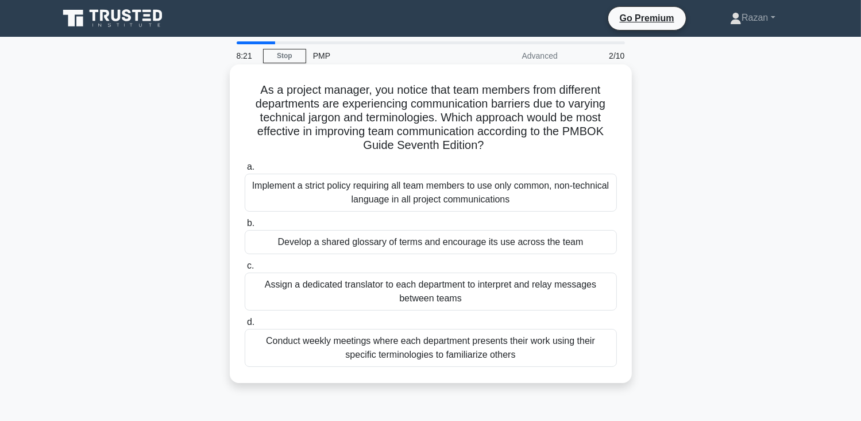
click at [365, 192] on div "Implement a strict policy requiring all team members to use only common, non-te…" at bounding box center [431, 193] width 372 height 38
click at [245, 171] on input "a. Implement a strict policy requiring all team members to use only common, non…" at bounding box center [245, 166] width 0 height 7
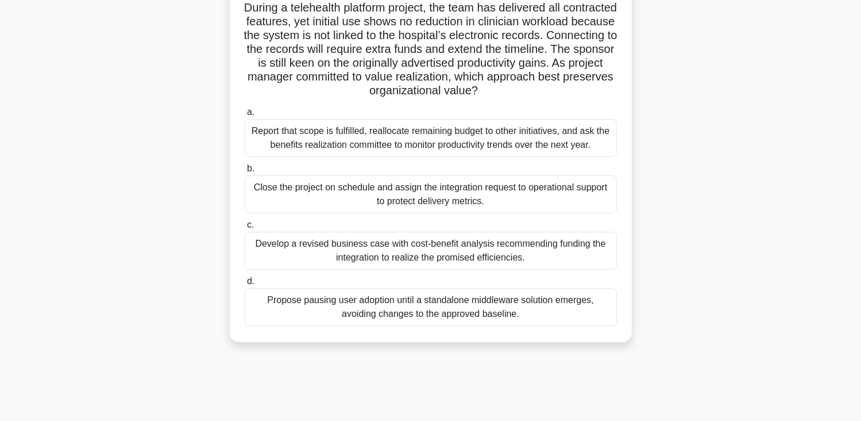
scroll to position [115, 0]
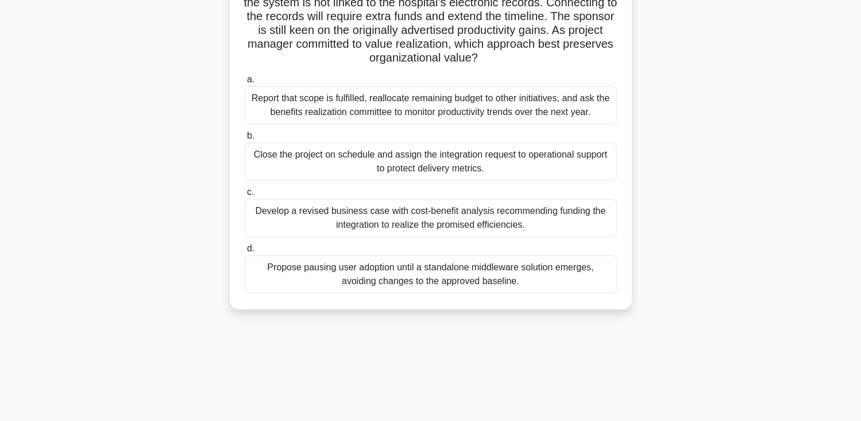
click at [371, 227] on div "Develop a revised business case with cost-benefit analysis recommending funding…" at bounding box center [431, 218] width 372 height 38
click at [245, 196] on input "c. Develop a revised business case with cost-benefit analysis recommending fund…" at bounding box center [245, 191] width 0 height 7
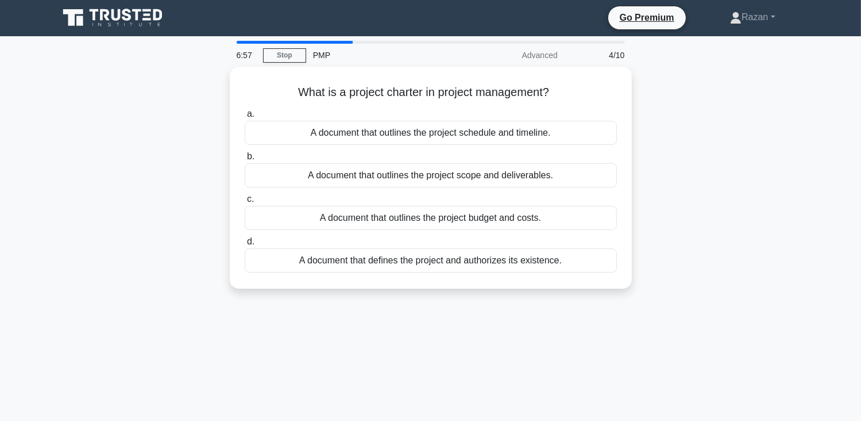
scroll to position [0, 0]
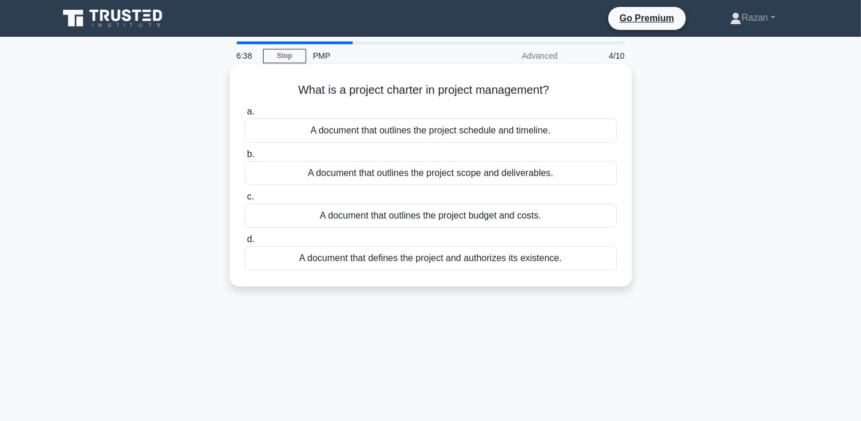
click at [424, 260] on div "A document that defines the project and authorizes its existence." at bounding box center [431, 258] width 372 height 24
click at [245, 243] on input "d. A document that defines the project and authorizes its existence." at bounding box center [245, 239] width 0 height 7
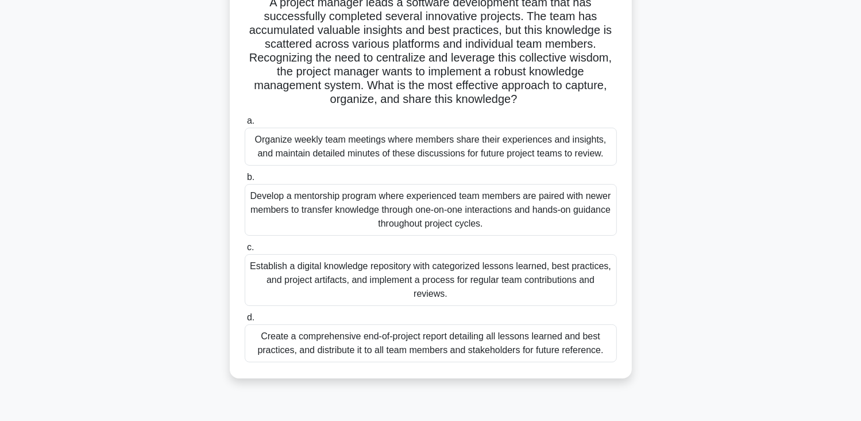
scroll to position [115, 0]
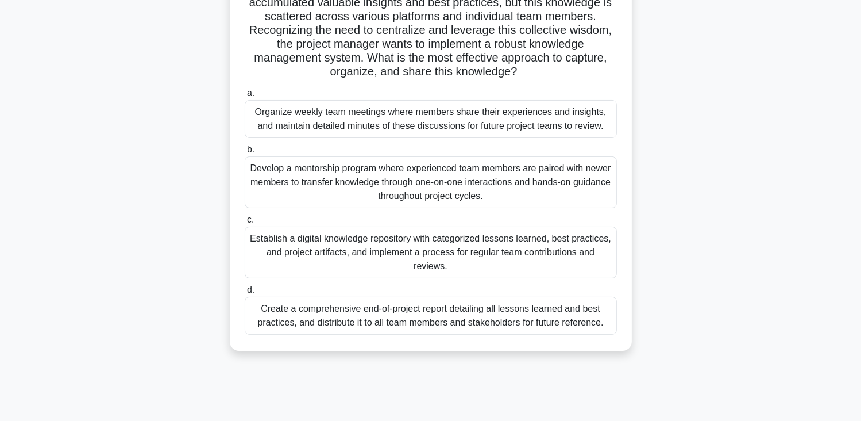
click at [391, 263] on div "Establish a digital knowledge repository with categorized lessons learned, best…" at bounding box center [431, 252] width 372 height 52
click at [245, 224] on input "c. Establish a digital knowledge repository with categorized lessons learned, b…" at bounding box center [245, 219] width 0 height 7
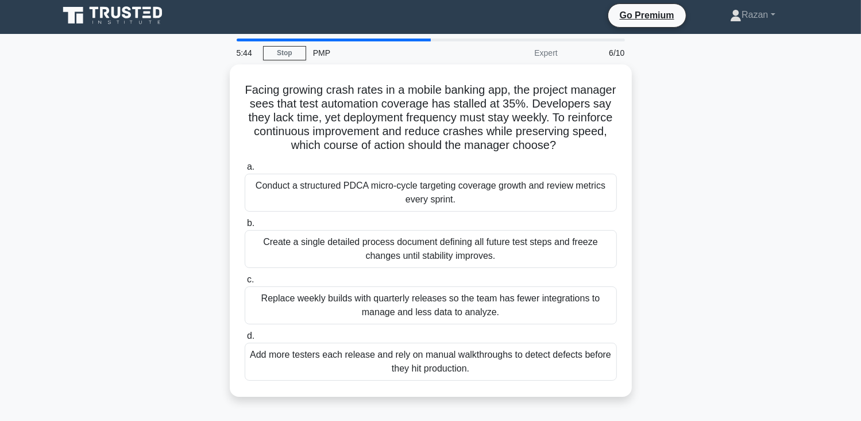
scroll to position [0, 0]
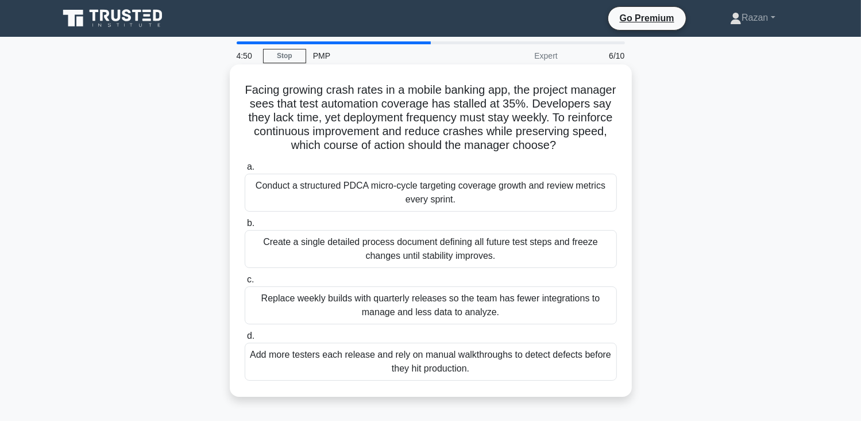
click at [376, 205] on div "Conduct a structured PDCA micro-cycle targeting coverage growth and review metr…" at bounding box center [431, 193] width 372 height 38
click at [245, 171] on input "a. Conduct a structured PDCA micro-cycle targeting coverage growth and review m…" at bounding box center [245, 166] width 0 height 7
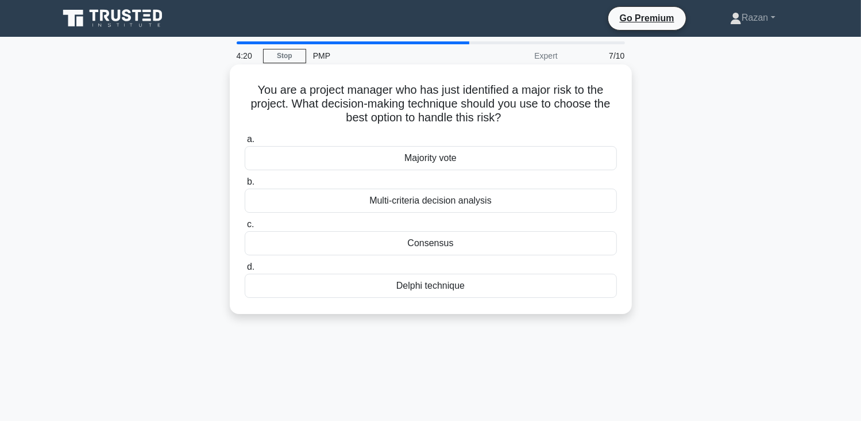
click at [412, 291] on div "Delphi technique" at bounding box center [431, 286] width 372 height 24
drag, startPoint x: 412, startPoint y: 291, endPoint x: 386, endPoint y: 272, distance: 32.4
click at [386, 272] on label "d. Delphi technique" at bounding box center [431, 279] width 372 height 38
click at [245, 271] on input "d. Delphi technique" at bounding box center [245, 266] width 0 height 7
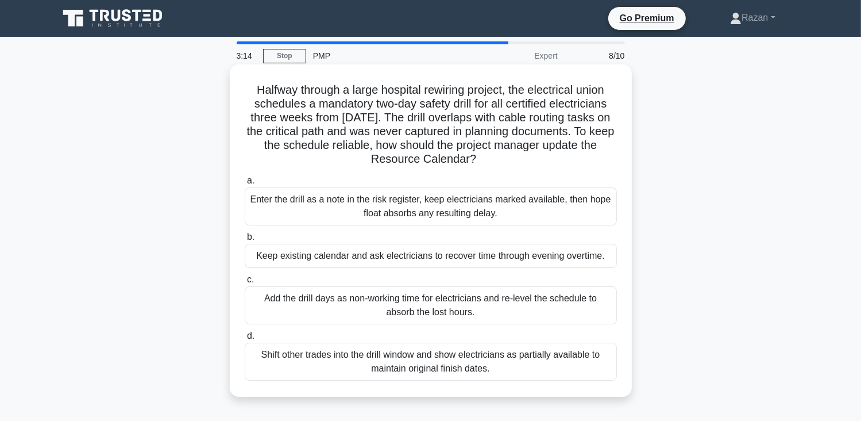
click at [552, 303] on div "Add the drill days as non-working time for electricians and re-level the schedu…" at bounding box center [431, 305] width 372 height 38
click at [245, 283] on input "c. Add the drill days as non-working time for electricians and re-level the sch…" at bounding box center [245, 279] width 0 height 7
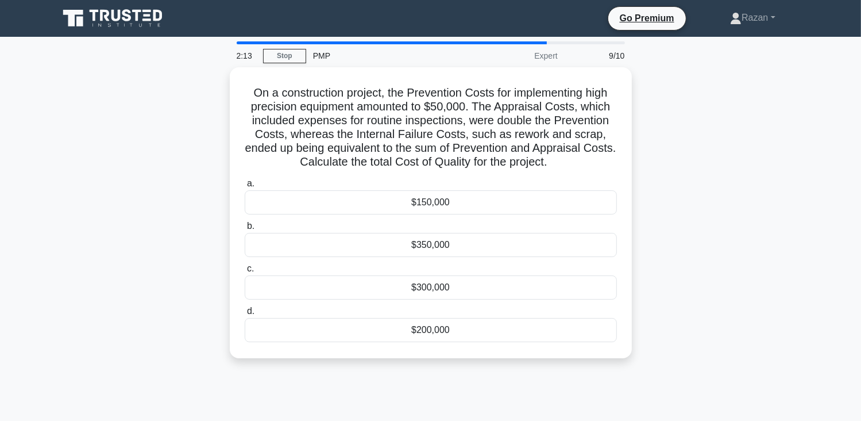
scroll to position [23, 0]
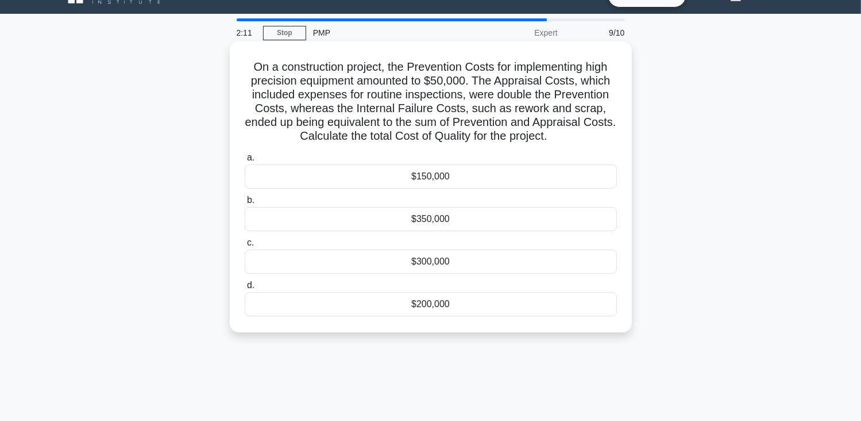
click at [387, 299] on div "$200,000" at bounding box center [431, 304] width 372 height 24
click at [245, 289] on input "d. $200,000" at bounding box center [245, 285] width 0 height 7
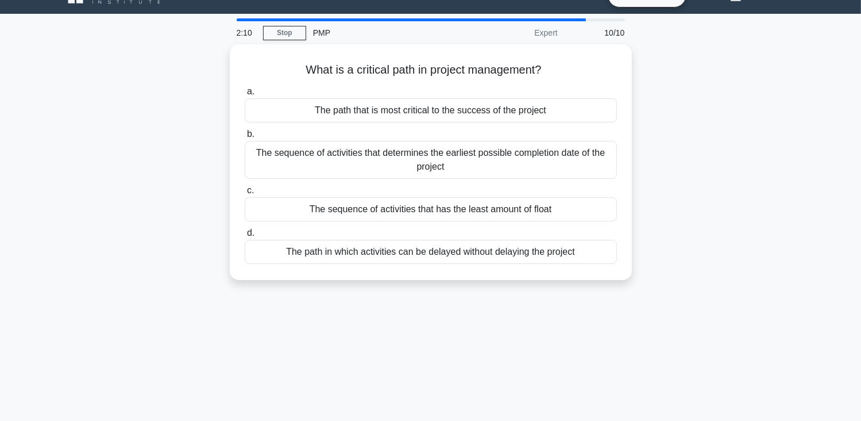
scroll to position [0, 0]
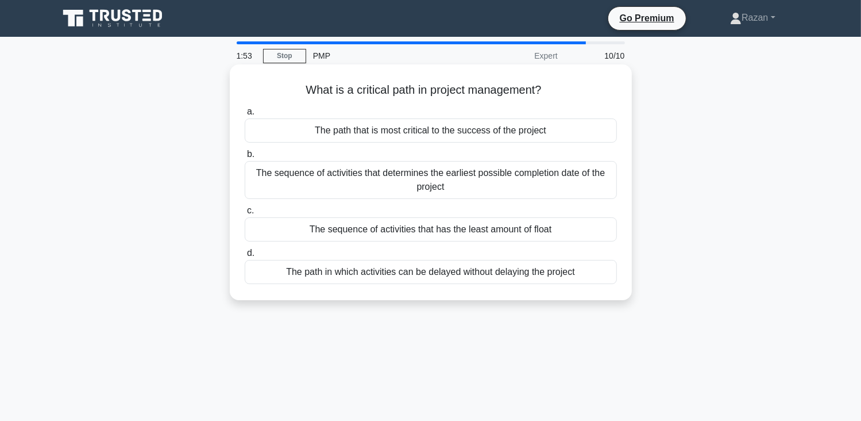
click at [473, 137] on div "The path that is most critical to the success of the project" at bounding box center [431, 130] width 372 height 24
click at [245, 115] on input "a. The path that is most critical to the success of the project" at bounding box center [245, 111] width 0 height 7
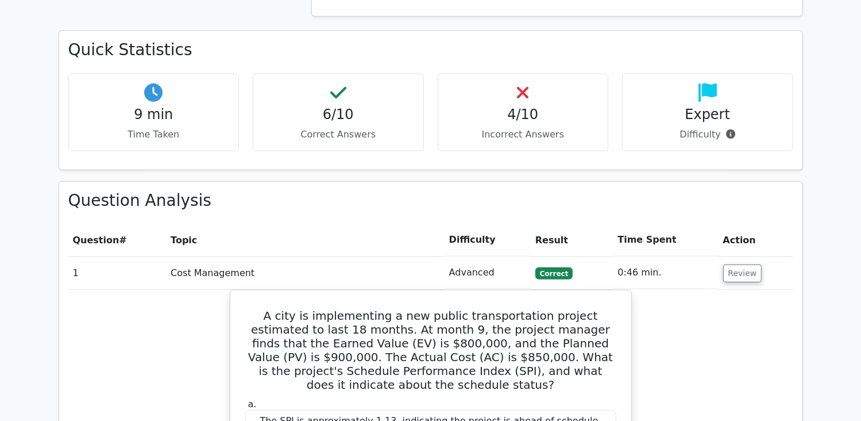
scroll to position [804, 0]
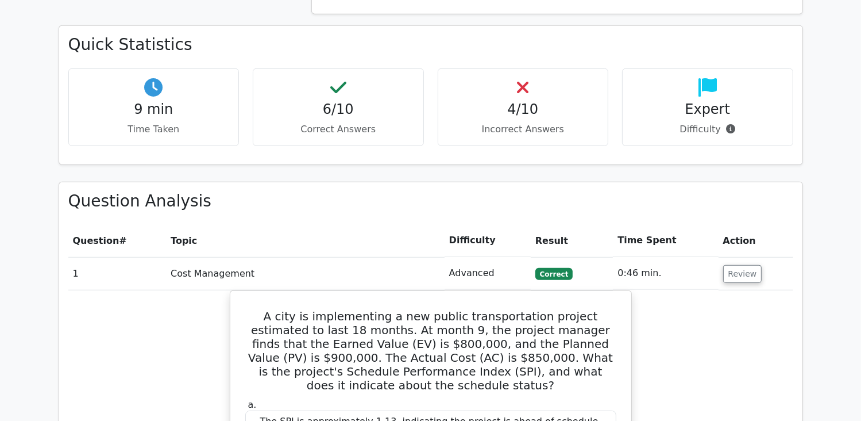
click at [547, 122] on p "Incorrect Answers" at bounding box center [524, 129] width 152 height 14
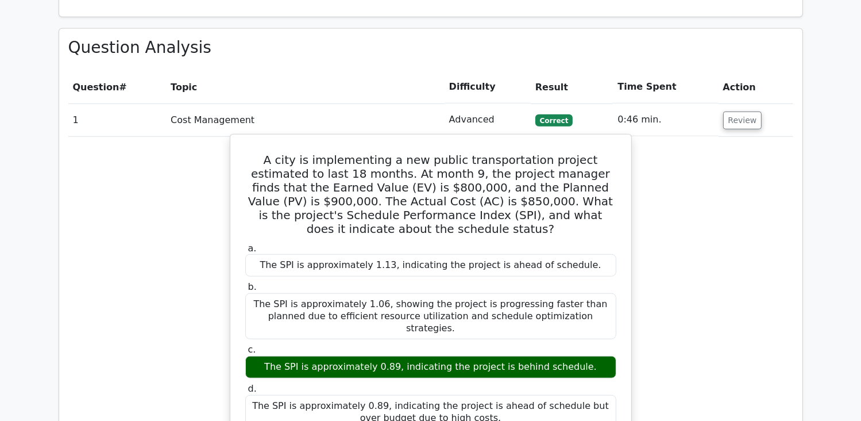
scroll to position [977, 0]
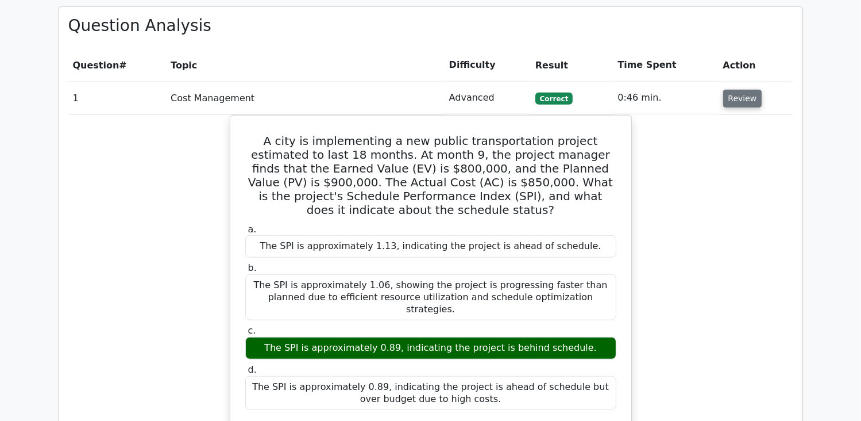
click at [723, 90] on button "Review" at bounding box center [742, 99] width 39 height 18
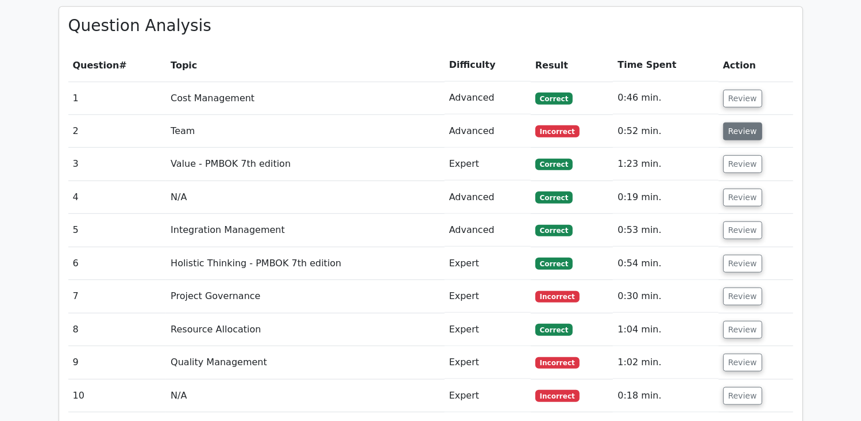
click at [726, 122] on button "Review" at bounding box center [742, 131] width 39 height 18
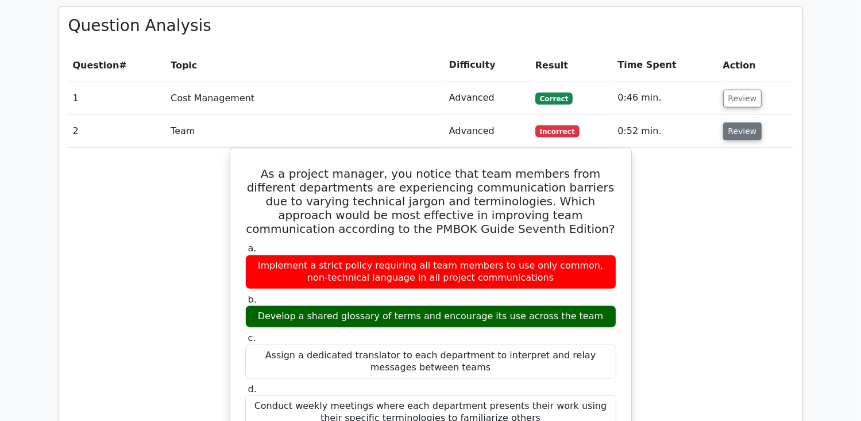
click at [726, 122] on button "Review" at bounding box center [742, 131] width 39 height 18
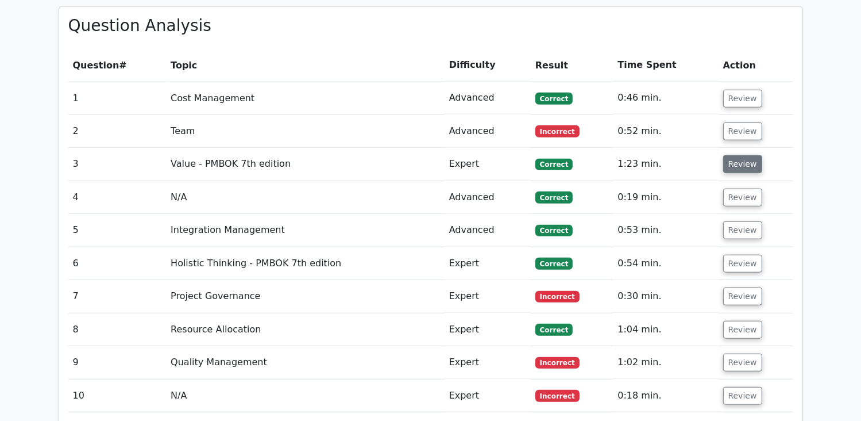
click at [733, 155] on button "Review" at bounding box center [742, 164] width 39 height 18
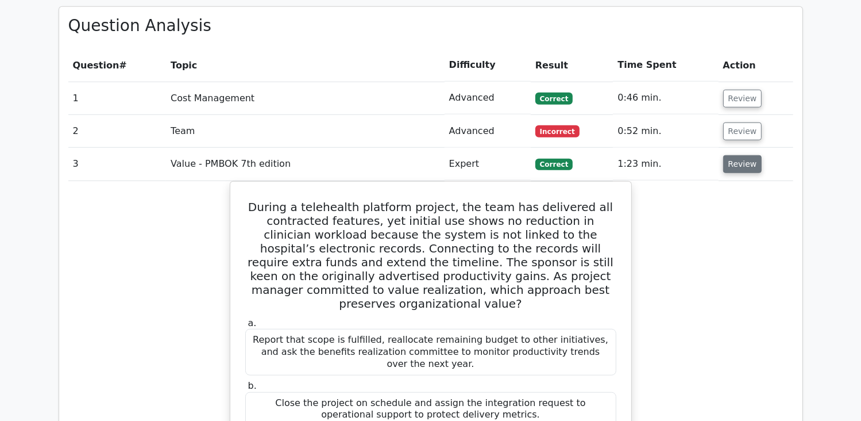
click at [733, 155] on button "Review" at bounding box center [742, 164] width 39 height 18
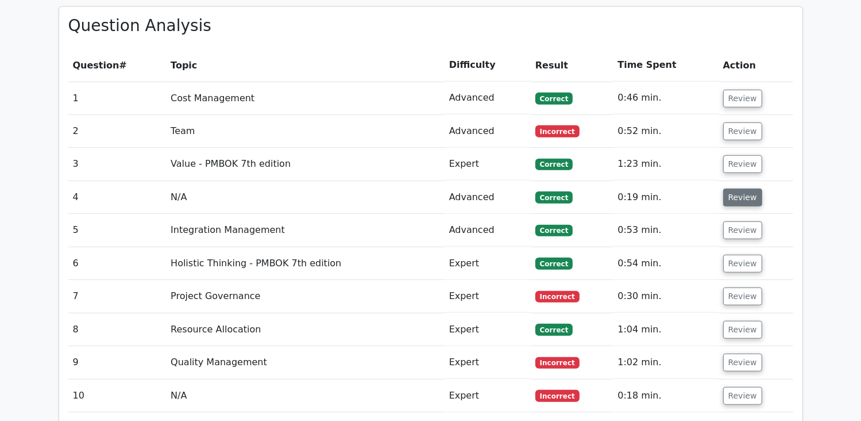
click at [742, 188] on button "Review" at bounding box center [742, 197] width 39 height 18
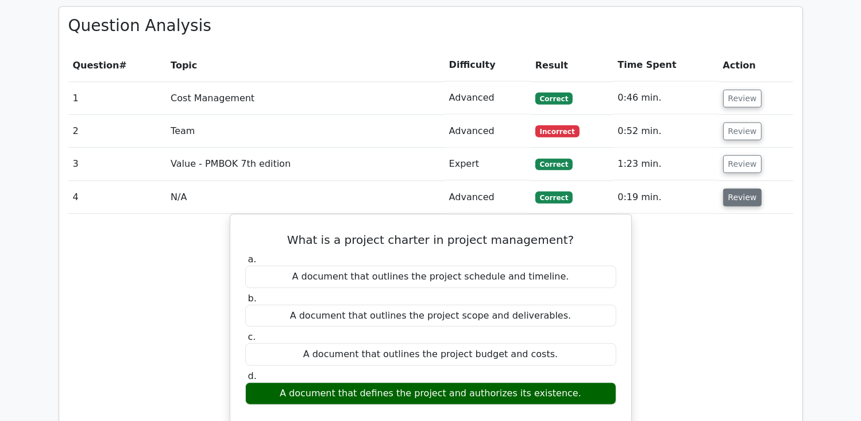
click at [742, 188] on button "Review" at bounding box center [742, 197] width 39 height 18
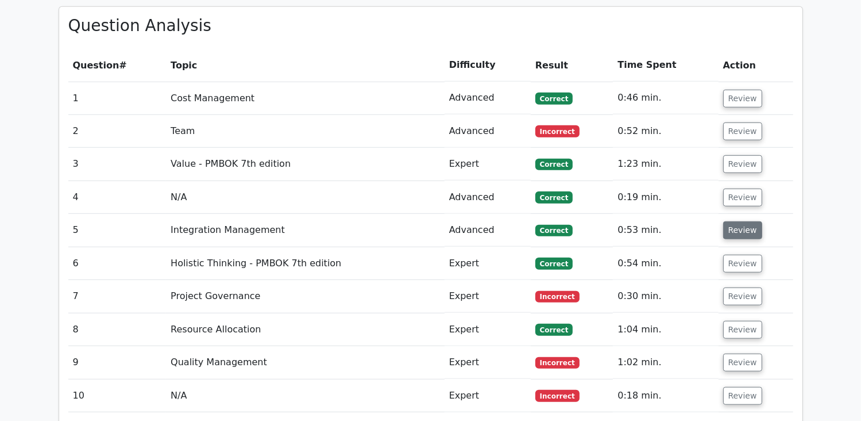
click at [742, 221] on button "Review" at bounding box center [742, 230] width 39 height 18
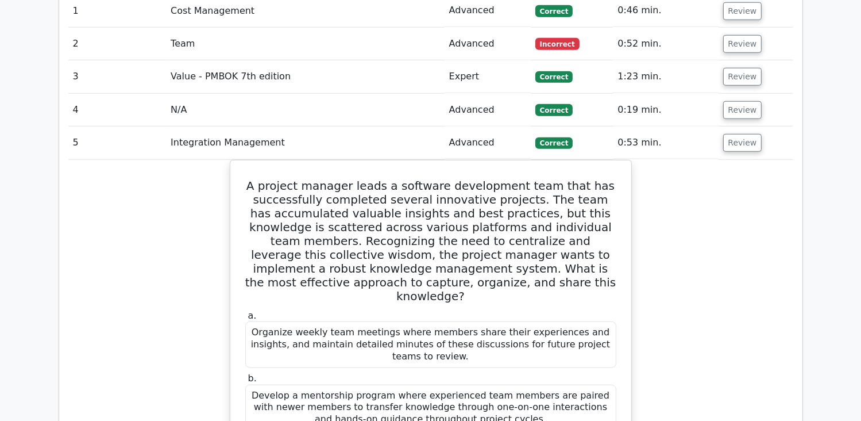
scroll to position [1092, 0]
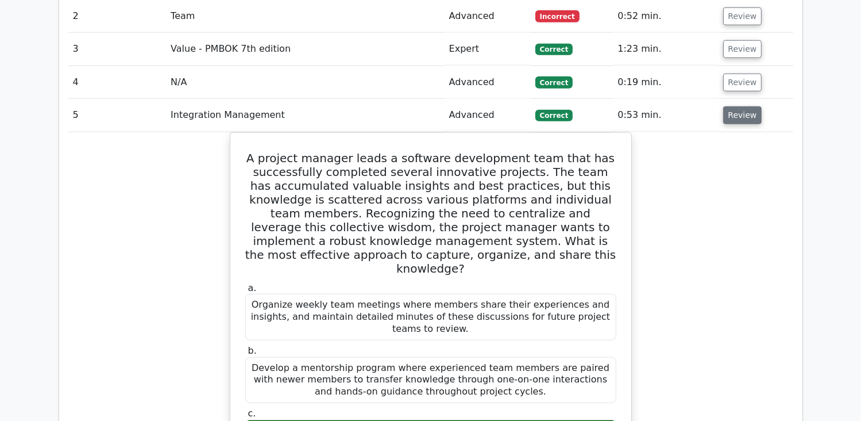
click at [744, 106] on button "Review" at bounding box center [742, 115] width 39 height 18
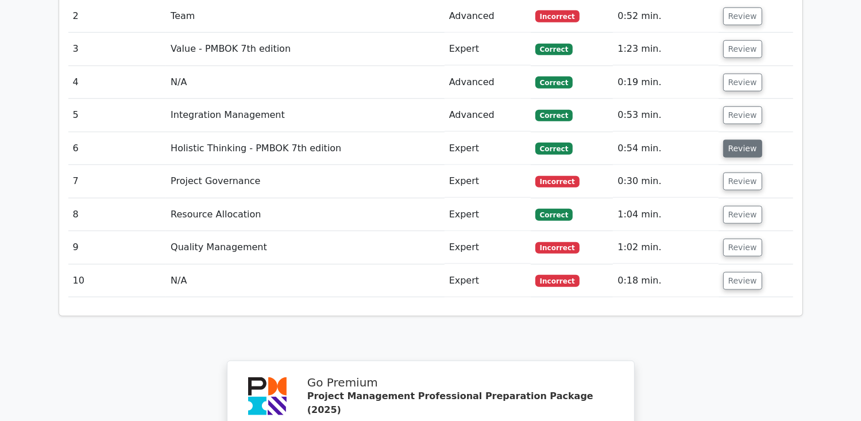
click at [738, 140] on button "Review" at bounding box center [742, 149] width 39 height 18
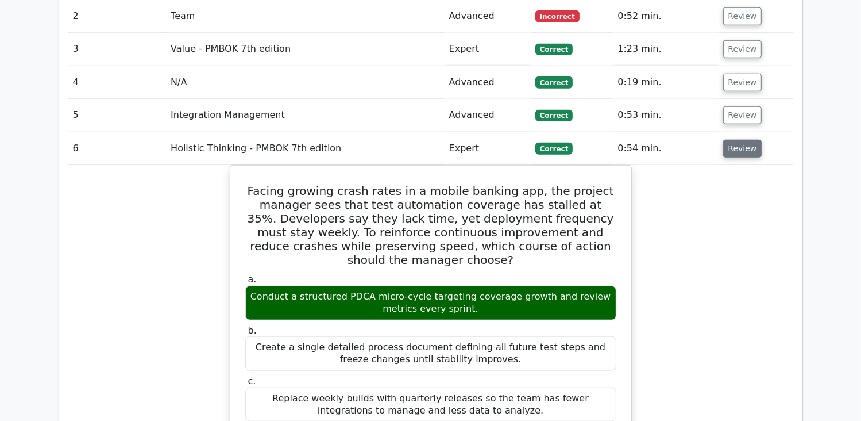
click at [740, 140] on button "Review" at bounding box center [742, 149] width 39 height 18
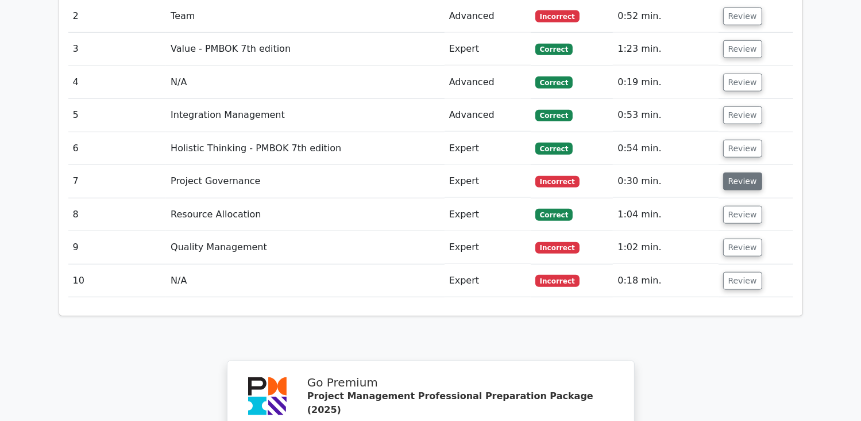
click at [748, 172] on button "Review" at bounding box center [742, 181] width 39 height 18
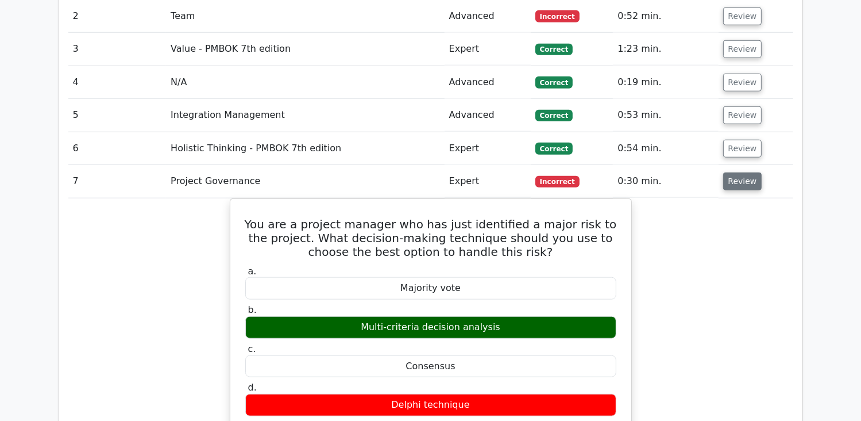
click at [746, 172] on button "Review" at bounding box center [742, 181] width 39 height 18
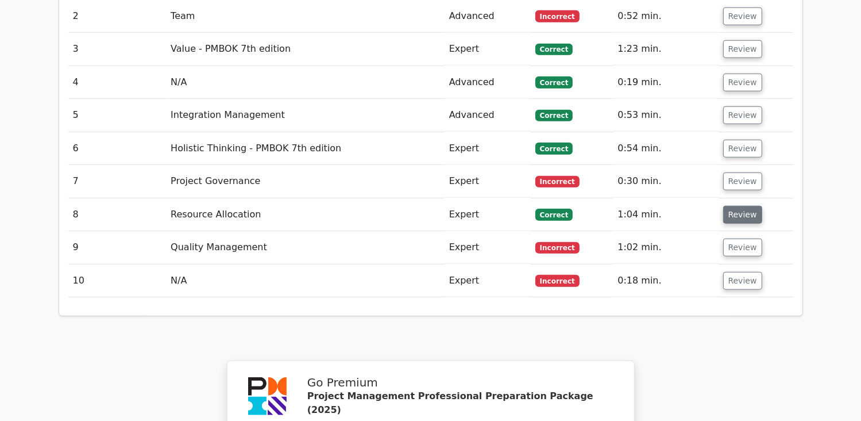
click at [741, 206] on button "Review" at bounding box center [742, 215] width 39 height 18
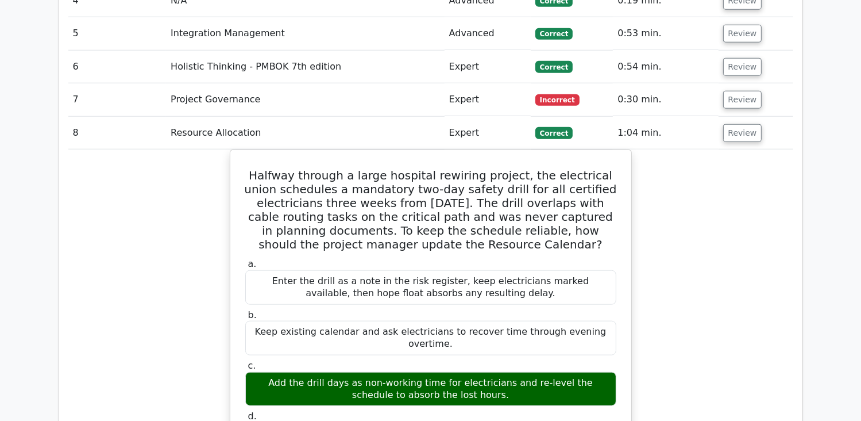
scroll to position [1207, 0]
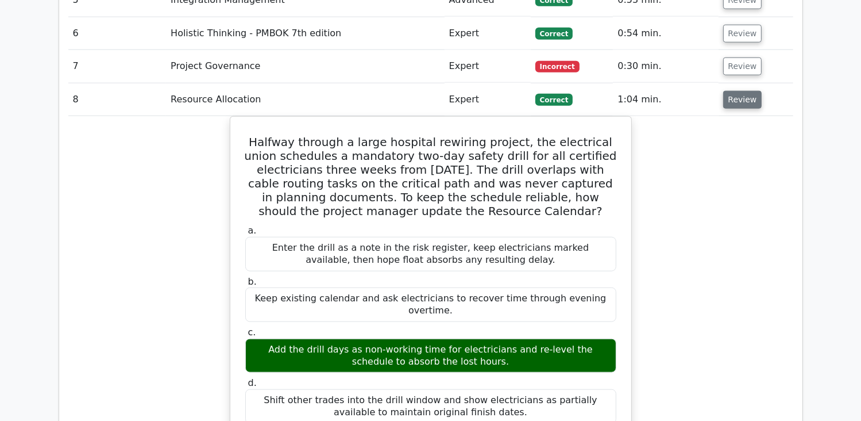
click at [733, 91] on button "Review" at bounding box center [742, 100] width 39 height 18
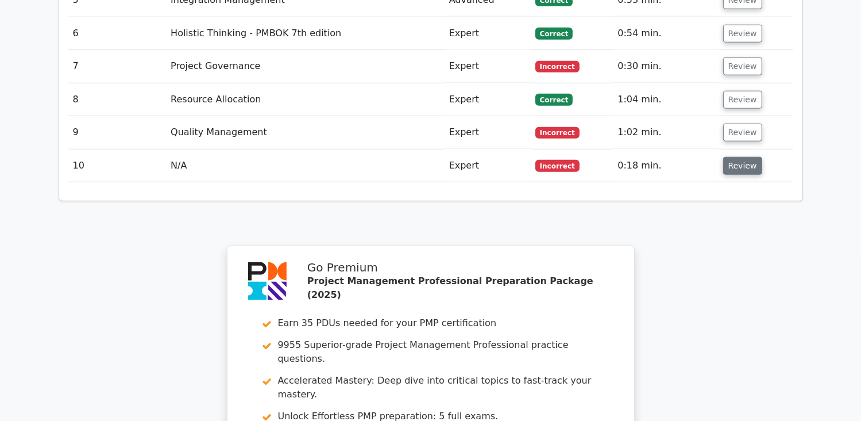
click at [740, 157] on button "Review" at bounding box center [742, 166] width 39 height 18
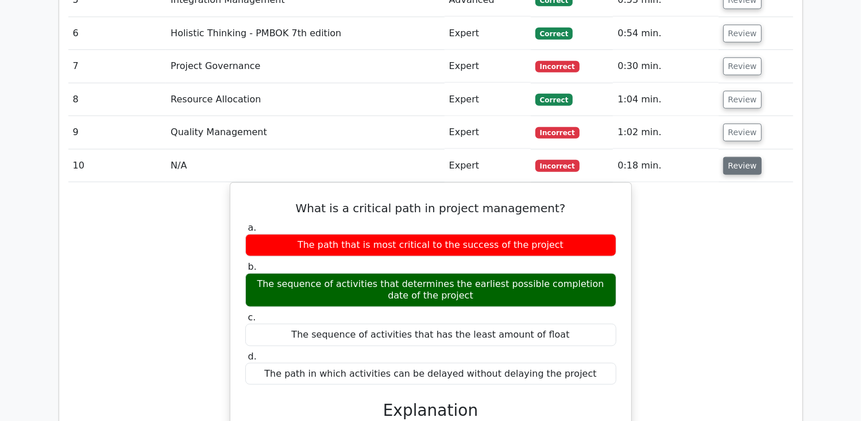
click at [742, 157] on button "Review" at bounding box center [742, 166] width 39 height 18
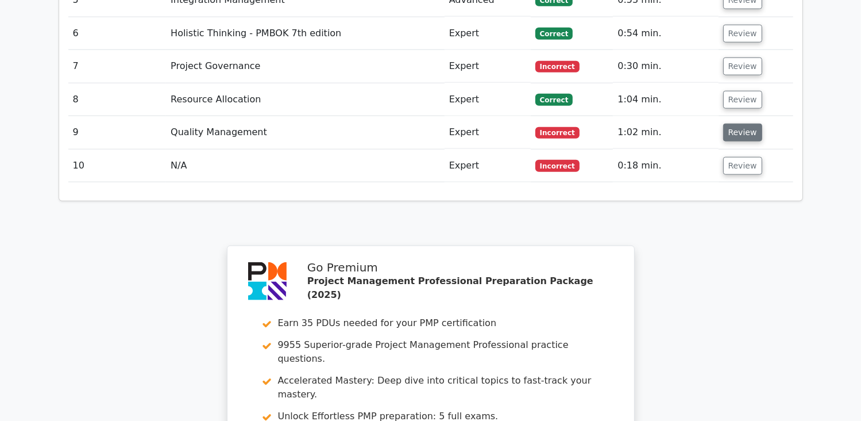
click at [745, 124] on button "Review" at bounding box center [742, 133] width 39 height 18
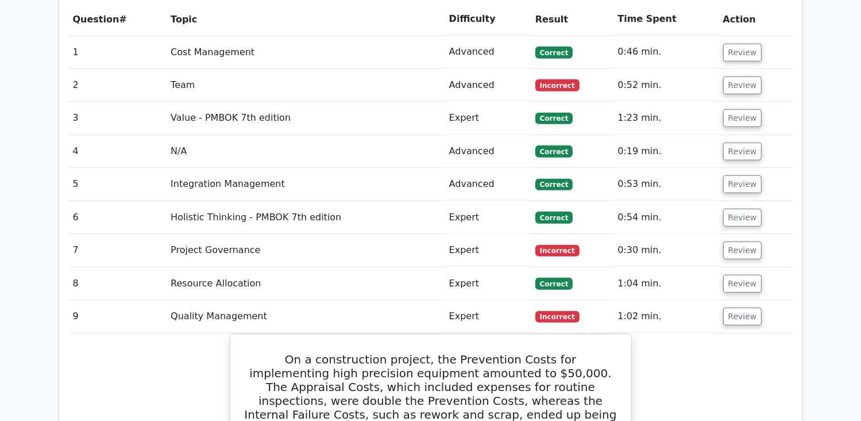
scroll to position [977, 0]
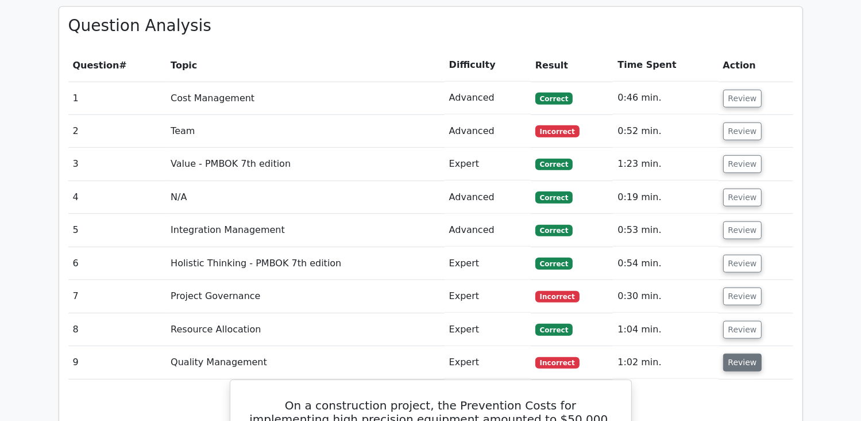
click at [740, 353] on button "Review" at bounding box center [742, 362] width 39 height 18
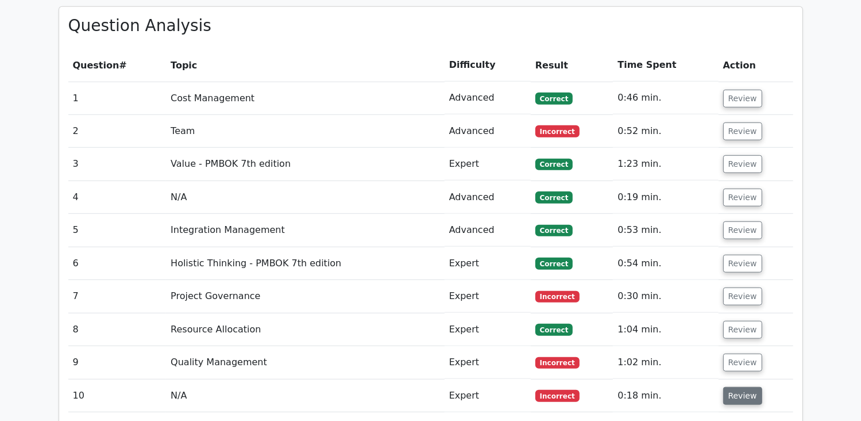
click at [735, 387] on button "Review" at bounding box center [742, 396] width 39 height 18
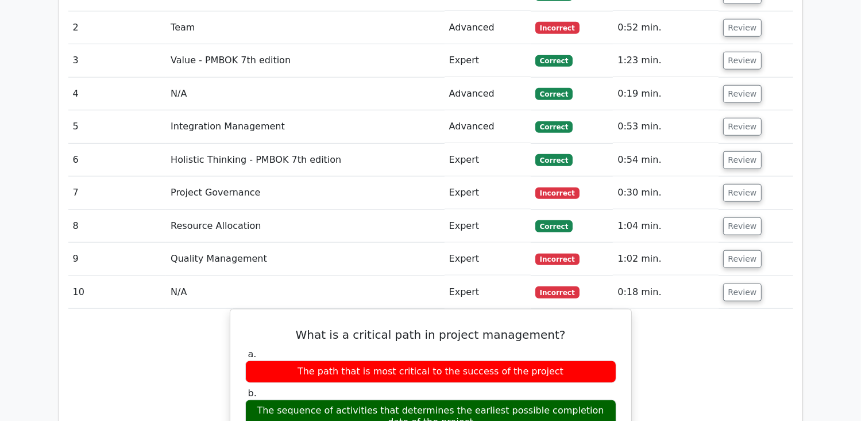
scroll to position [1092, 0]
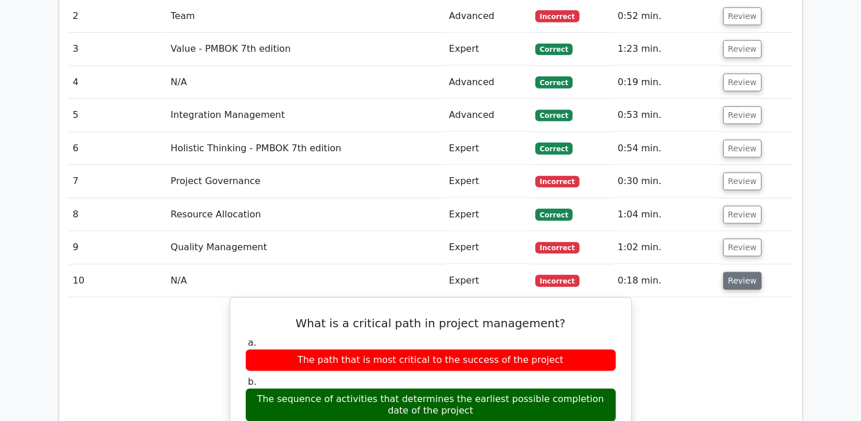
click at [734, 272] on button "Review" at bounding box center [742, 281] width 39 height 18
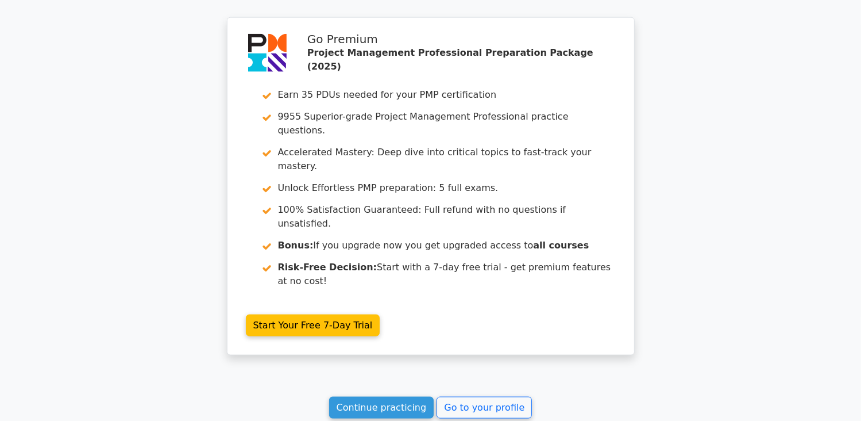
scroll to position [1482, 0]
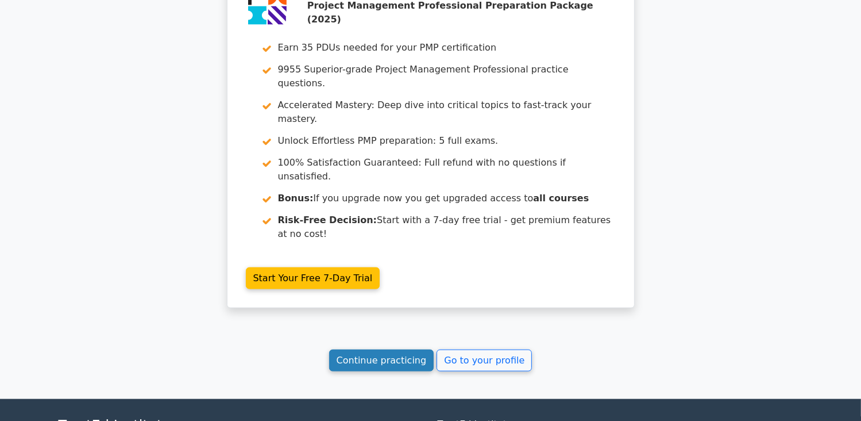
click at [362, 349] on link "Continue practicing" at bounding box center [381, 360] width 105 height 22
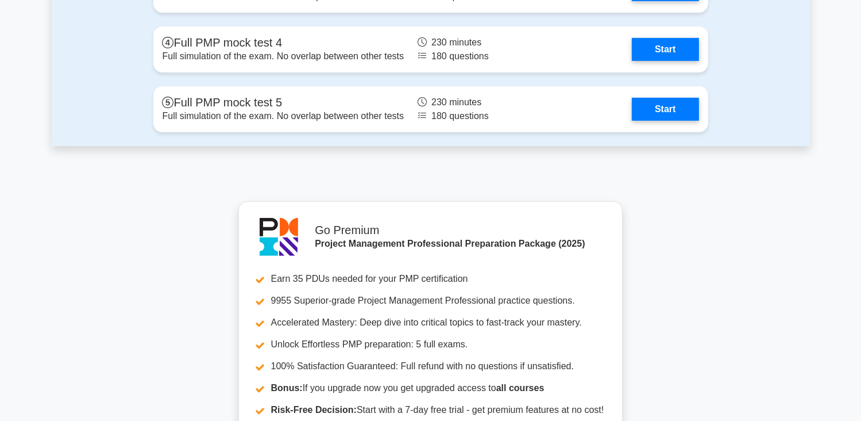
scroll to position [4884, 0]
